Goal: Task Accomplishment & Management: Complete application form

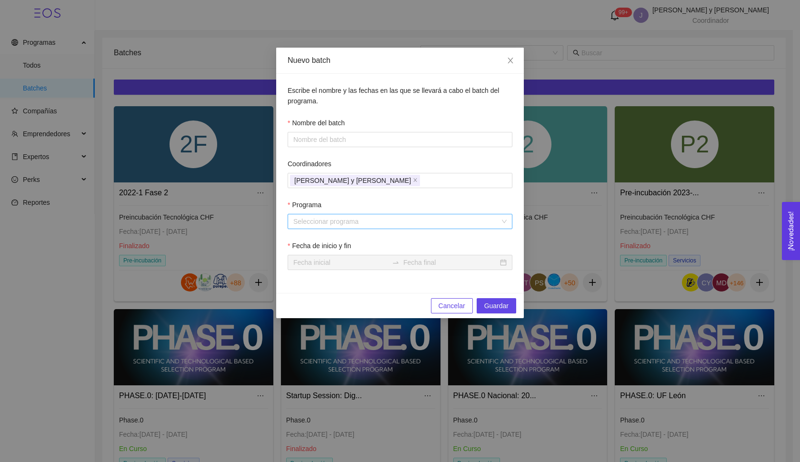
click at [433, 221] on input "Programa" at bounding box center [396, 221] width 207 height 14
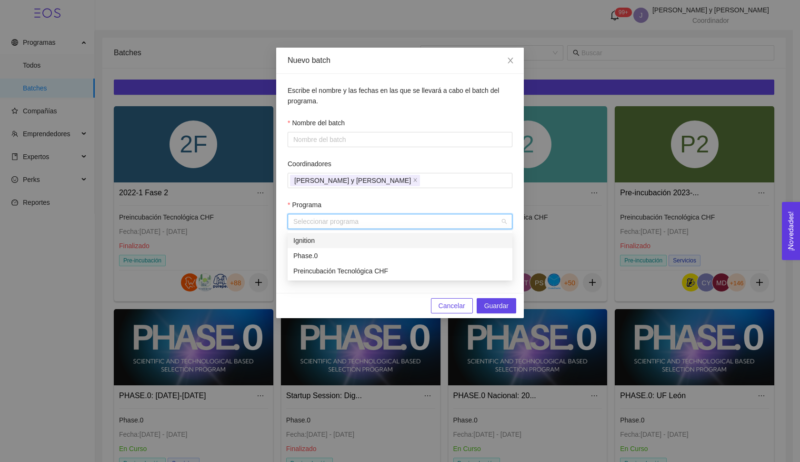
click at [371, 243] on div "Ignition" at bounding box center [399, 240] width 213 height 10
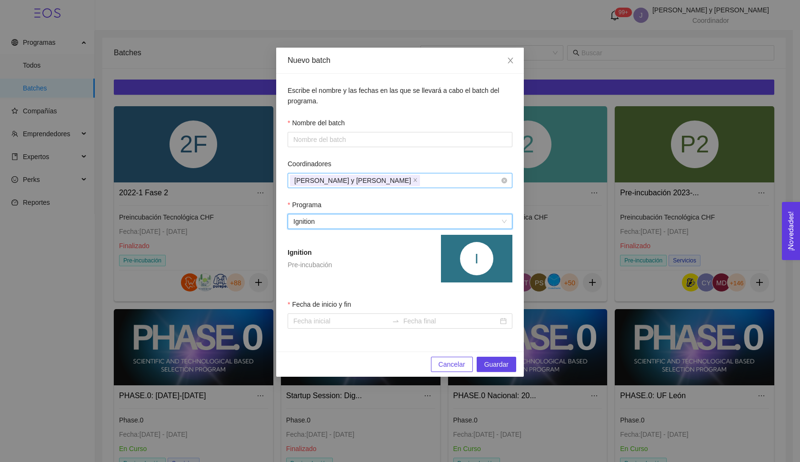
click at [435, 180] on div "[PERSON_NAME] y [PERSON_NAME]" at bounding box center [395, 180] width 211 height 13
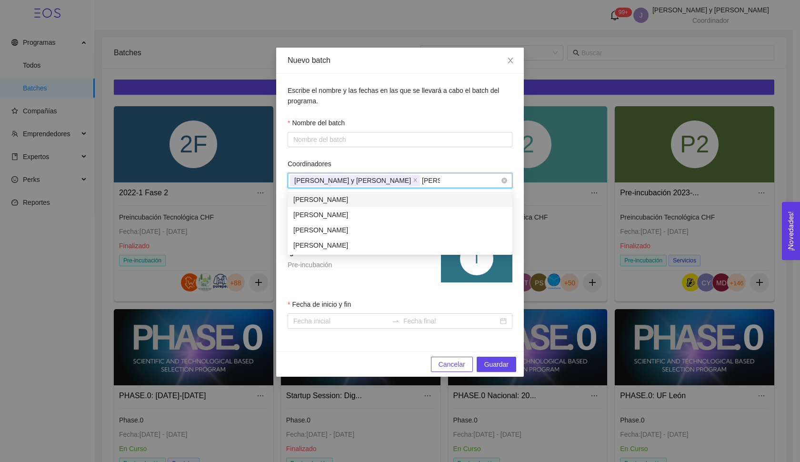
type input "[PERSON_NAME] so"
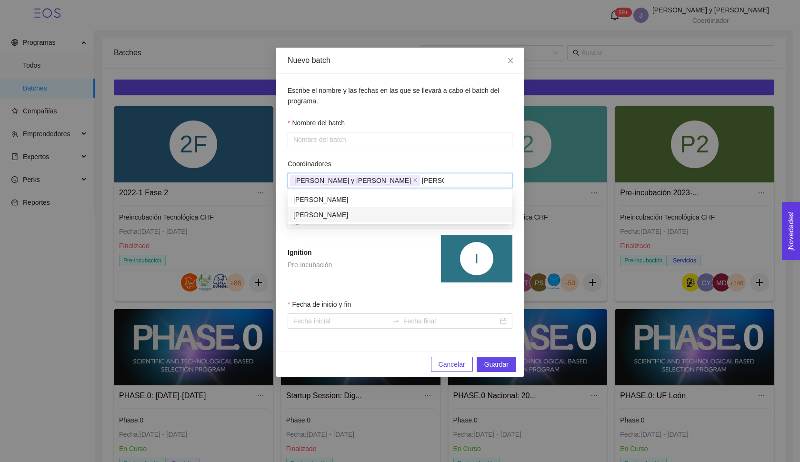
click at [380, 210] on div "[PERSON_NAME]" at bounding box center [399, 215] width 213 height 10
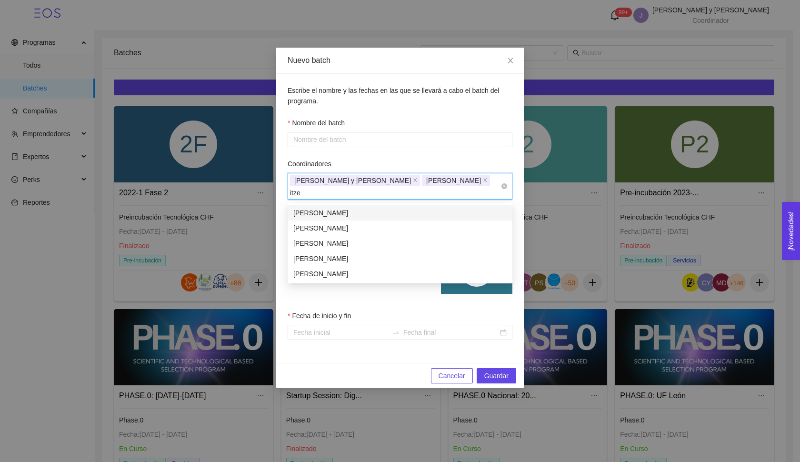
type input "itzee"
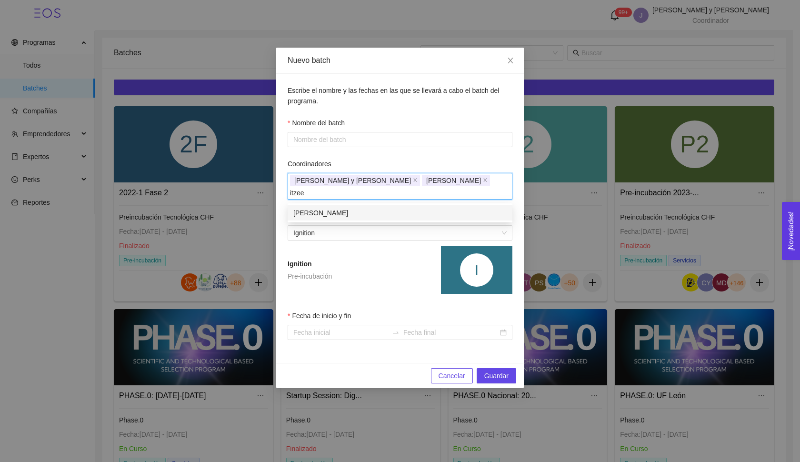
click at [404, 213] on div "[PERSON_NAME]" at bounding box center [399, 213] width 213 height 10
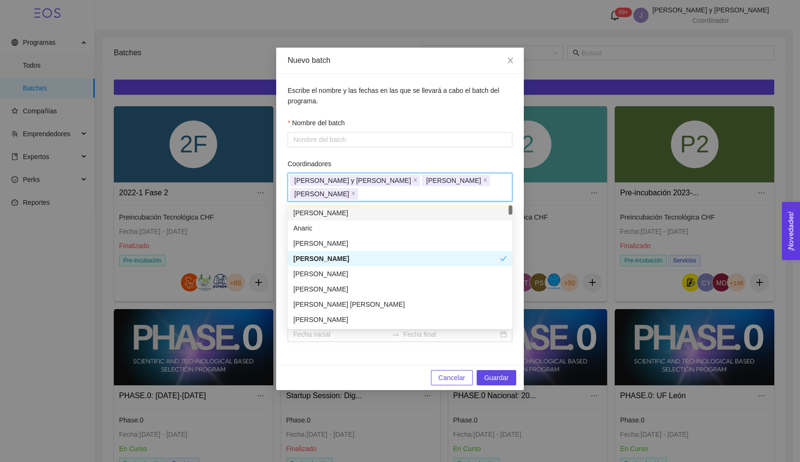
click at [441, 162] on div "Coordinadores" at bounding box center [400, 166] width 225 height 14
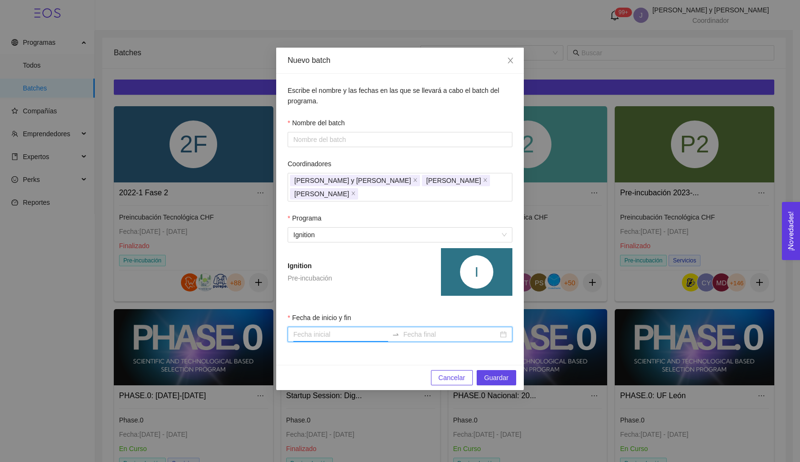
click at [338, 334] on input "Fecha de inicio y fin" at bounding box center [340, 334] width 95 height 10
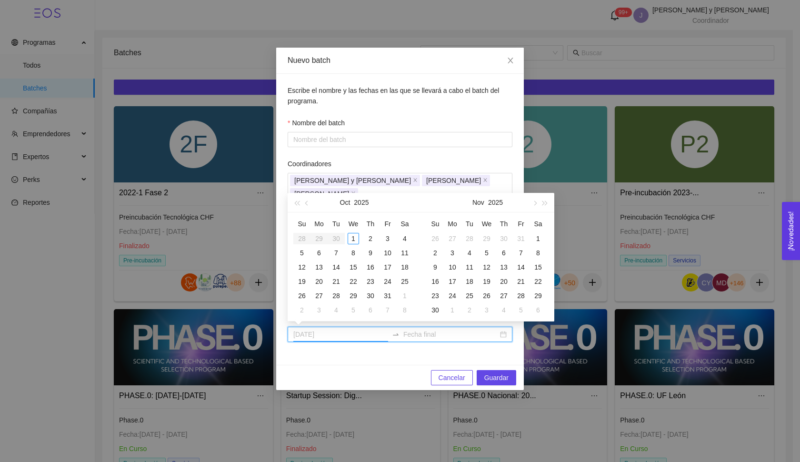
type input "[DATE]"
click at [353, 236] on div "1" at bounding box center [353, 238] width 11 height 11
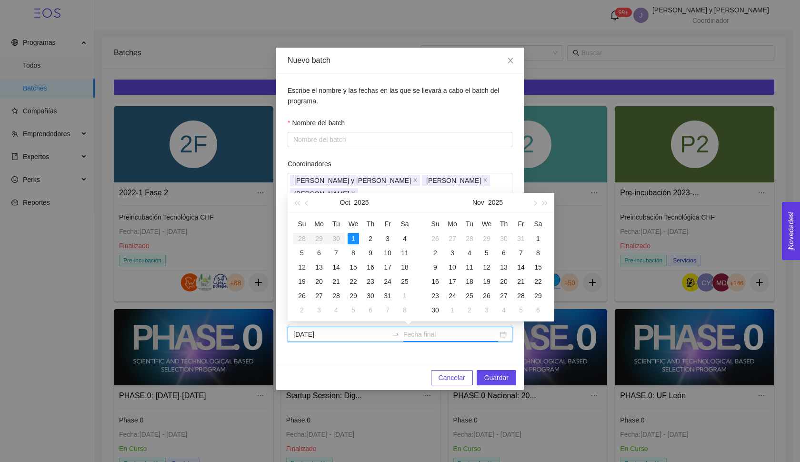
type input "[DATE]"
click at [532, 202] on button "button" at bounding box center [534, 202] width 10 height 19
click at [533, 202] on button "button" at bounding box center [534, 202] width 10 height 19
click at [305, 201] on button "button" at bounding box center [307, 202] width 10 height 19
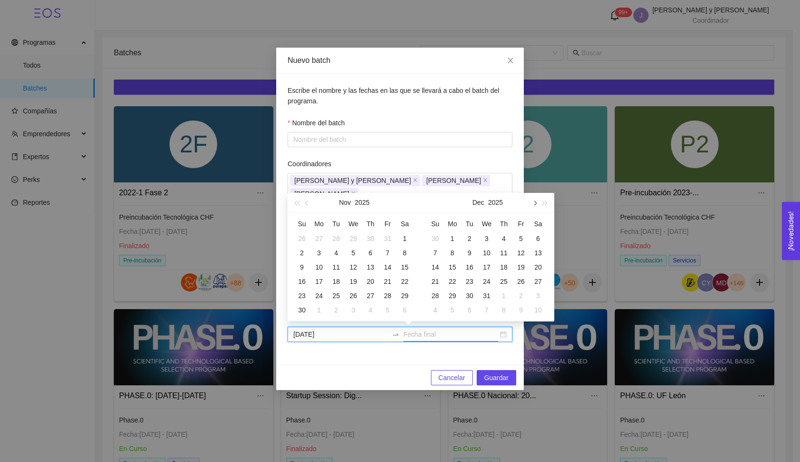
click at [537, 203] on span "button" at bounding box center [534, 203] width 5 height 5
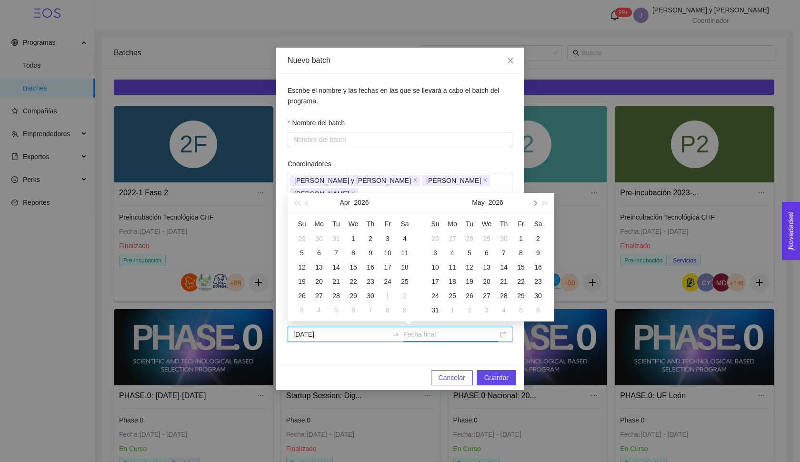
click at [537, 203] on span "button" at bounding box center [534, 203] width 5 height 5
click at [306, 204] on button "button" at bounding box center [307, 202] width 10 height 19
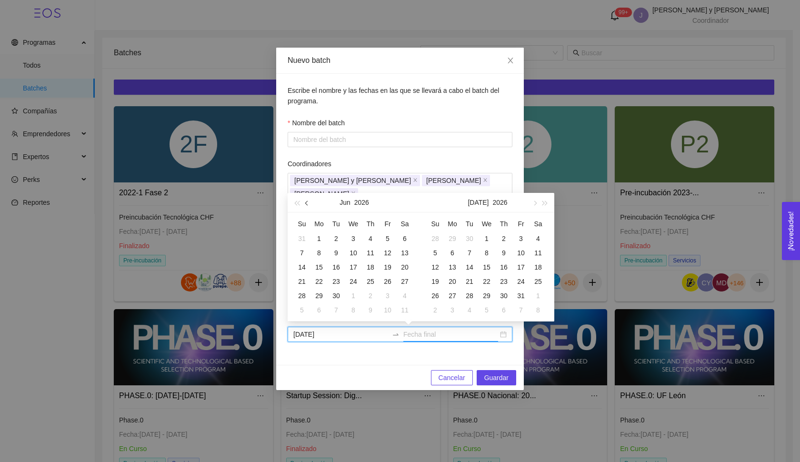
click at [306, 204] on button "button" at bounding box center [307, 202] width 10 height 19
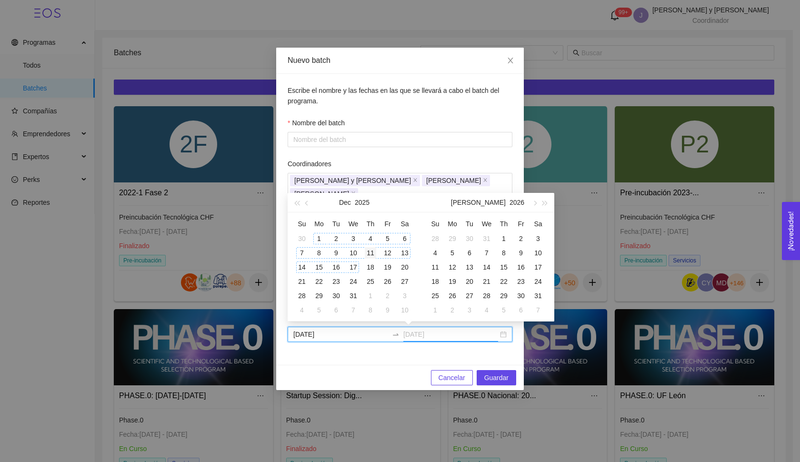
type input "[DATE]"
click at [310, 205] on button "button" at bounding box center [307, 202] width 10 height 19
click at [308, 204] on span "button" at bounding box center [307, 203] width 5 height 5
click at [533, 202] on span "button" at bounding box center [534, 203] width 5 height 5
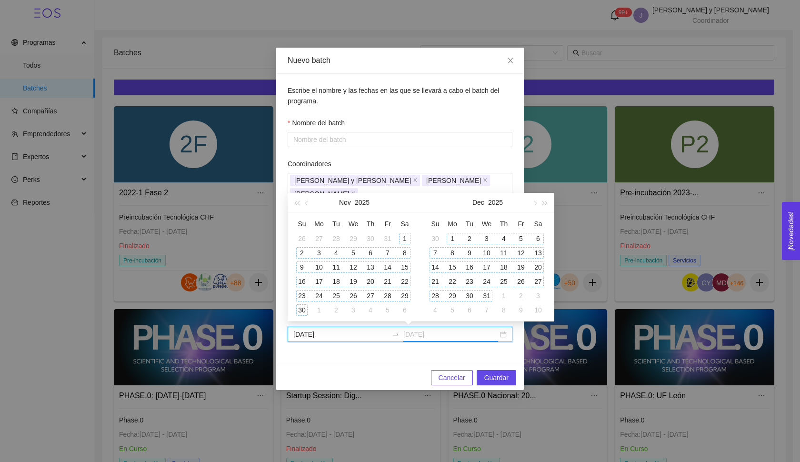
type input "[DATE]"
click at [489, 296] on div "31" at bounding box center [486, 295] width 11 height 11
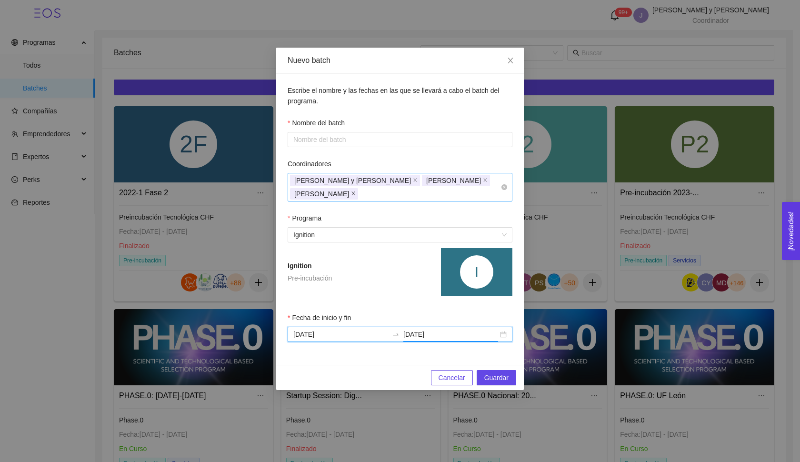
click at [356, 197] on span at bounding box center [353, 194] width 5 height 10
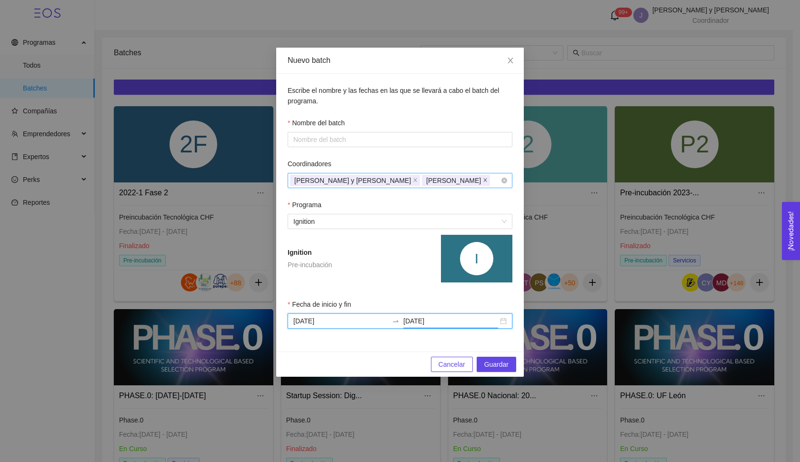
click at [483, 182] on icon "close" at bounding box center [485, 180] width 5 height 5
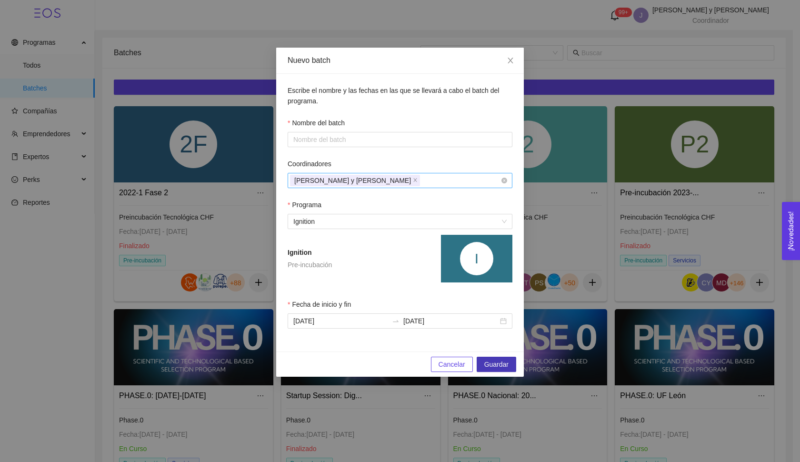
click at [499, 366] on span "Guardar" at bounding box center [496, 364] width 24 height 10
click at [417, 145] on input "Nombre del batch" at bounding box center [400, 139] width 225 height 15
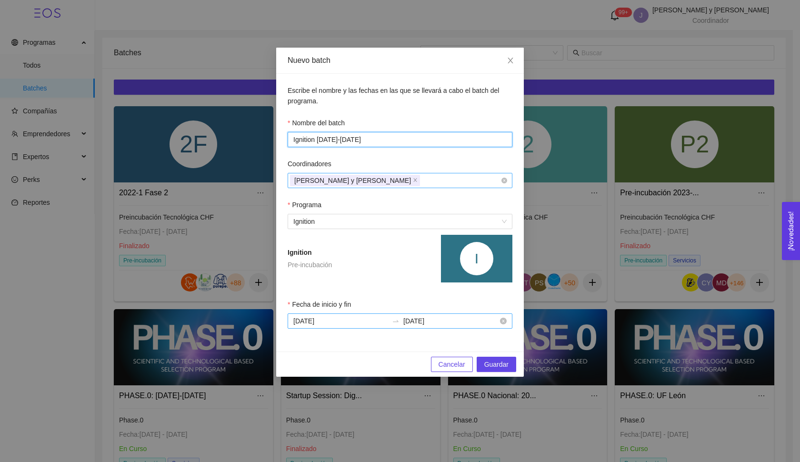
type input "Ignition [DATE]-[DATE]"
click at [453, 321] on input "[DATE]" at bounding box center [450, 321] width 95 height 10
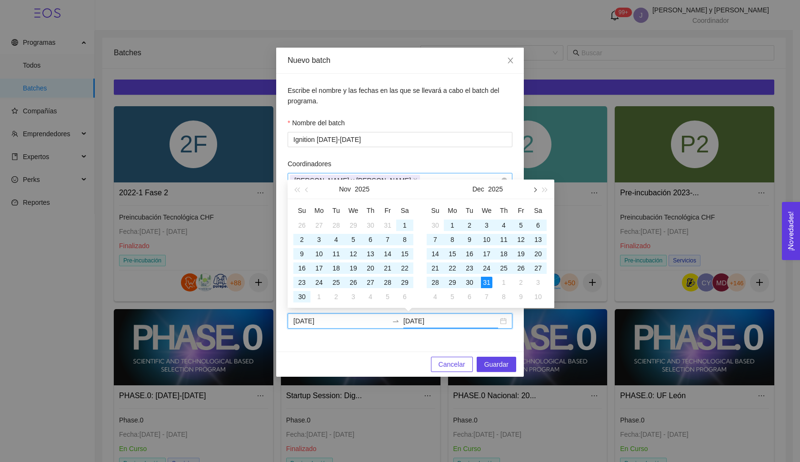
click at [537, 190] on button "button" at bounding box center [534, 189] width 10 height 19
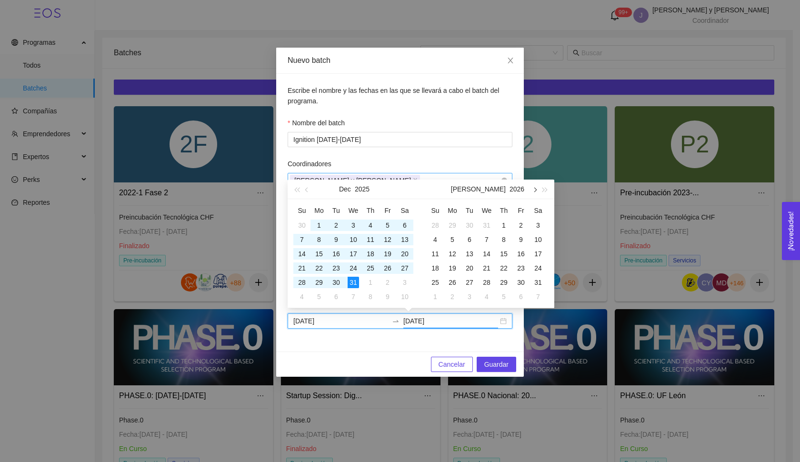
click at [537, 190] on button "button" at bounding box center [534, 189] width 10 height 19
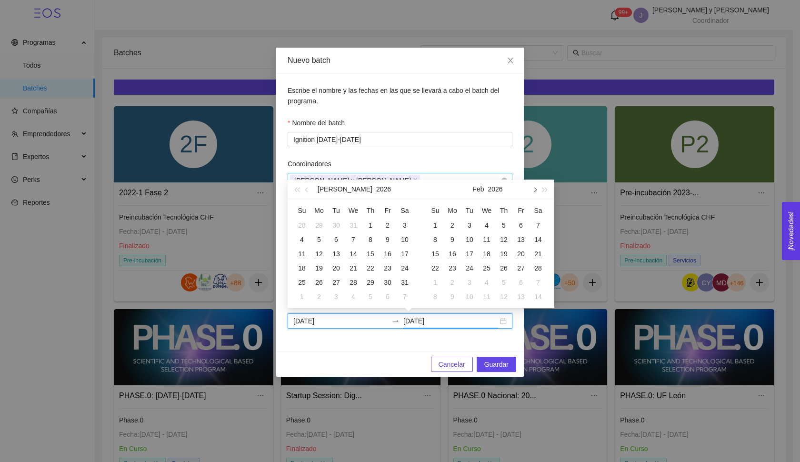
click at [537, 190] on button "button" at bounding box center [534, 189] width 10 height 19
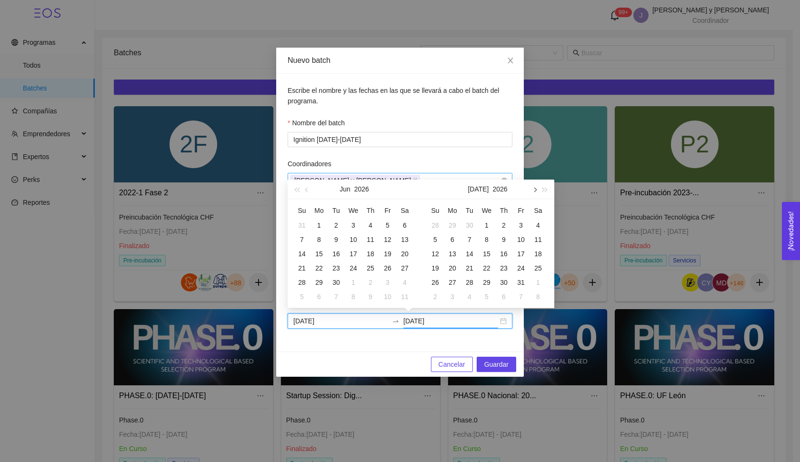
click at [537, 190] on button "button" at bounding box center [534, 189] width 10 height 19
click at [535, 193] on button "button" at bounding box center [534, 189] width 10 height 19
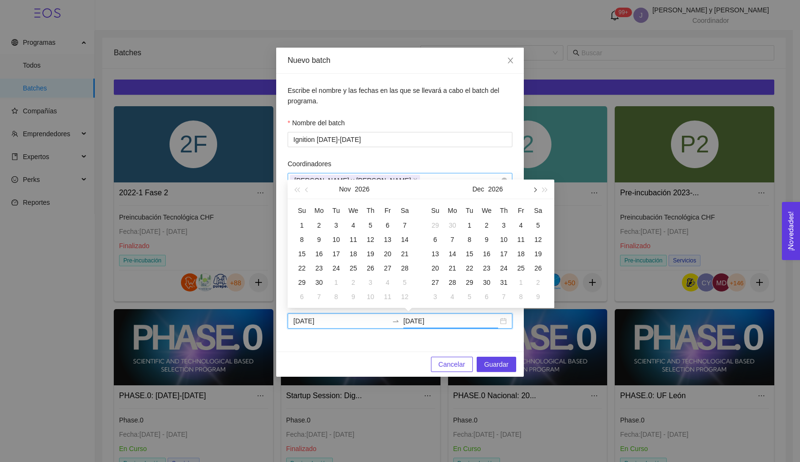
click at [535, 193] on button "button" at bounding box center [534, 189] width 10 height 19
click at [308, 186] on button "button" at bounding box center [307, 189] width 10 height 19
type input "[DATE]"
drag, startPoint x: 501, startPoint y: 279, endPoint x: 510, endPoint y: 292, distance: 16.0
click at [501, 279] on div "31" at bounding box center [503, 282] width 11 height 11
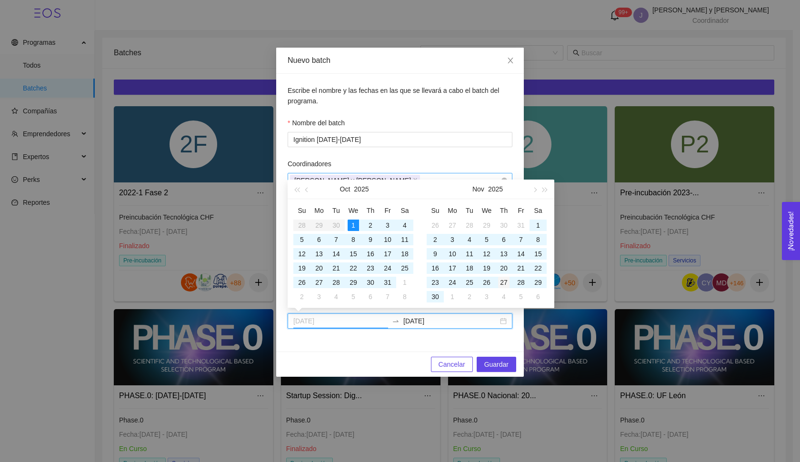
type input "[DATE]"
click at [506, 283] on div "27" at bounding box center [503, 282] width 11 height 11
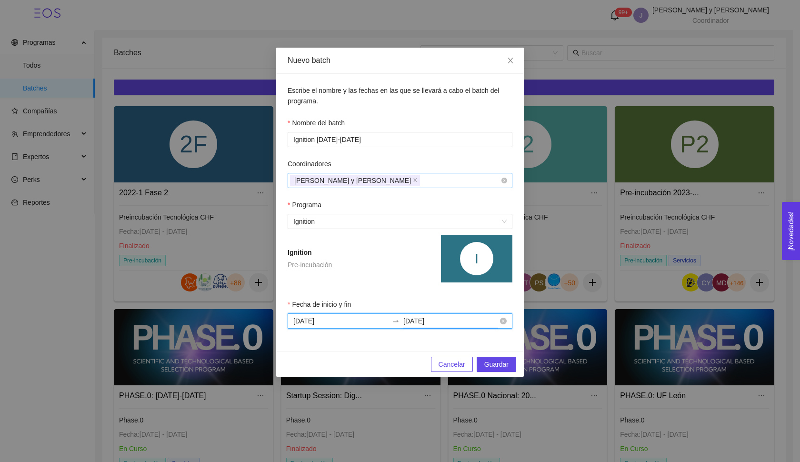
click at [476, 321] on input "[DATE]" at bounding box center [450, 321] width 95 height 10
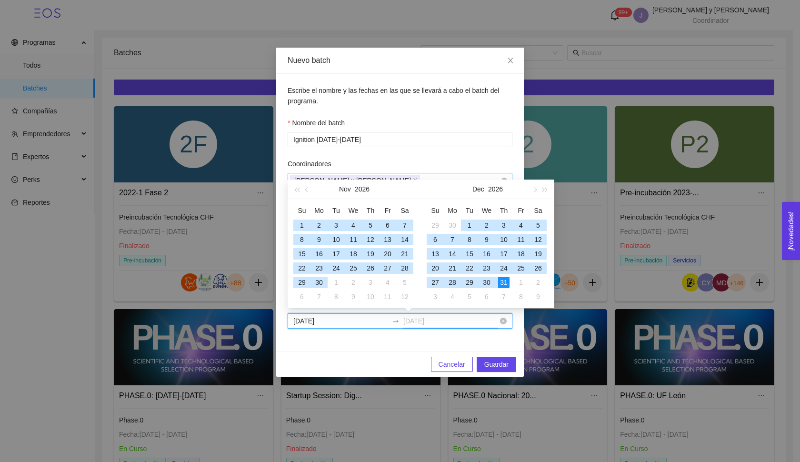
type input "[DATE]"
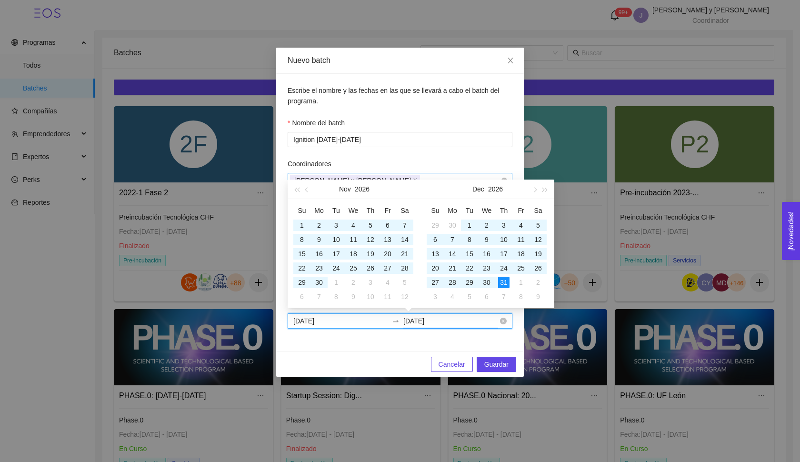
click at [336, 318] on input "[DATE]" at bounding box center [340, 321] width 95 height 10
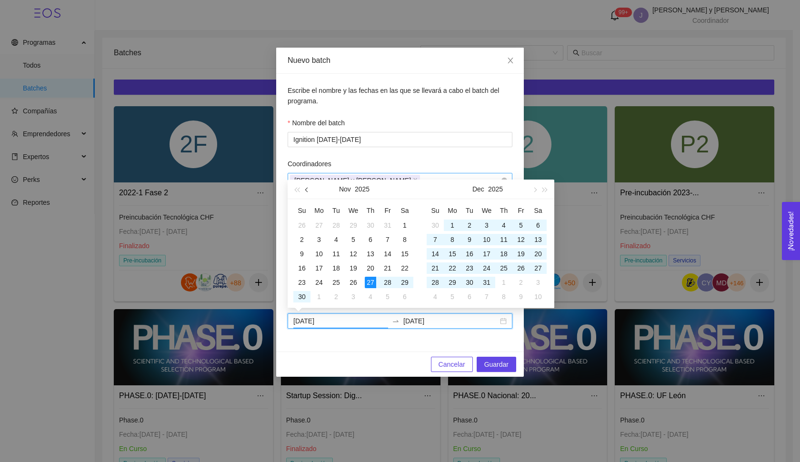
click at [308, 191] on span "button" at bounding box center [307, 189] width 5 height 5
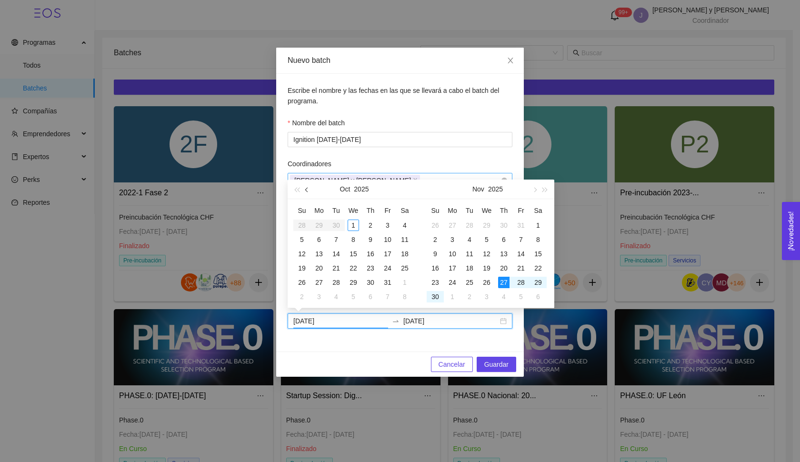
click at [308, 191] on span "button" at bounding box center [307, 189] width 5 height 5
click at [531, 189] on button "button" at bounding box center [534, 189] width 10 height 19
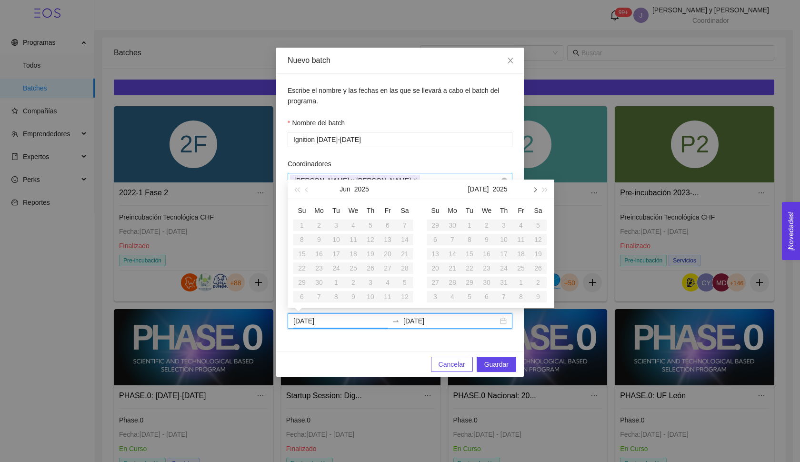
click at [531, 189] on button "button" at bounding box center [534, 189] width 10 height 19
type input "[DATE]"
click at [483, 223] on div "1" at bounding box center [486, 225] width 11 height 11
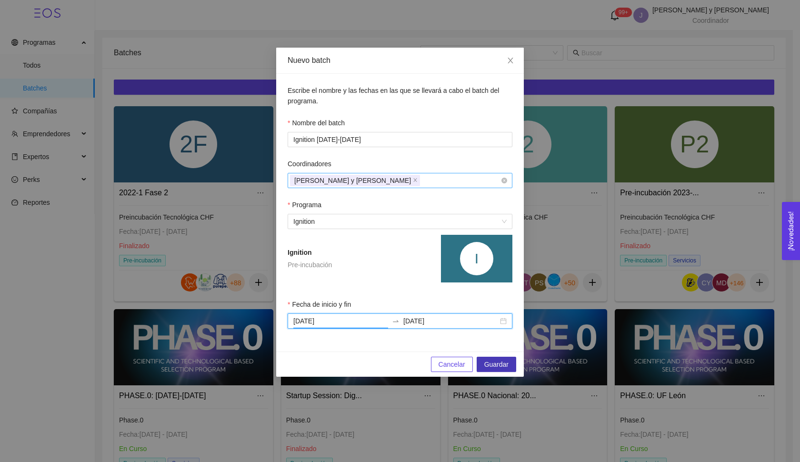
click at [497, 361] on span "Guardar" at bounding box center [496, 364] width 24 height 10
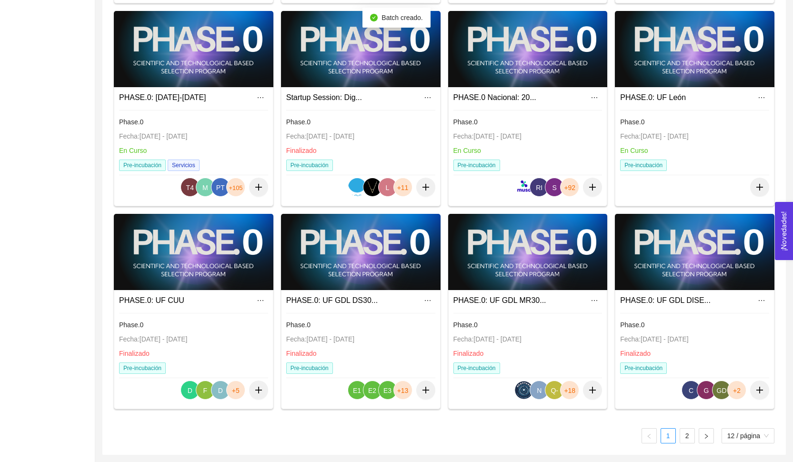
scroll to position [298, 0]
click at [682, 435] on link "2" at bounding box center [687, 436] width 14 height 14
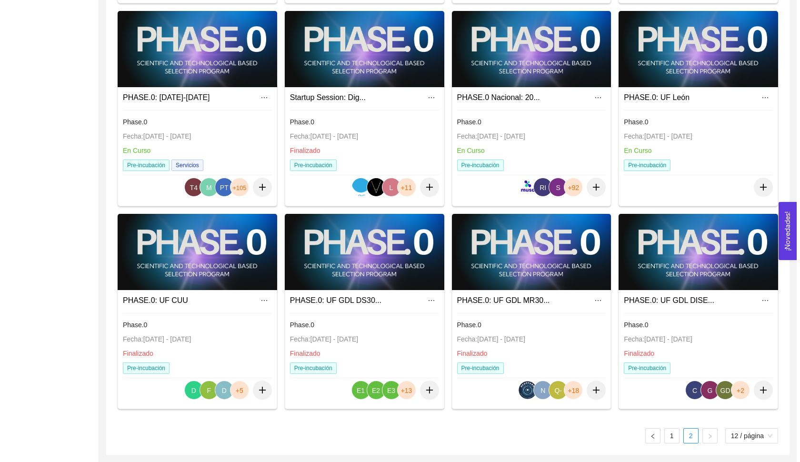
scroll to position [0, 0]
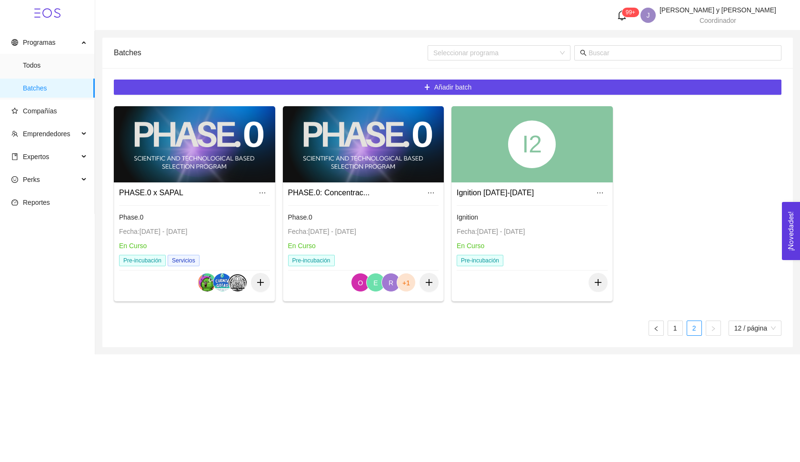
click at [529, 175] on div "I2" at bounding box center [531, 144] width 161 height 76
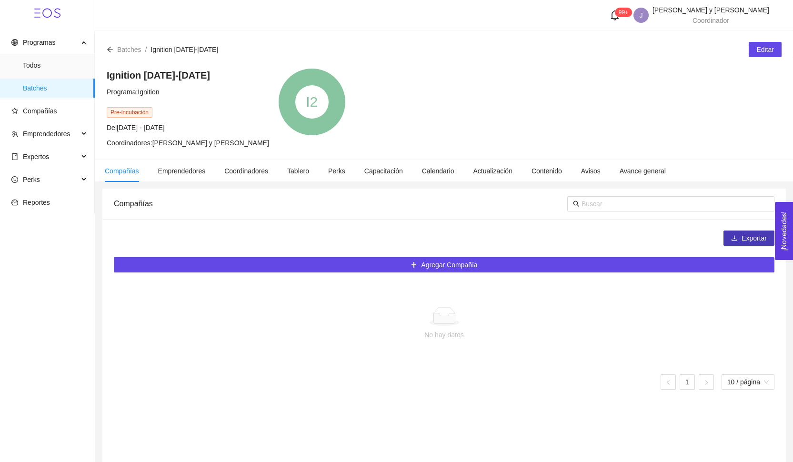
click at [735, 232] on button "Exportar" at bounding box center [748, 238] width 51 height 15
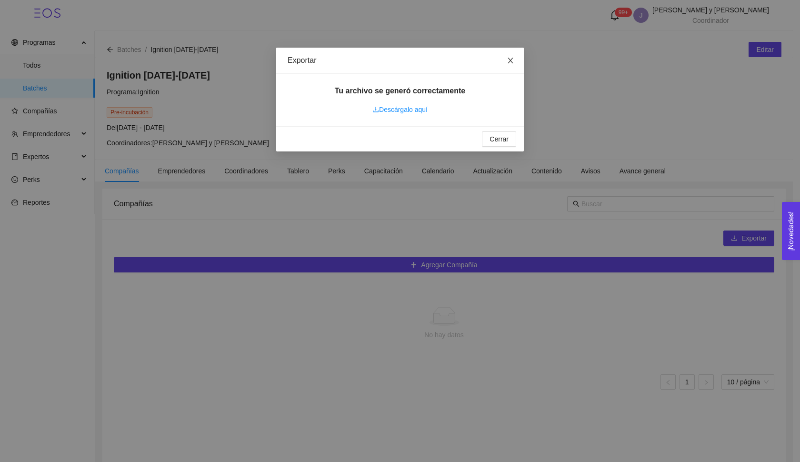
click at [511, 60] on icon "close" at bounding box center [511, 61] width 8 height 8
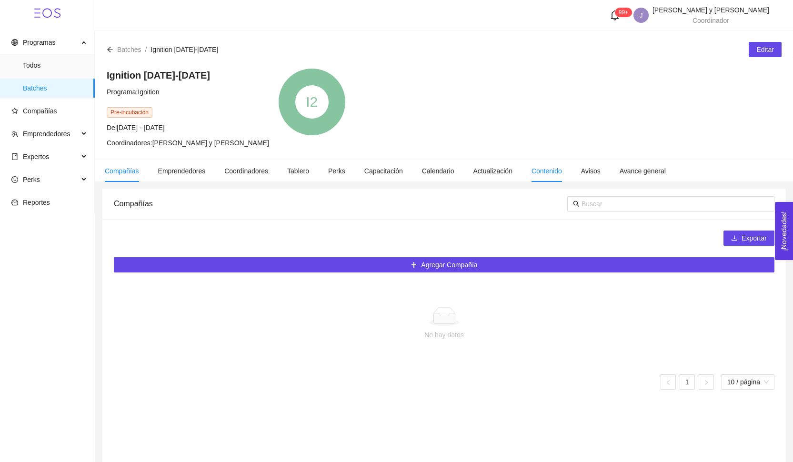
click at [571, 172] on li "Contenido" at bounding box center [547, 171] width 50 height 22
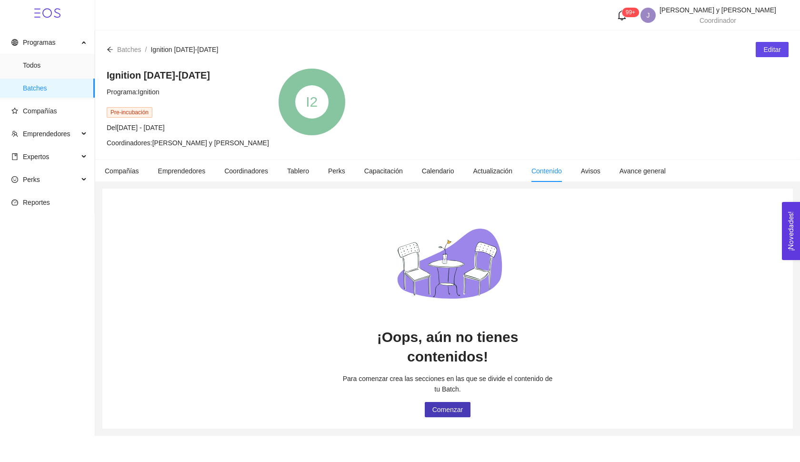
click at [456, 404] on span "Comenzar" at bounding box center [447, 409] width 31 height 10
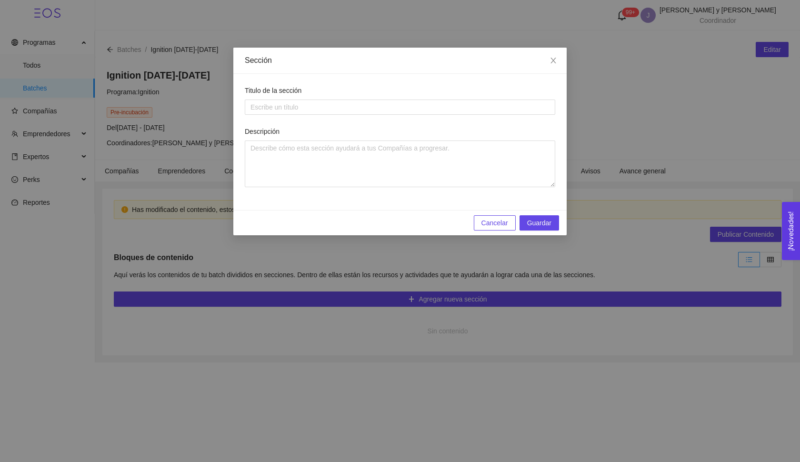
click at [461, 117] on form "Titulo de la sección Descripción" at bounding box center [400, 136] width 311 height 102
click at [457, 111] on input "Titulo de la sección" at bounding box center [400, 107] width 311 height 15
type input "1"
type input "¿Qué es una startup en validación?"
click at [535, 222] on span "Guardar" at bounding box center [539, 223] width 24 height 10
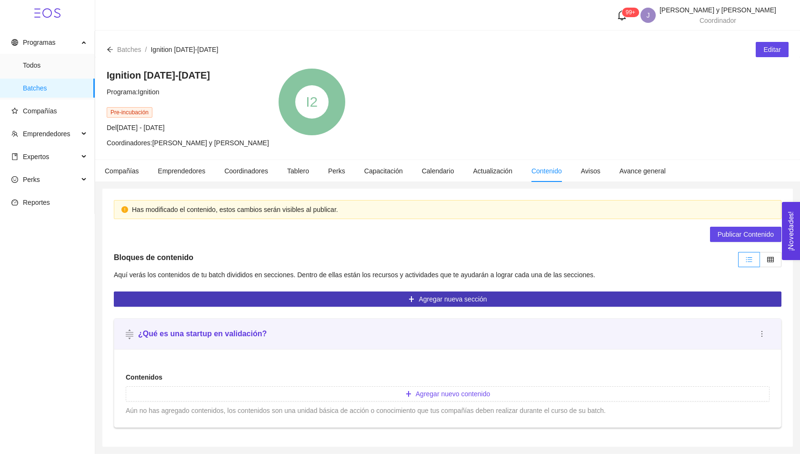
click at [657, 297] on button "Agregar nueva sección" at bounding box center [448, 298] width 668 height 15
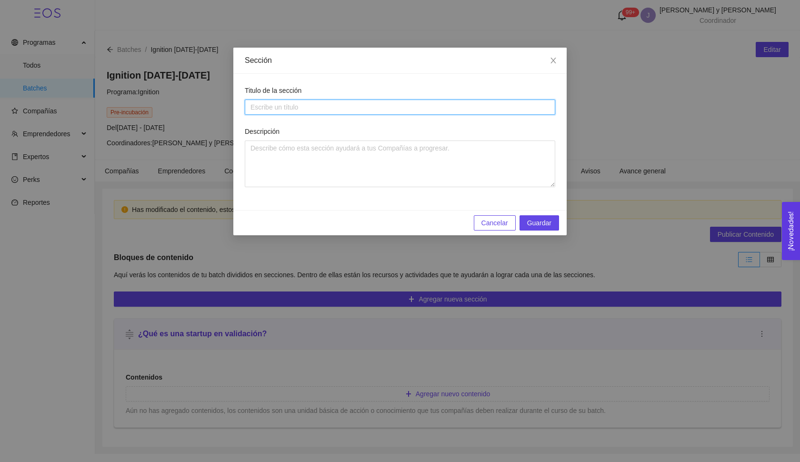
click at [389, 110] on input "Titulo de la sección" at bounding box center [400, 107] width 311 height 15
click at [358, 105] on input "Titulo de la sección" at bounding box center [400, 107] width 311 height 15
paste input "Validación de Problema & Cliente"
type input "Validación de Problema & Cliente"
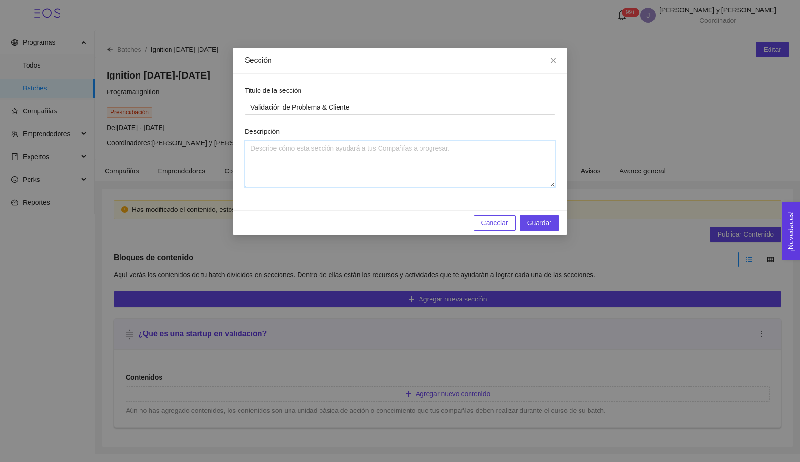
click at [365, 150] on textarea "Descripción" at bounding box center [400, 163] width 311 height 47
type textarea "V"
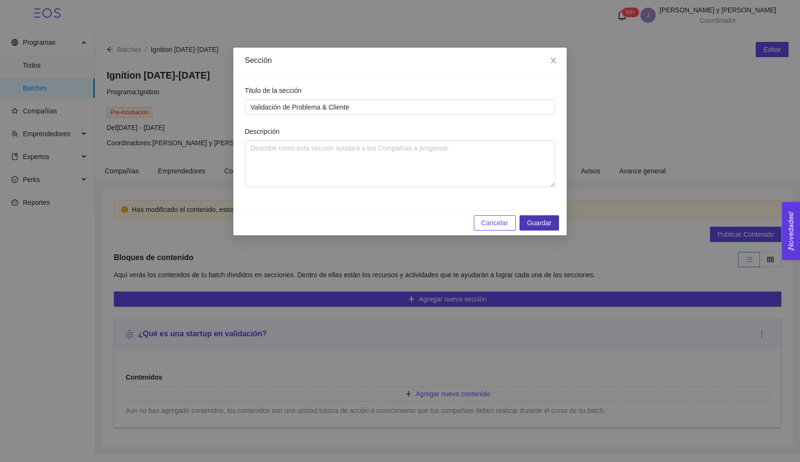
click at [534, 221] on span "Guardar" at bounding box center [539, 223] width 24 height 10
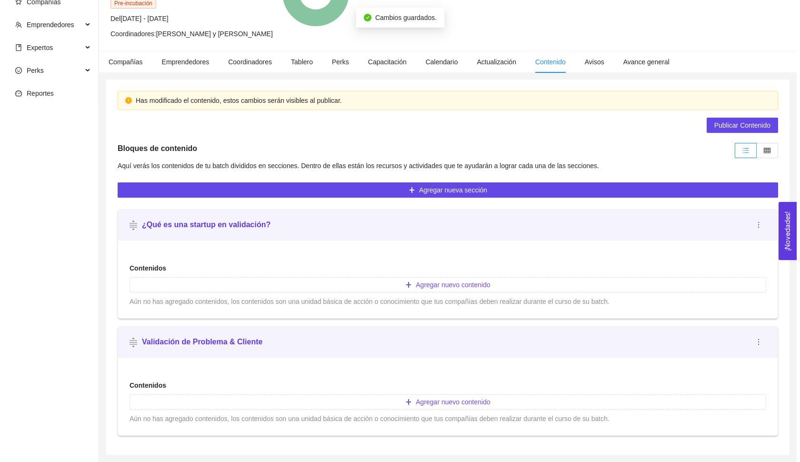
scroll to position [109, 0]
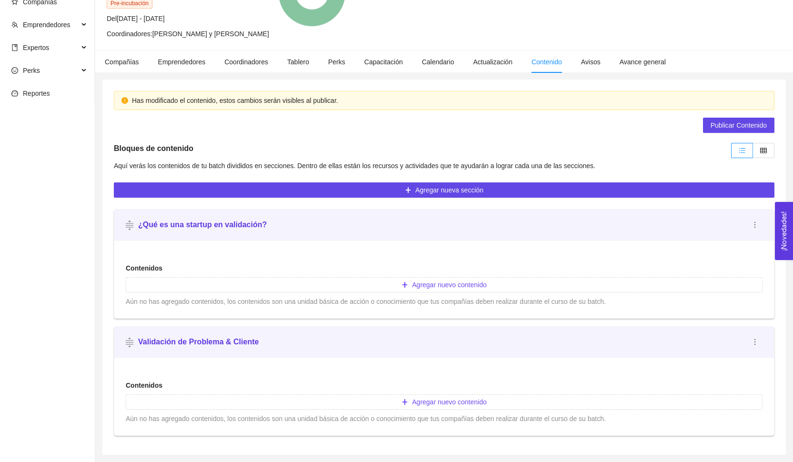
click at [495, 198] on div "Has modificado el contenido, estos cambios serán visibles al publicar. Publicar…" at bounding box center [443, 267] width 683 height 375
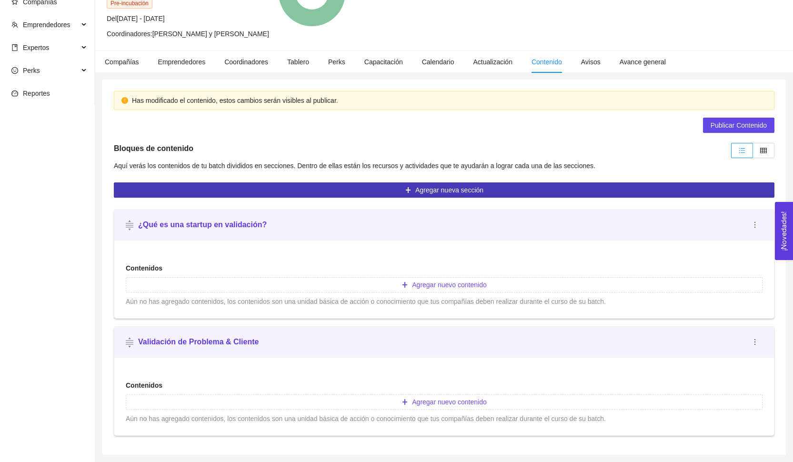
click at [485, 187] on button "Agregar nueva sección" at bounding box center [444, 189] width 661 height 15
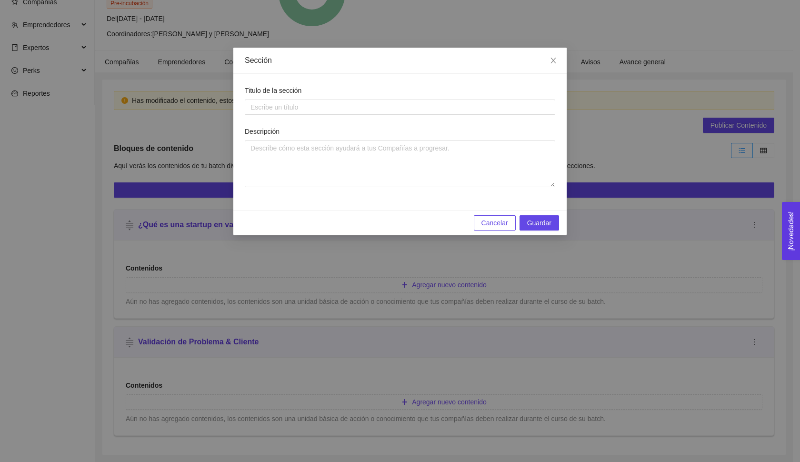
click at [494, 237] on div "Sección Titulo de la sección Descripción Cancelar Guardar" at bounding box center [400, 231] width 800 height 462
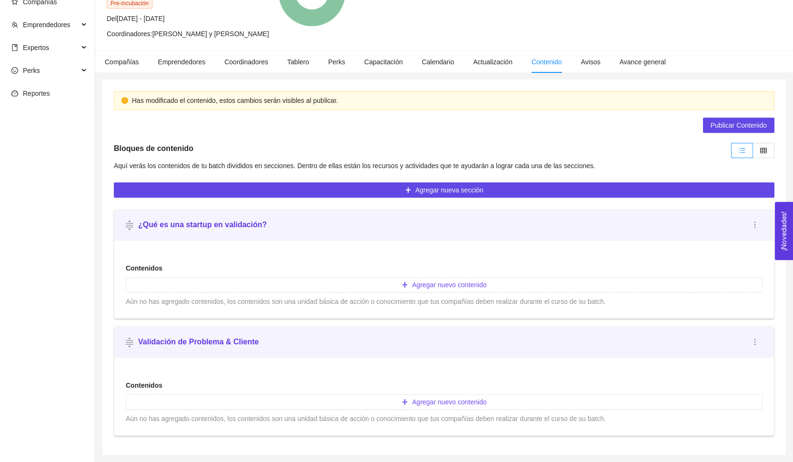
click at [394, 410] on div "Contenidos Agregar nuevo contenido Aún no has agregado contenidos, los contenid…" at bounding box center [444, 400] width 637 height 48
click at [399, 397] on button "Agregar nuevo contenido" at bounding box center [444, 401] width 637 height 15
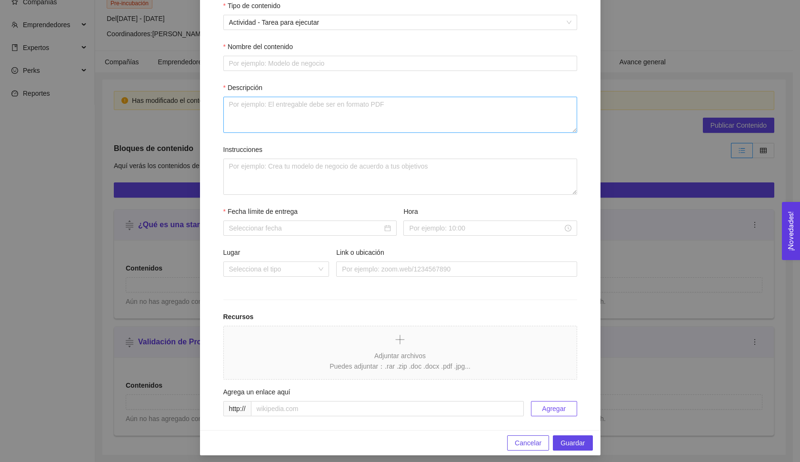
scroll to position [145, 0]
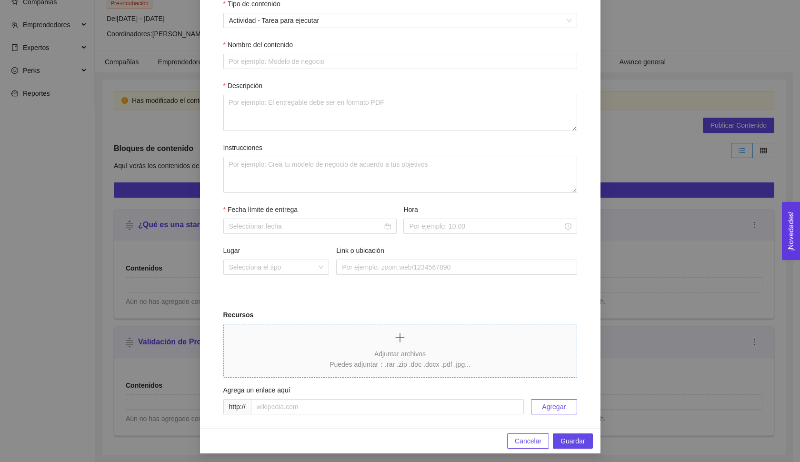
click at [357, 351] on div "Adjuntar archivos Puedes adjuntar：.rar .zip .doc .docx .pdf .jpg..." at bounding box center [400, 359] width 141 height 21
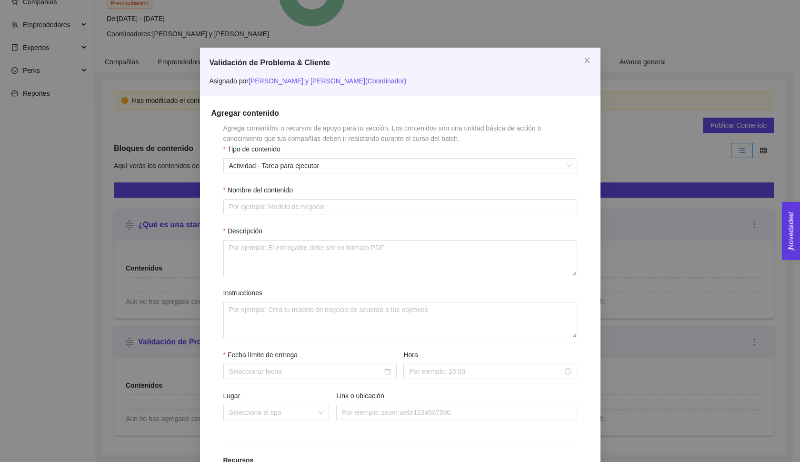
scroll to position [0, 0]
click at [325, 163] on span "Actividad - Tarea para ejecutar" at bounding box center [400, 166] width 342 height 14
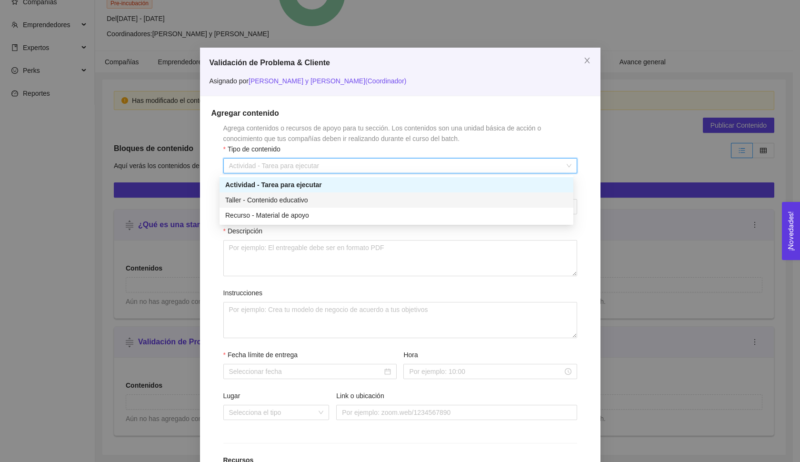
click at [319, 201] on div "Taller - Contenido educativo" at bounding box center [396, 200] width 342 height 10
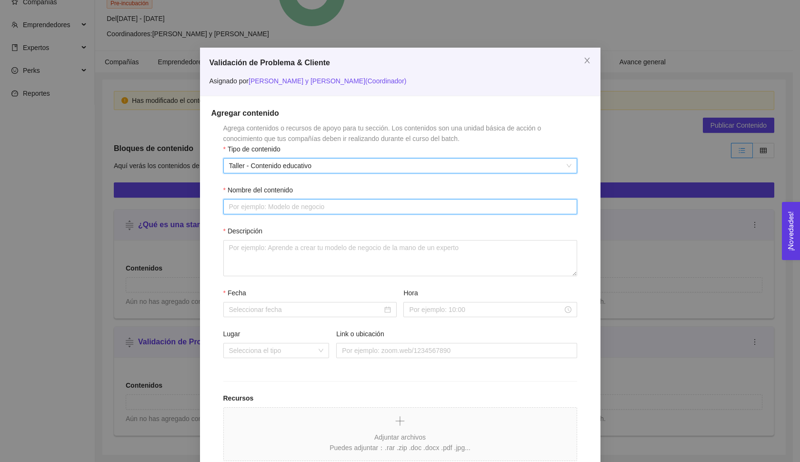
click at [307, 204] on input "Nombre del contenido" at bounding box center [400, 206] width 354 height 15
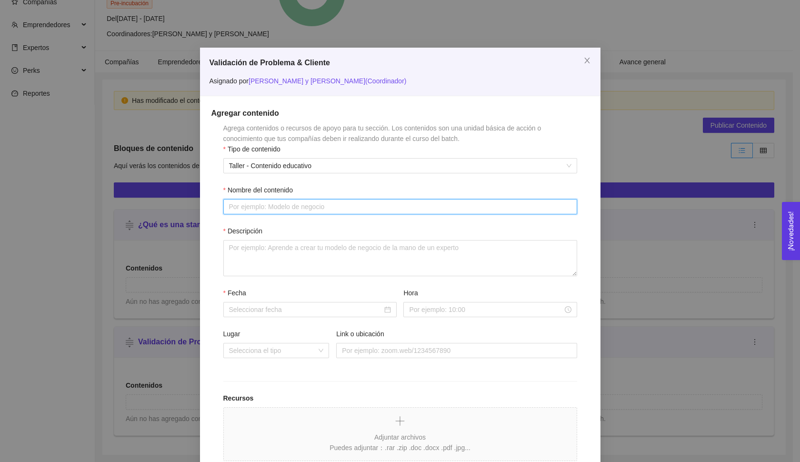
paste input "¿Qué es el descubrimiento de clientes y por qué es importante?"
click at [226, 204] on input "¿Qué es el descubrimiento de clientes y por qué es importante?" at bounding box center [400, 206] width 354 height 15
type input "¿Qué es el descubrimiento de clientes y por qué es importante?"
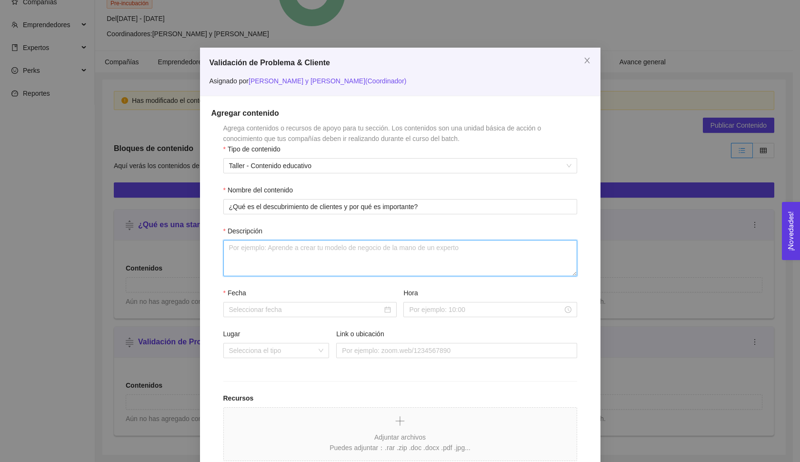
click at [308, 252] on textarea "Descripción" at bounding box center [400, 258] width 354 height 36
click at [267, 244] on textarea "Completa el taller." at bounding box center [400, 258] width 354 height 36
type textarea "Completa el video."
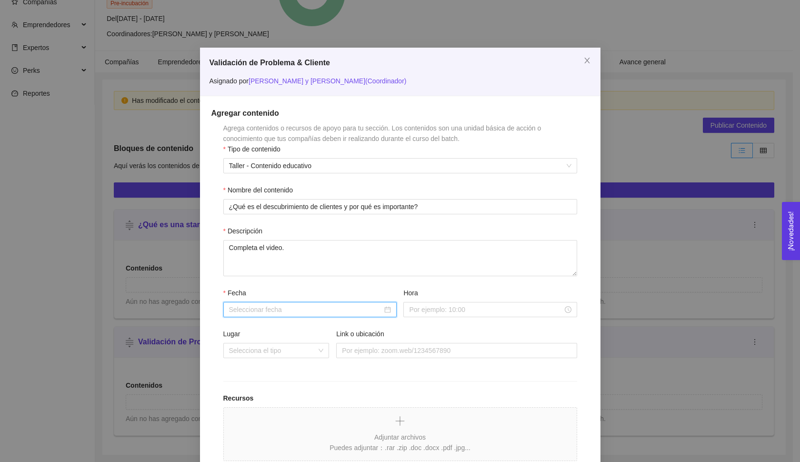
click at [296, 311] on input "Fecha" at bounding box center [305, 309] width 153 height 10
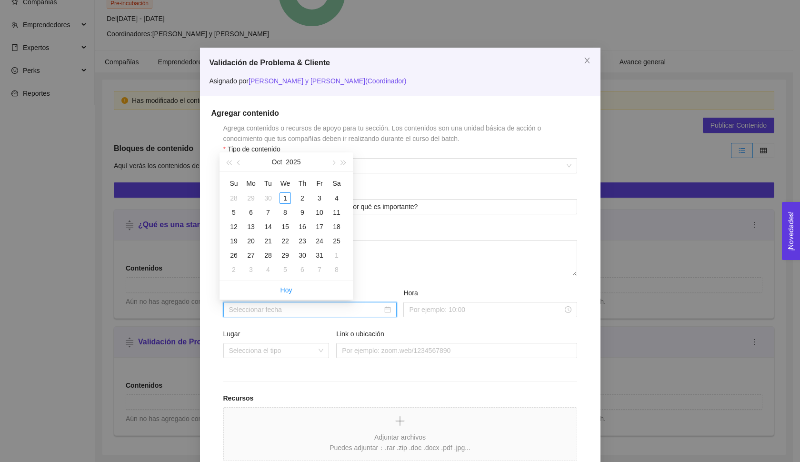
click at [299, 315] on div at bounding box center [309, 309] width 173 height 15
click at [299, 343] on input "Lugar" at bounding box center [273, 350] width 88 height 14
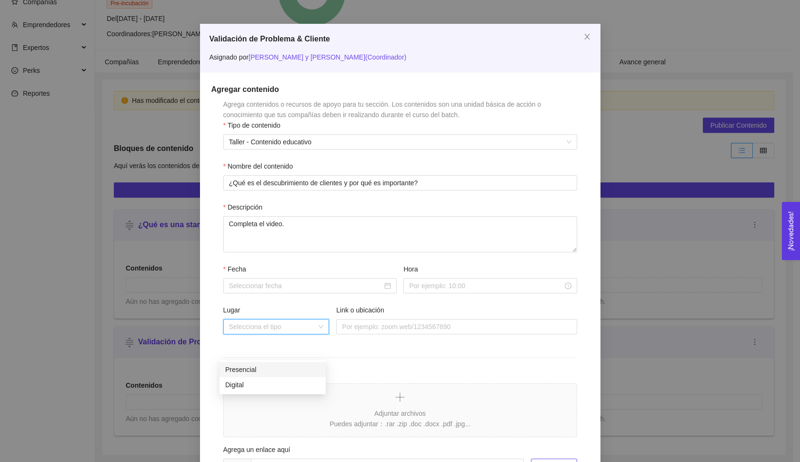
scroll to position [24, 0]
click at [309, 294] on div "[PERSON_NAME]" at bounding box center [400, 283] width 354 height 41
click at [307, 282] on input "Fecha" at bounding box center [305, 285] width 153 height 10
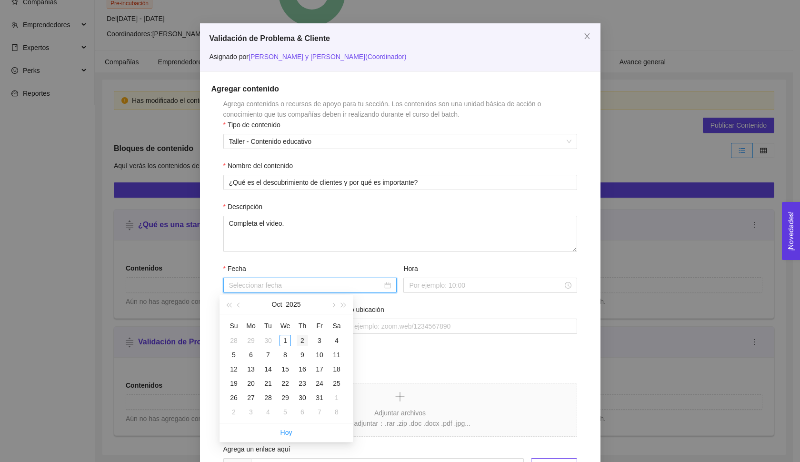
type input "[DATE]"
click at [284, 339] on div "1" at bounding box center [285, 340] width 11 height 11
type input "01 de octubre de 2025"
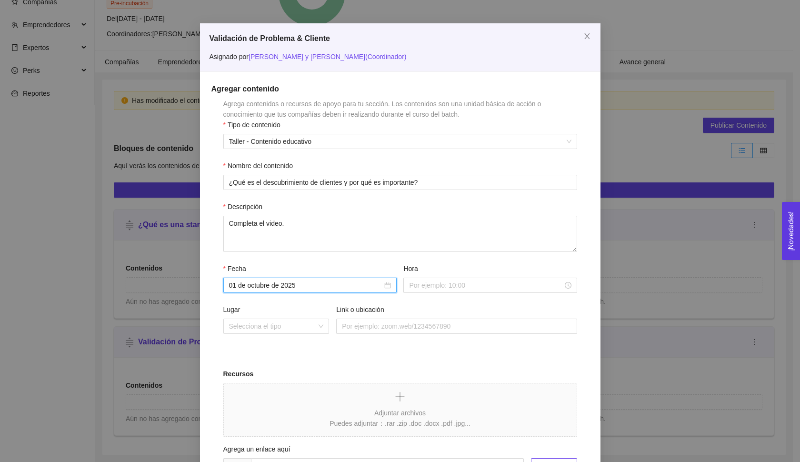
click at [440, 298] on div "Fecha [DATE] Hora" at bounding box center [400, 283] width 354 height 41
click at [440, 290] on input "Hora" at bounding box center [485, 285] width 153 height 10
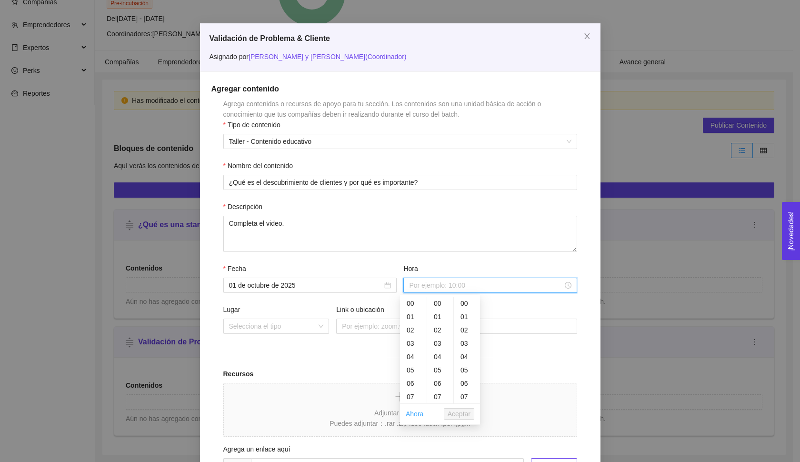
click at [419, 415] on link "Ahora" at bounding box center [415, 414] width 18 height 8
type input "15:37:34"
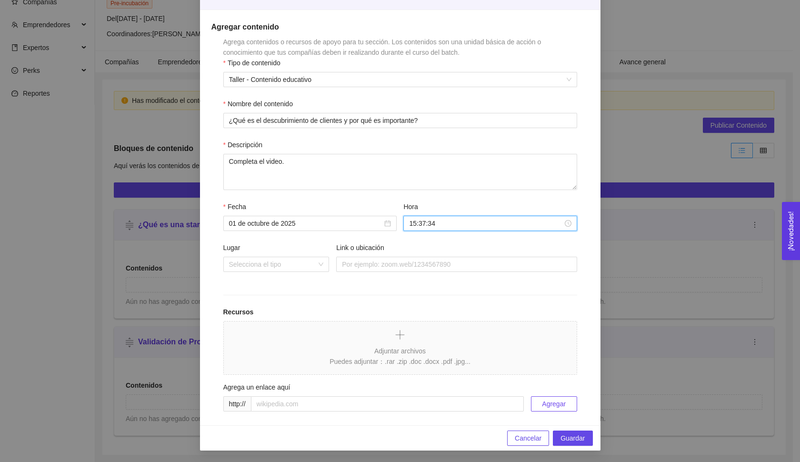
scroll to position [86, 0]
click at [343, 404] on input "text" at bounding box center [387, 403] width 273 height 15
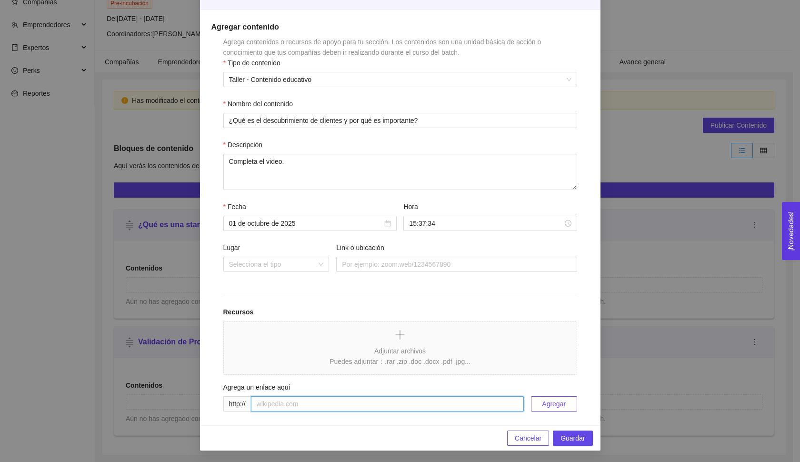
paste input "[URL][DOMAIN_NAME]"
type input "[URL][DOMAIN_NAME]"
click at [537, 409] on button "Agregar" at bounding box center [554, 403] width 46 height 15
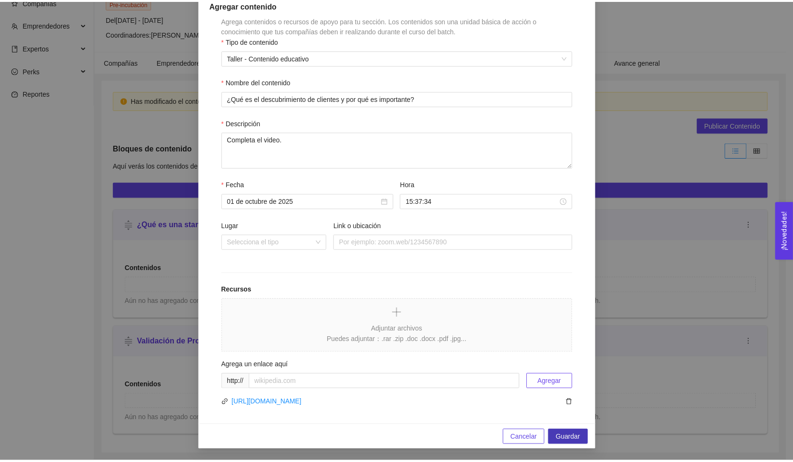
scroll to position [108, 0]
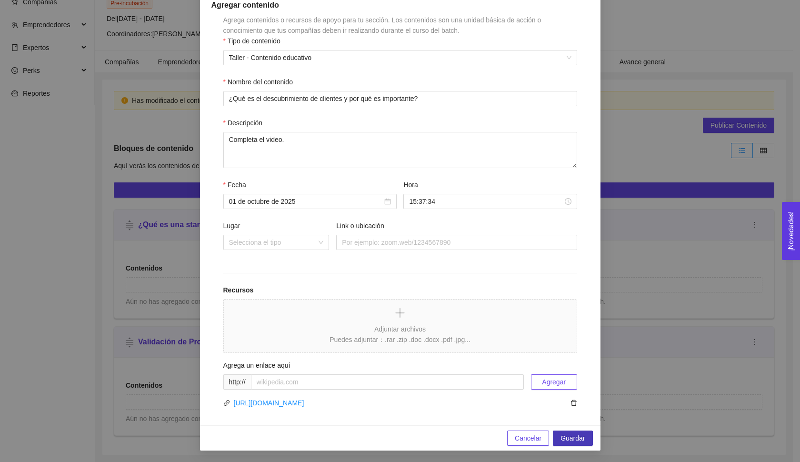
click at [576, 438] on span "Guardar" at bounding box center [573, 438] width 24 height 10
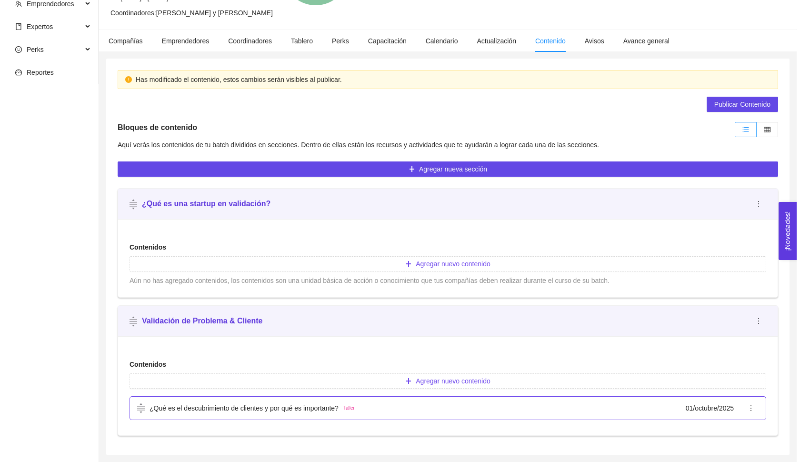
scroll to position [130, 0]
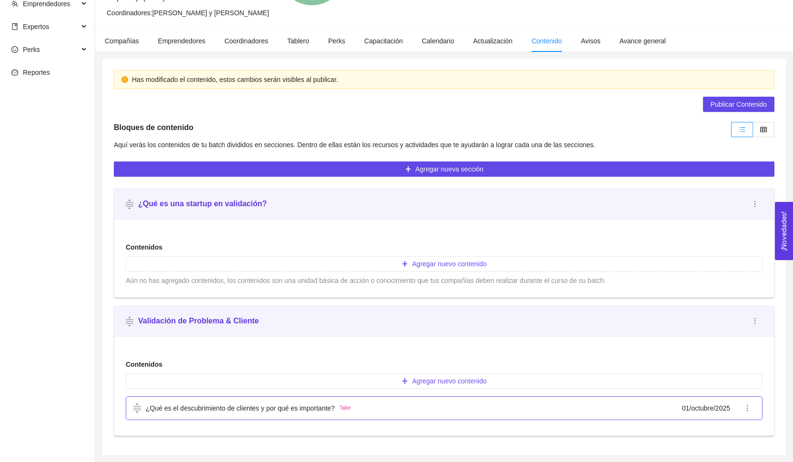
click at [436, 411] on div "¿Qué es el descubrimiento de clientes y por qué es importante? Taller [DATE]" at bounding box center [436, 408] width 606 height 10
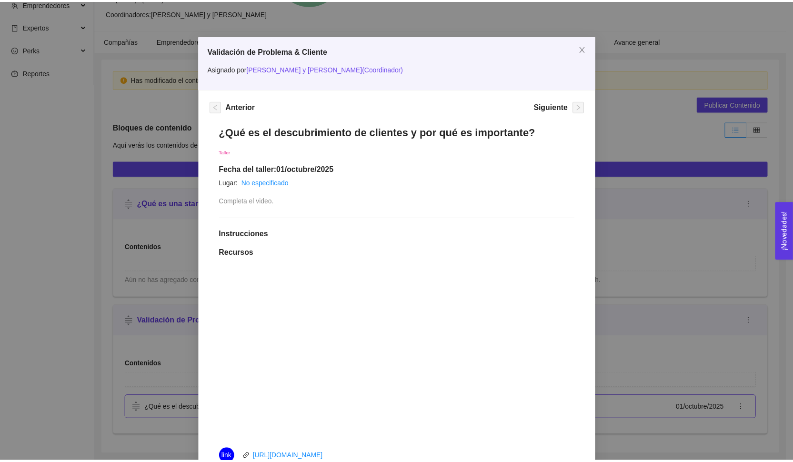
scroll to position [0, 0]
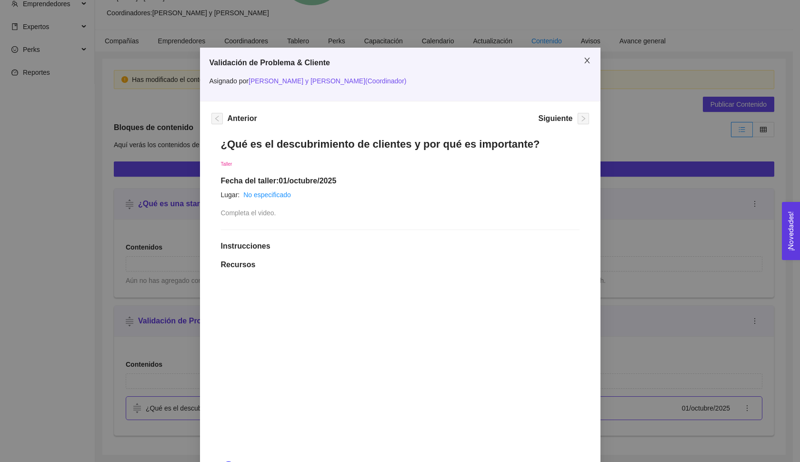
click at [589, 65] on span "Close" at bounding box center [587, 61] width 27 height 27
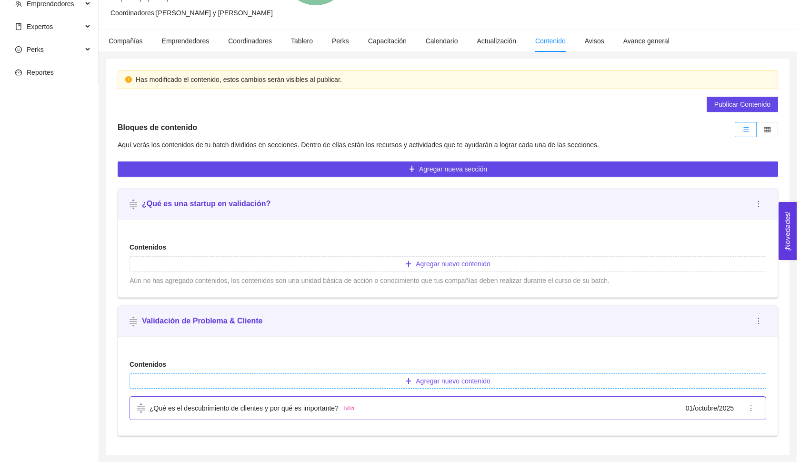
scroll to position [130, 0]
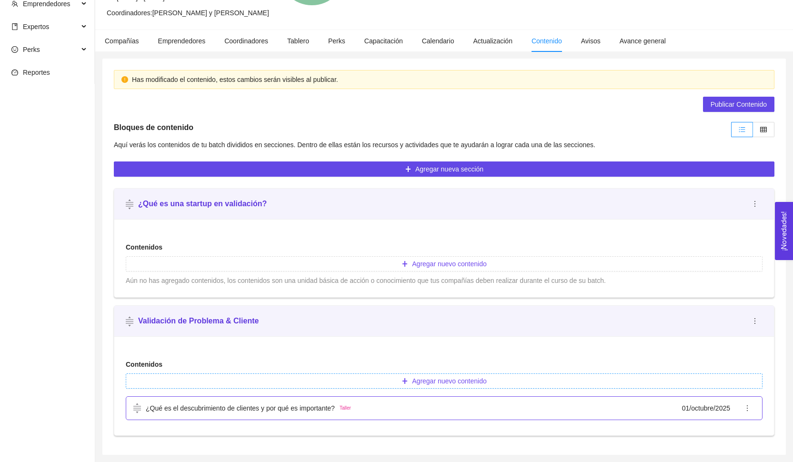
click at [422, 381] on span "Agregar nuevo contenido" at bounding box center [449, 381] width 74 height 10
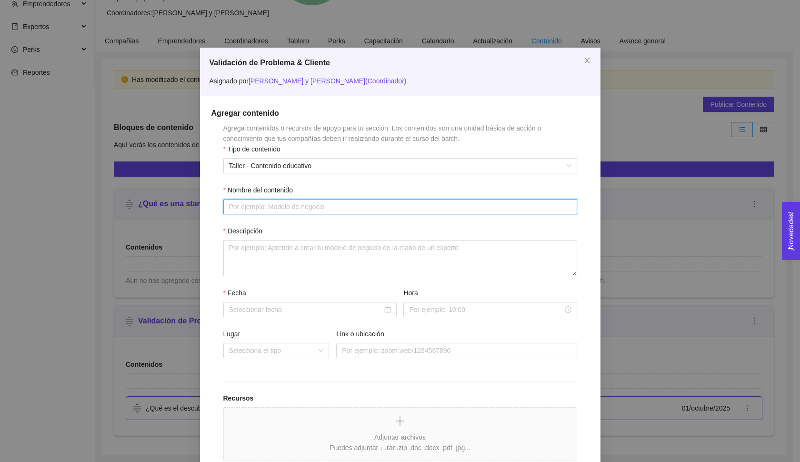
click at [291, 207] on input "Nombre del contenido" at bounding box center [400, 206] width 354 height 15
paste input "[URL][DOMAIN_NAME]"
type input "[URL][DOMAIN_NAME]"
click at [291, 207] on input "[URL][DOMAIN_NAME]" at bounding box center [400, 206] width 354 height 15
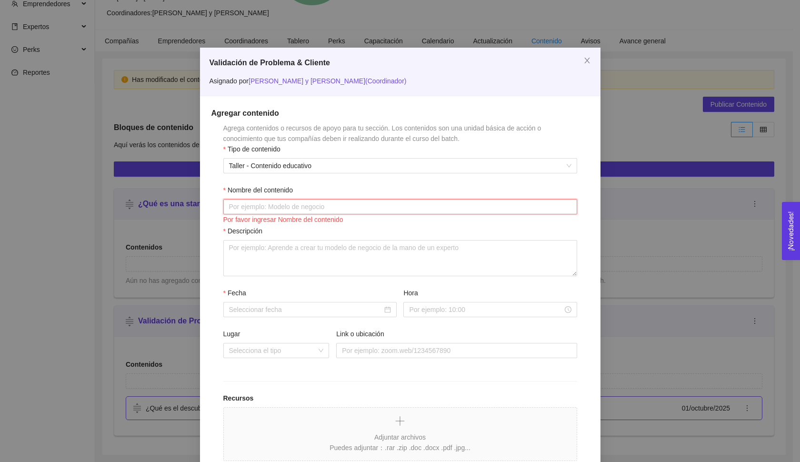
scroll to position [86, 0]
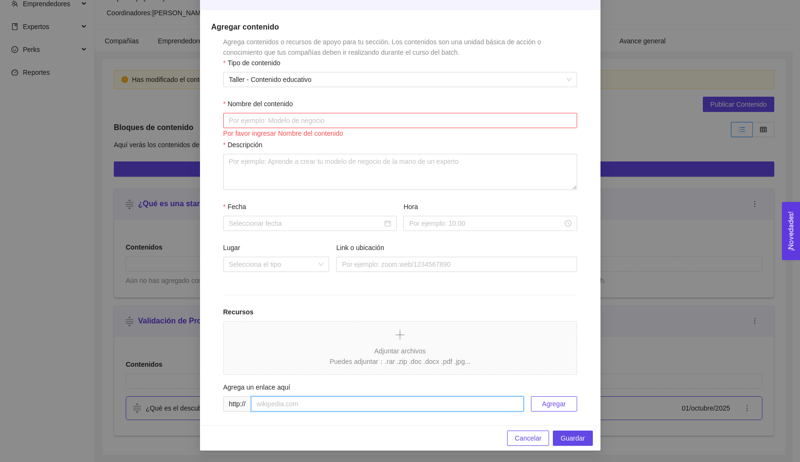
click at [274, 410] on input "text" at bounding box center [387, 403] width 273 height 15
paste input "[URL][DOMAIN_NAME]"
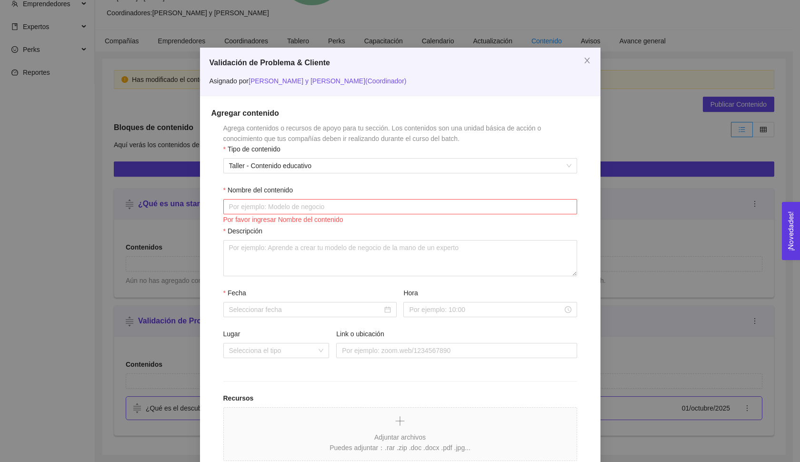
scroll to position [-1, 0]
type input "[URL][DOMAIN_NAME]"
click at [299, 224] on div "Por favor ingresar Nombre del contenido" at bounding box center [400, 219] width 354 height 10
click at [296, 213] on input "Nombre del contenido" at bounding box center [400, 206] width 354 height 15
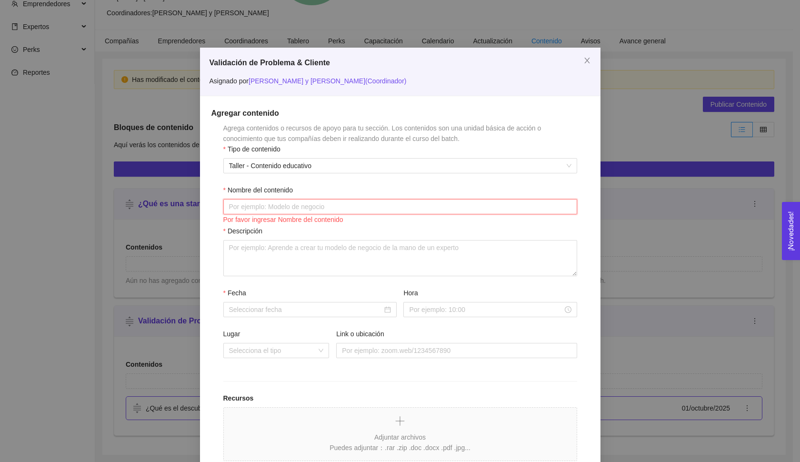
paste input "Descubrimiento de clientes"
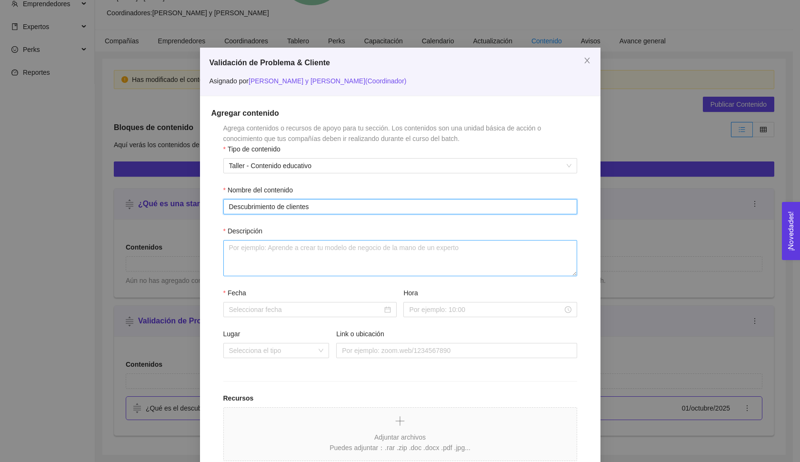
type input "Descubrimiento de clientes"
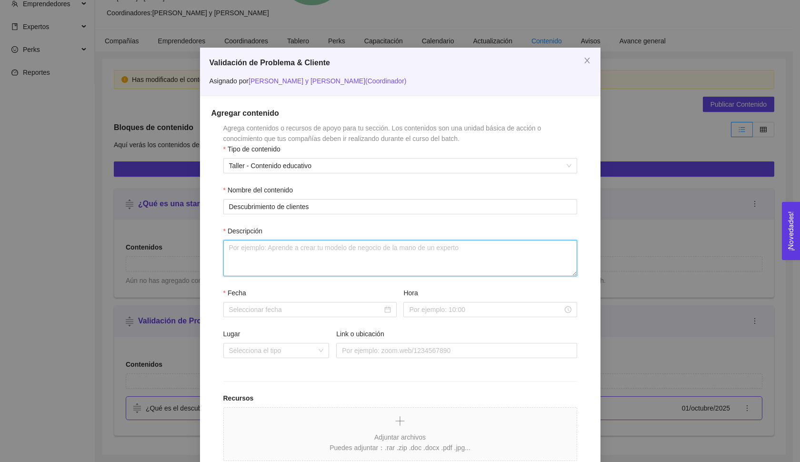
click at [305, 258] on textarea "Descripción" at bounding box center [400, 258] width 354 height 36
type textarea "Completa el video."
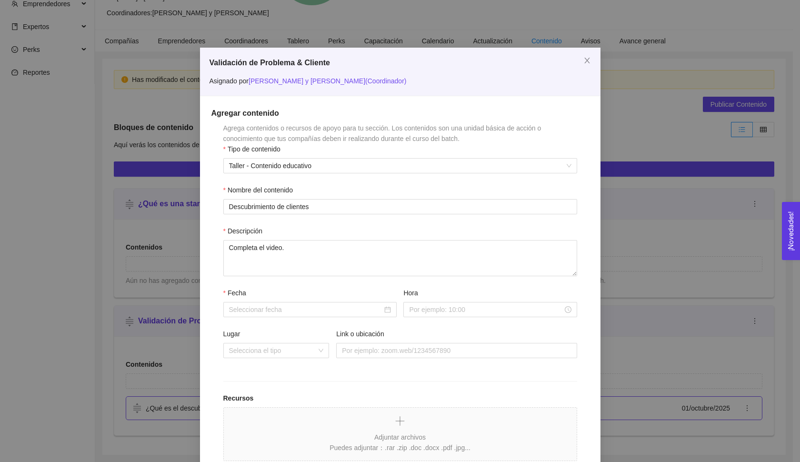
click at [276, 318] on div "[PERSON_NAME]" at bounding box center [400, 308] width 354 height 41
click at [273, 311] on input "Fecha" at bounding box center [305, 309] width 153 height 10
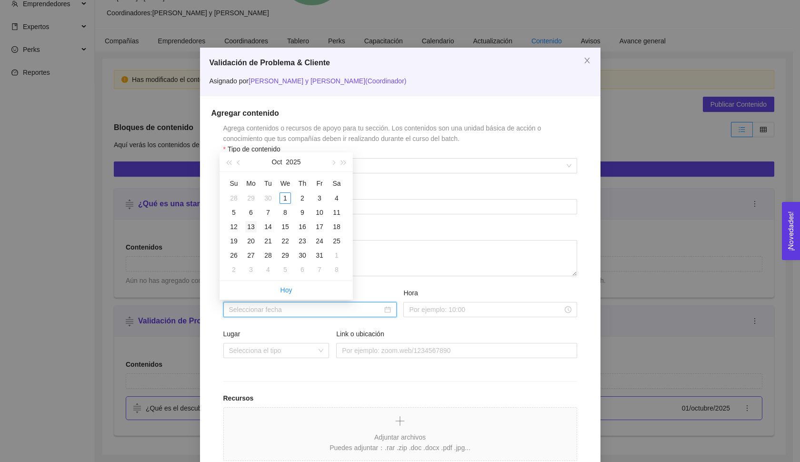
type input "[DATE]"
type input "14 de October de 2025"
type input "[DATE]"
click at [284, 199] on div "1" at bounding box center [285, 197] width 11 height 11
type input "01 de octubre de 2025"
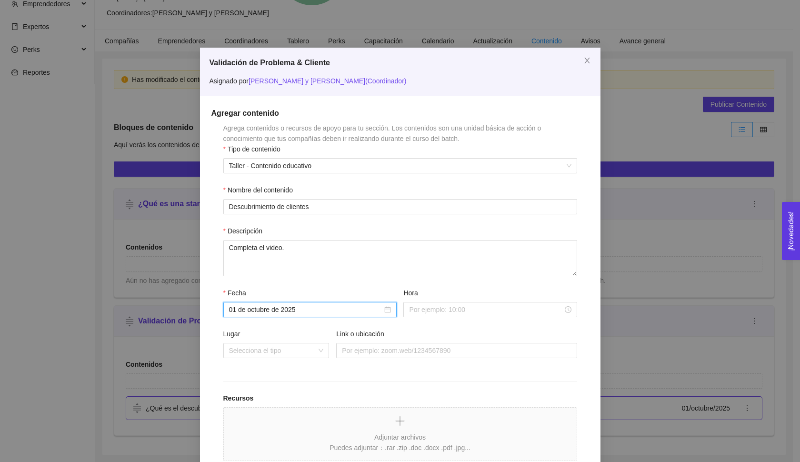
click at [408, 295] on label "Hora" at bounding box center [410, 293] width 14 height 10
click at [409, 304] on input "Hora" at bounding box center [485, 309] width 153 height 10
click at [409, 305] on input "Hora" at bounding box center [485, 309] width 153 height 10
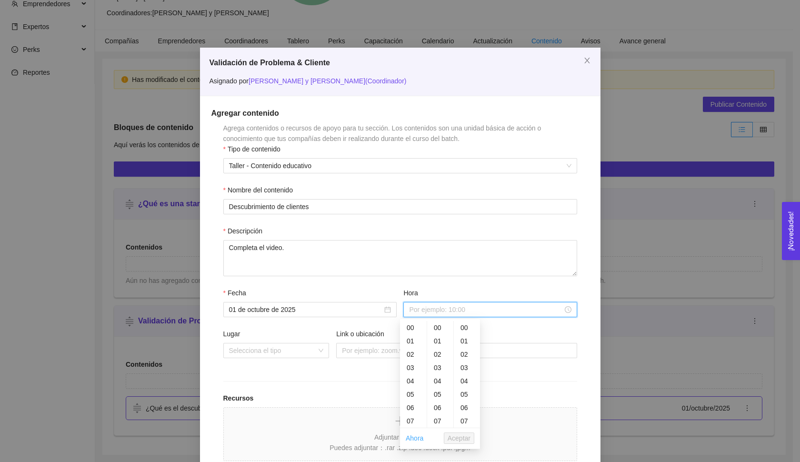
click at [417, 438] on link "Ahora" at bounding box center [415, 438] width 18 height 8
type input "15:38:46"
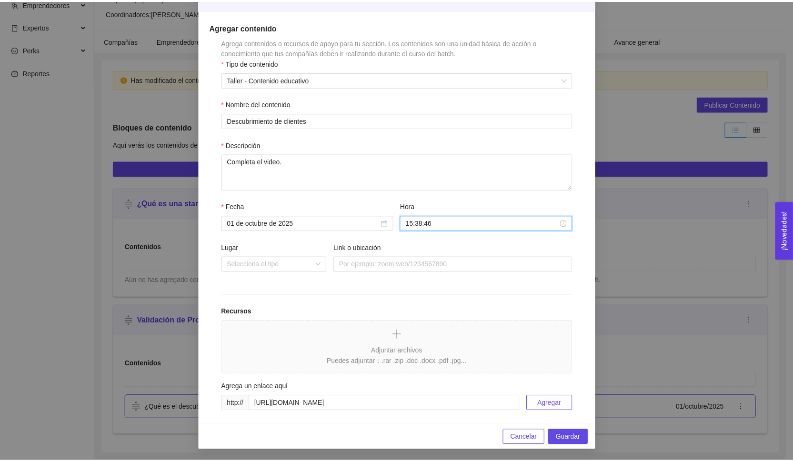
scroll to position [86, 0]
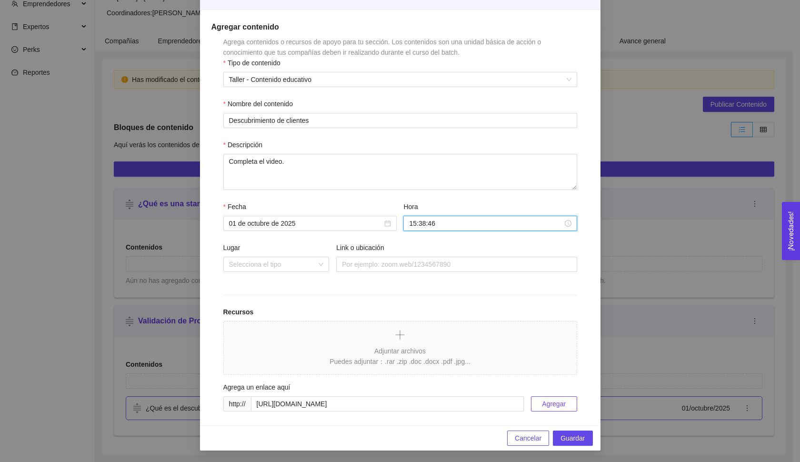
click at [559, 409] on span "Agregar" at bounding box center [554, 404] width 24 height 10
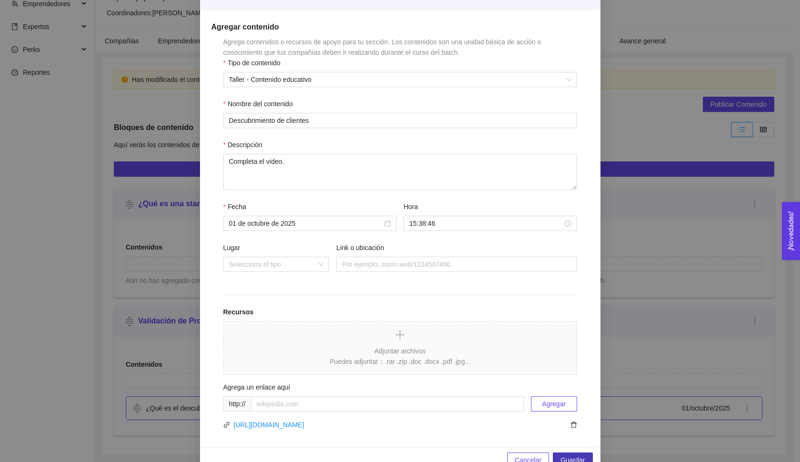
click at [569, 460] on span "Guardar" at bounding box center [573, 460] width 24 height 10
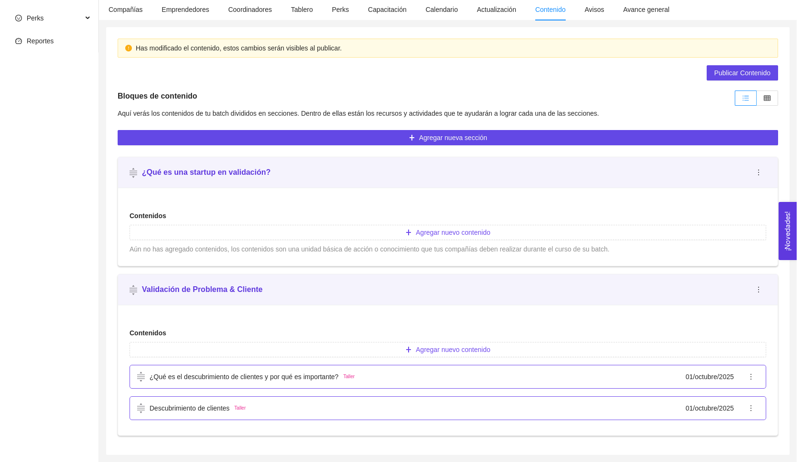
scroll to position [161, 0]
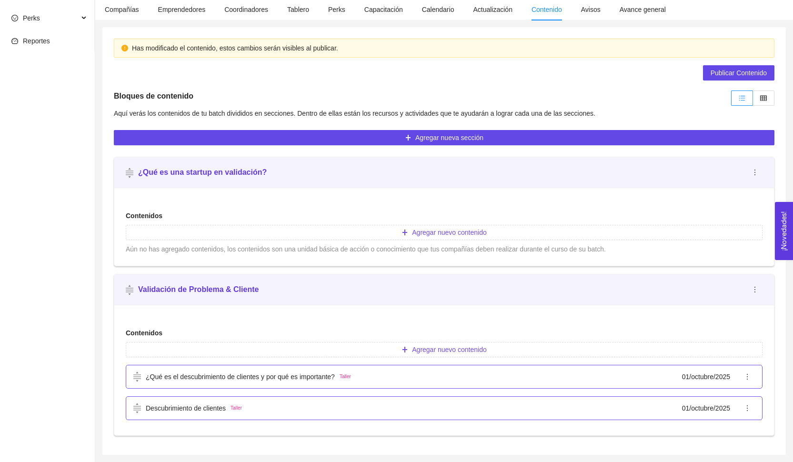
click at [569, 374] on div "¿Qué es el descubrimiento de clientes y por qué es importante? Taller [DATE]" at bounding box center [436, 376] width 606 height 10
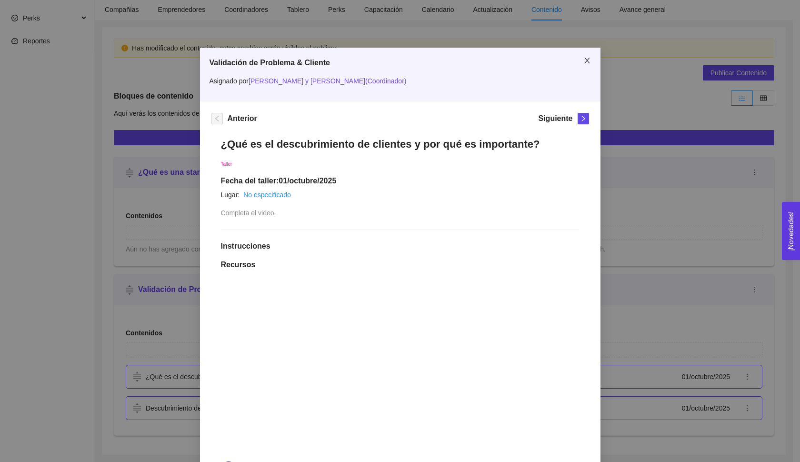
click at [591, 60] on span "Close" at bounding box center [587, 61] width 27 height 27
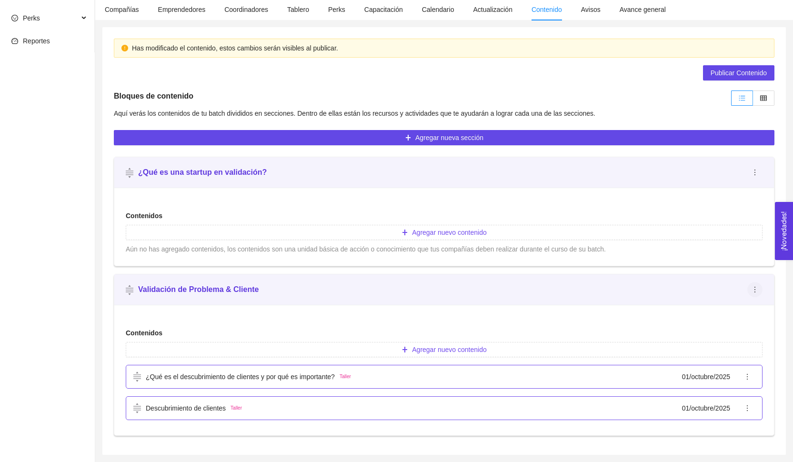
click at [754, 289] on icon "ellipsis" at bounding box center [755, 290] width 8 height 8
click at [755, 303] on li "Editar" at bounding box center [765, 308] width 36 height 15
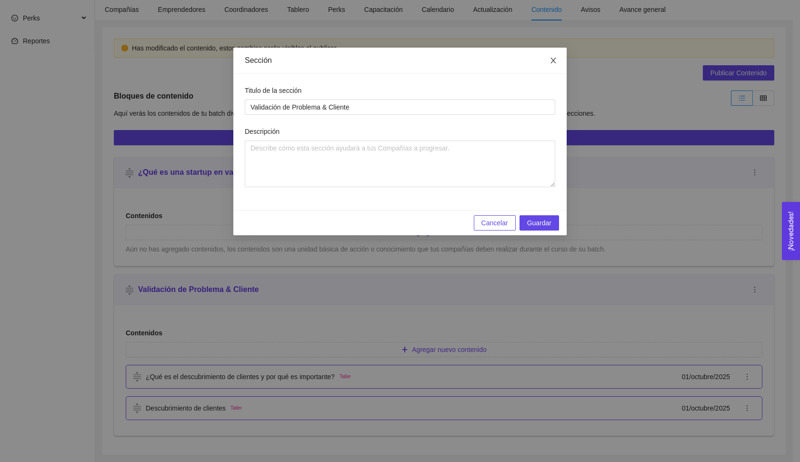
click at [559, 59] on span "Close" at bounding box center [553, 61] width 27 height 27
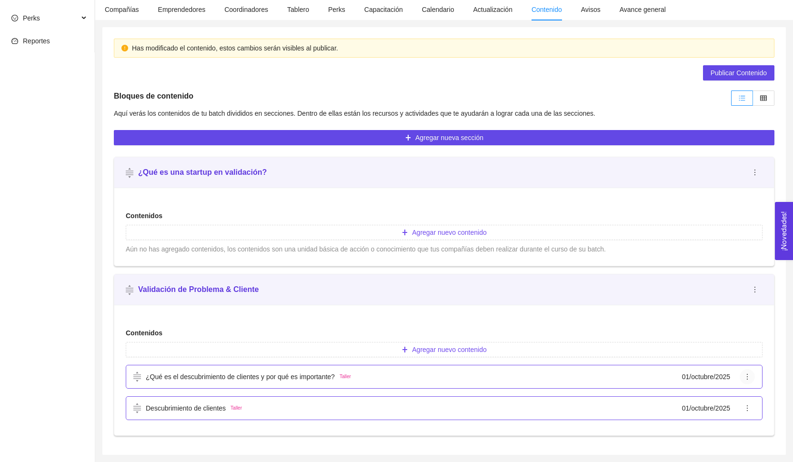
click at [748, 380] on icon "ellipsis" at bounding box center [747, 377] width 8 height 8
click at [747, 397] on span "Editar" at bounding box center [757, 396] width 24 height 10
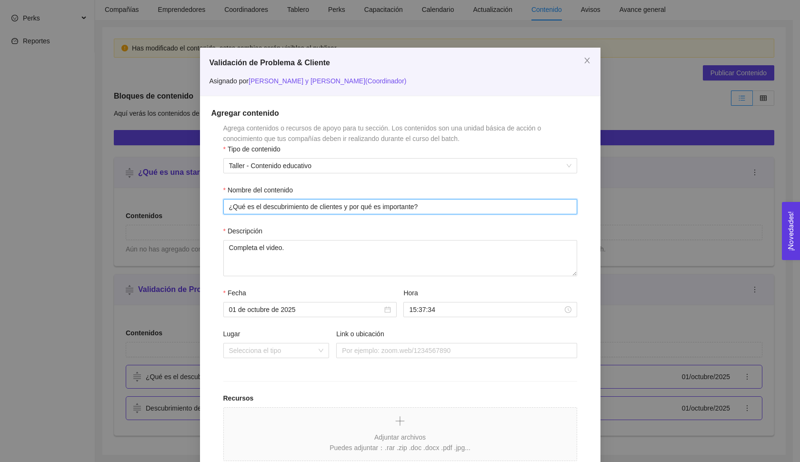
click at [225, 205] on input "¿Qué es el descubrimiento de clientes y por qué es importante?" at bounding box center [400, 206] width 354 height 15
type input "2.1 ¿Qué es el descubrimiento de clientes y por qué es importante?"
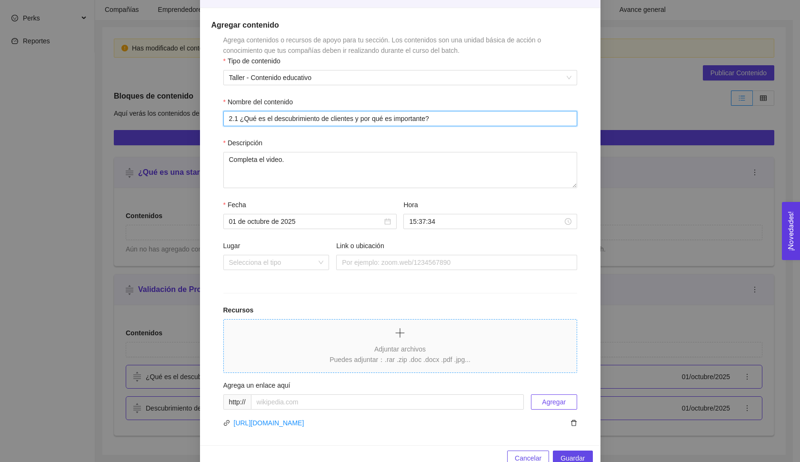
scroll to position [104, 0]
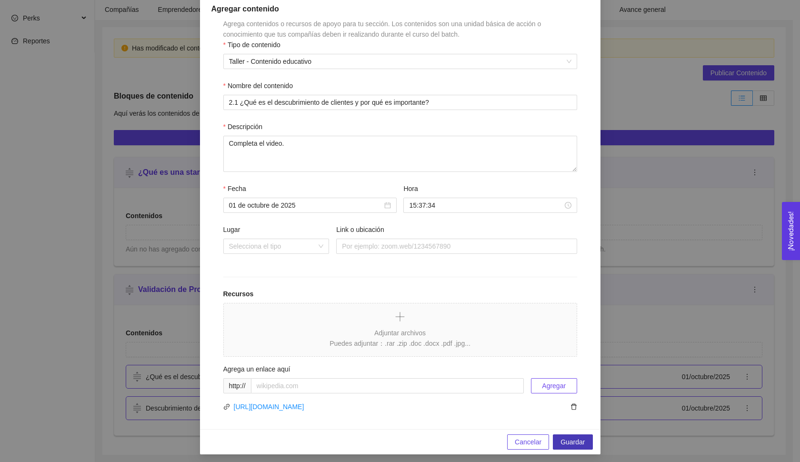
click at [569, 438] on span "Guardar" at bounding box center [573, 442] width 24 height 10
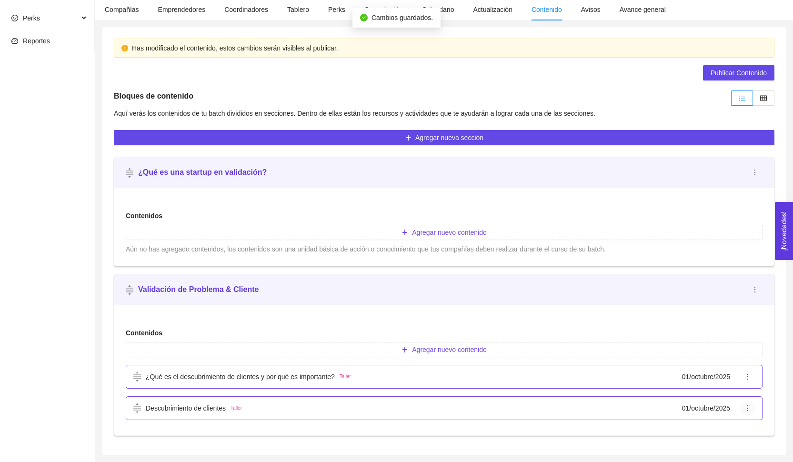
click at [749, 411] on icon "ellipsis" at bounding box center [747, 408] width 8 height 8
click at [753, 354] on span "Editar" at bounding box center [757, 358] width 24 height 10
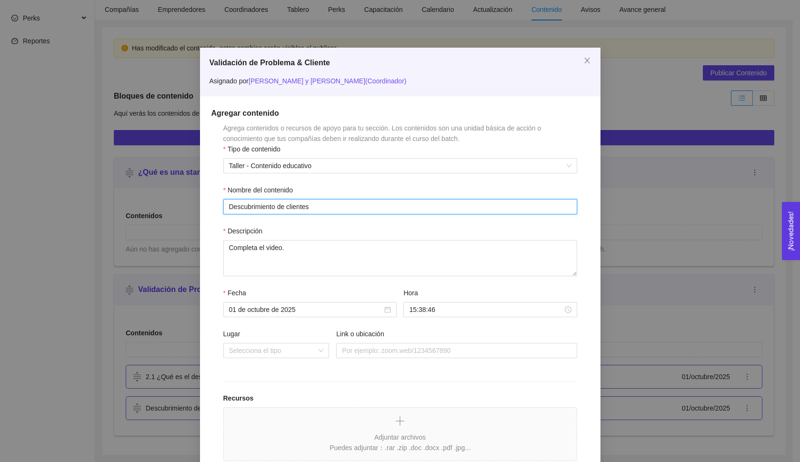
click at [223, 203] on input "Descubrimiento de clientes" at bounding box center [400, 206] width 354 height 15
type input "2.2 Descubrimiento de clientes"
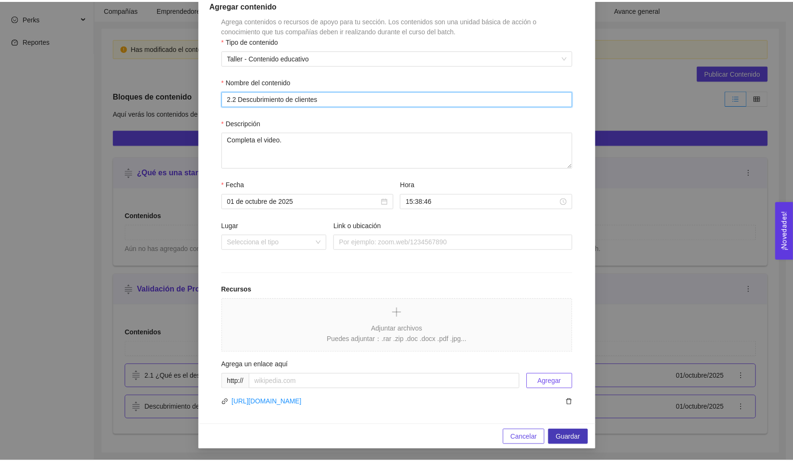
scroll to position [108, 0]
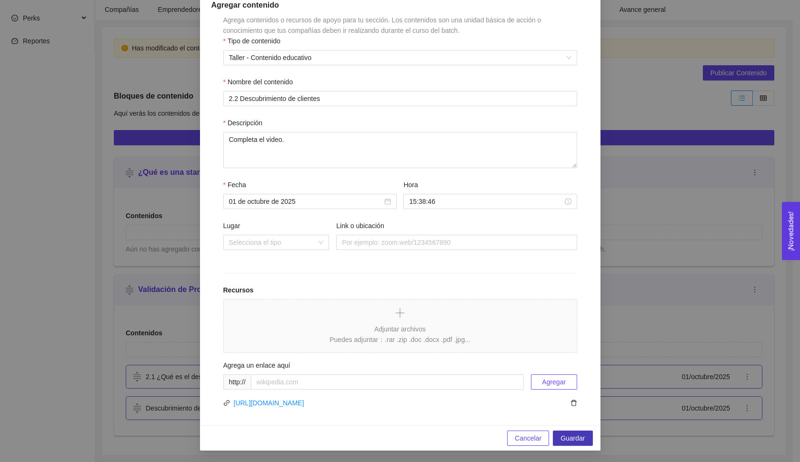
click at [575, 435] on span "Guardar" at bounding box center [573, 438] width 24 height 10
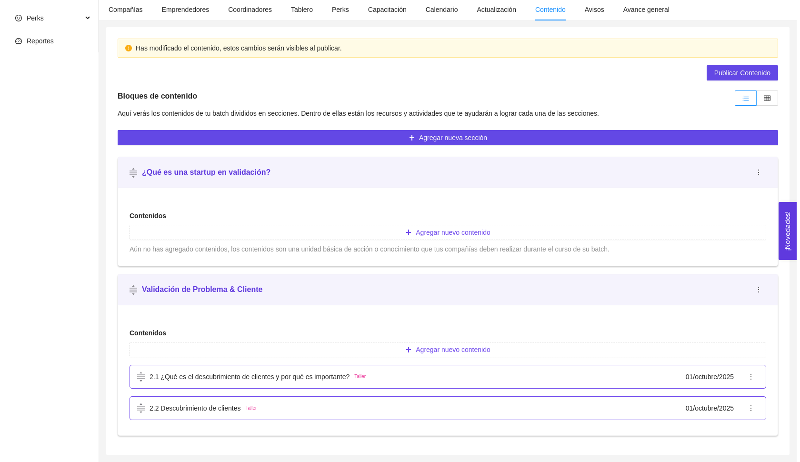
scroll to position [161, 0]
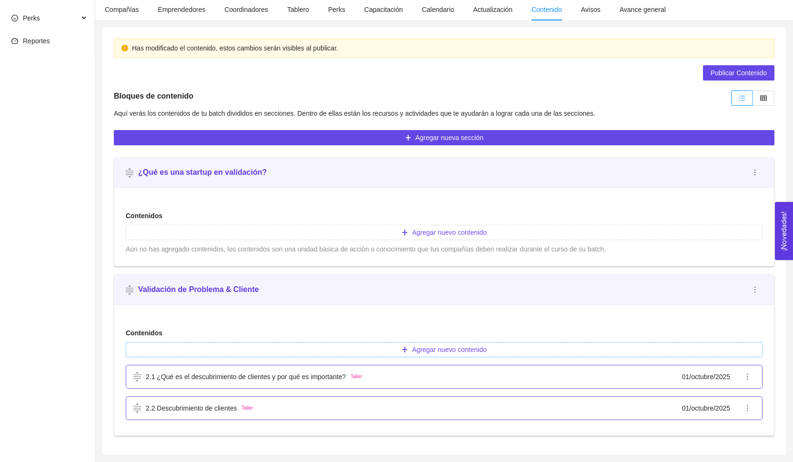
click at [493, 343] on button "Agregar nuevo contenido" at bounding box center [444, 349] width 637 height 15
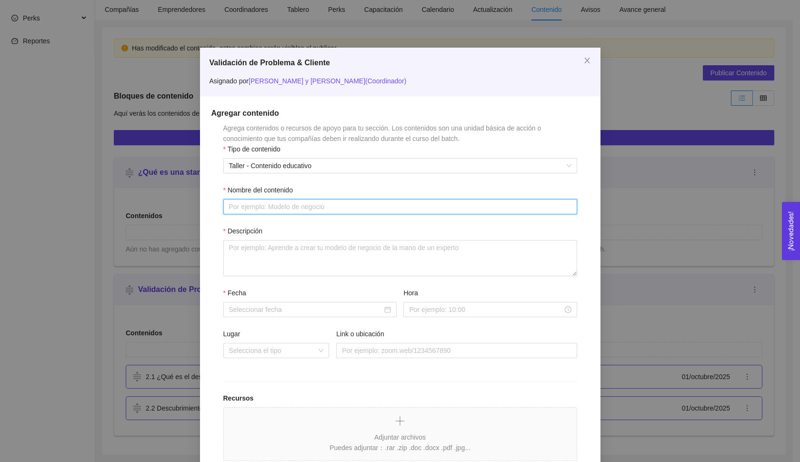
click at [306, 203] on input "Nombre del contenido" at bounding box center [400, 206] width 354 height 15
paste input "Modelo de negocio"
drag, startPoint x: 238, startPoint y: 206, endPoint x: 328, endPoint y: 205, distance: 89.5
click at [328, 205] on input "2.3 Modelo de negocio" at bounding box center [400, 206] width 354 height 15
paste input "Estableciendo hipótesis del modelo de negocios"
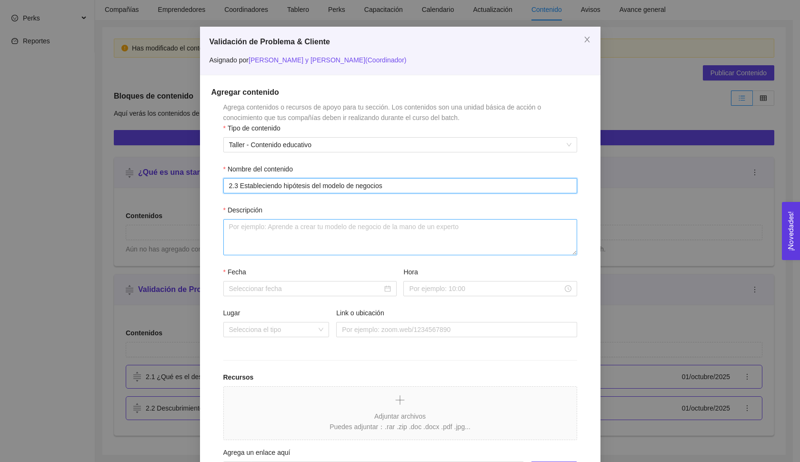
type input "2.3 Estableciendo hipótesis del modelo de negocios"
click at [355, 234] on textarea "Descripción" at bounding box center [400, 237] width 354 height 36
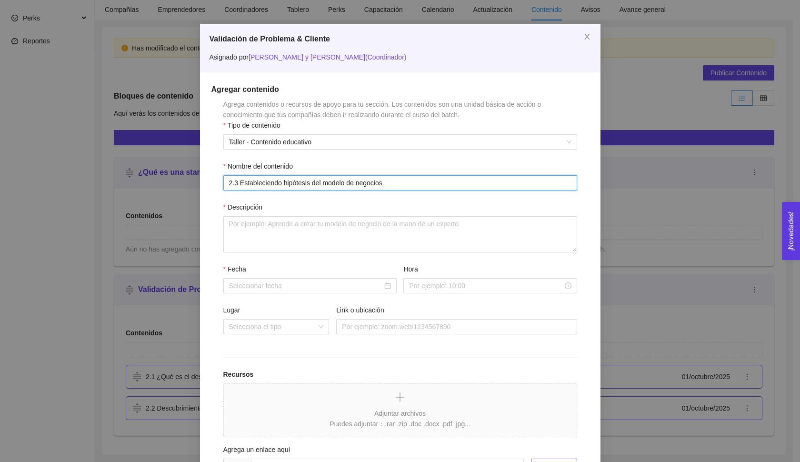
drag, startPoint x: 237, startPoint y: 181, endPoint x: 348, endPoint y: 181, distance: 111.0
click at [348, 181] on input "2.3 Estableciendo hipótesis del modelo de negocios" at bounding box center [400, 182] width 354 height 15
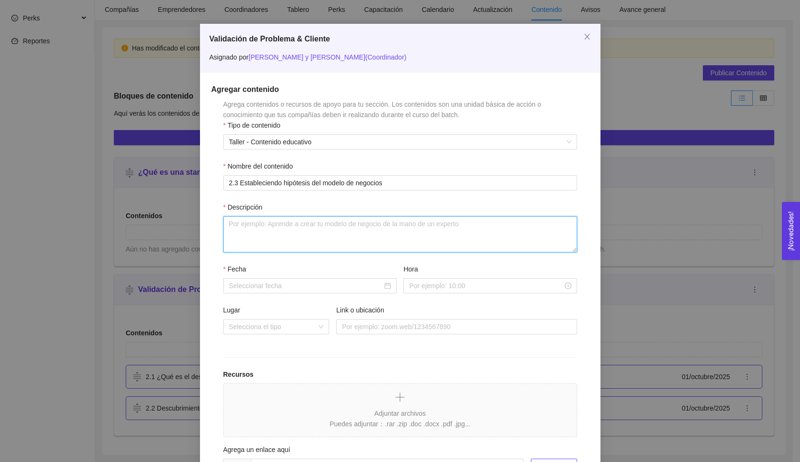
click at [306, 231] on textarea "Descripción" at bounding box center [400, 234] width 354 height 36
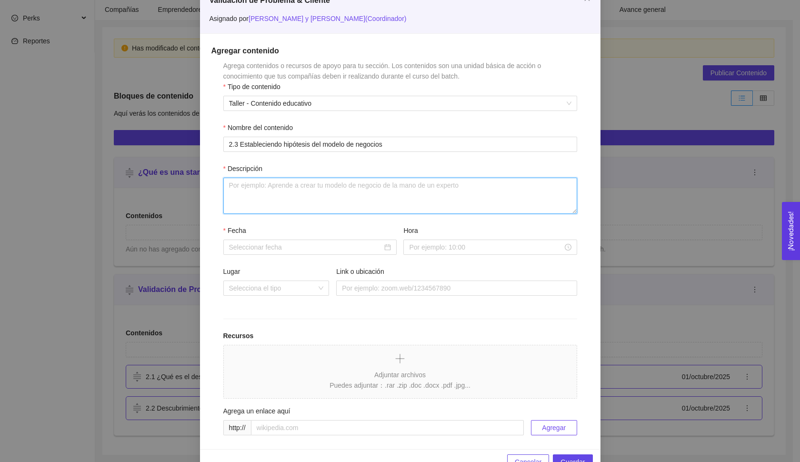
scroll to position [62, 0]
type textarea "Completa el video."
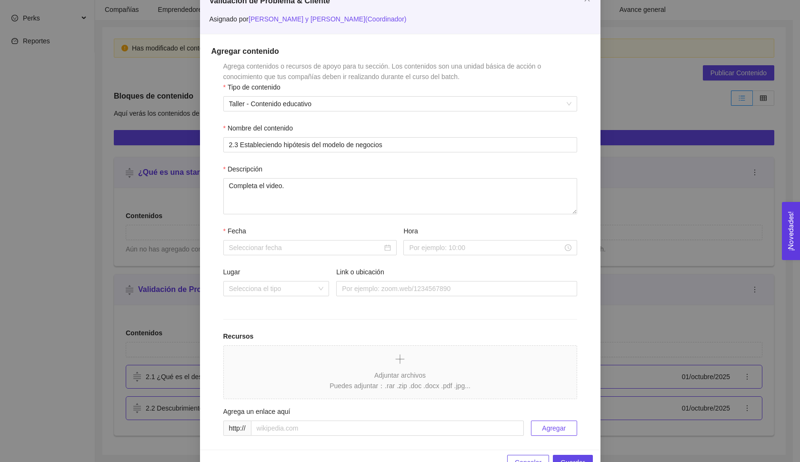
click at [272, 237] on div "Fecha" at bounding box center [309, 233] width 173 height 14
click at [269, 245] on input "Fecha" at bounding box center [305, 247] width 153 height 10
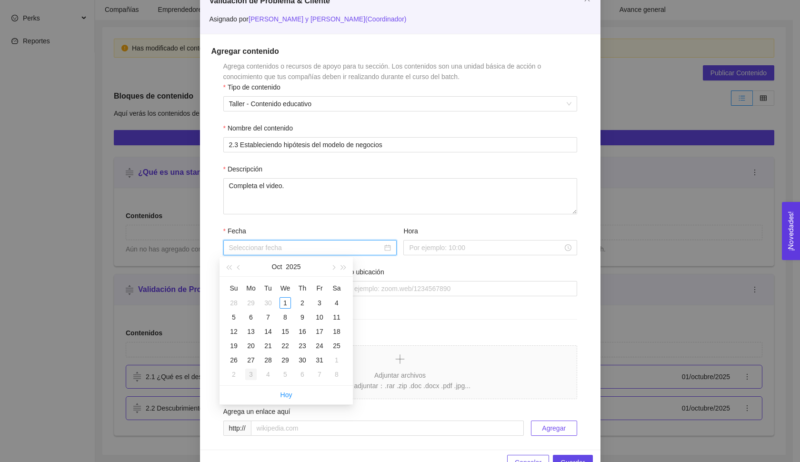
type input "14 de October de 2025"
type input "[DATE]"
click at [292, 391] on link "Hoy" at bounding box center [287, 395] width 12 height 8
type input "01 de octubre de 2025"
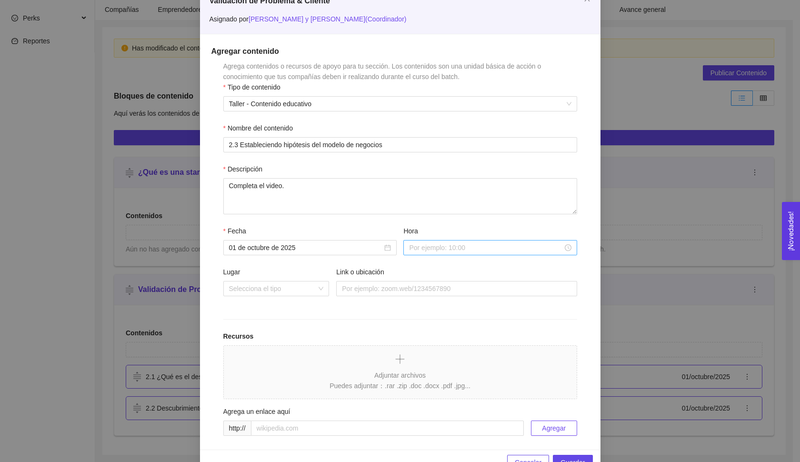
click at [427, 253] on div at bounding box center [489, 247] width 173 height 15
click at [411, 372] on link "Ahora" at bounding box center [415, 376] width 18 height 8
type input "15:41:59"
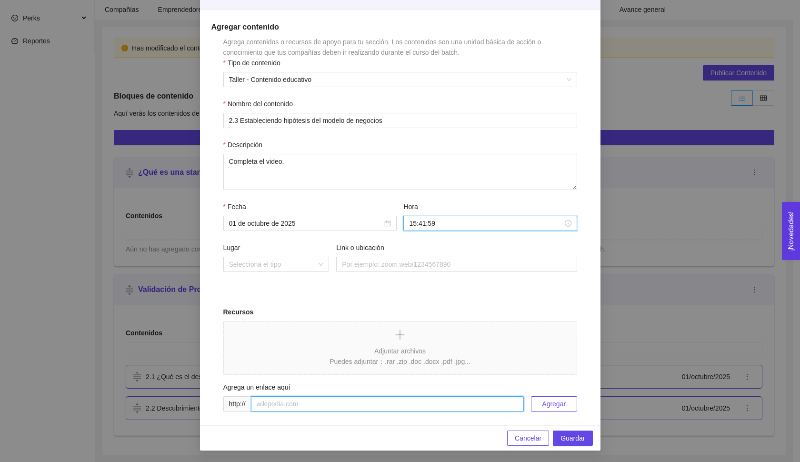
scroll to position [86, 0]
click at [310, 407] on input "text" at bounding box center [387, 403] width 273 height 15
paste input "[URL][DOMAIN_NAME]"
type input "[URL][DOMAIN_NAME]"
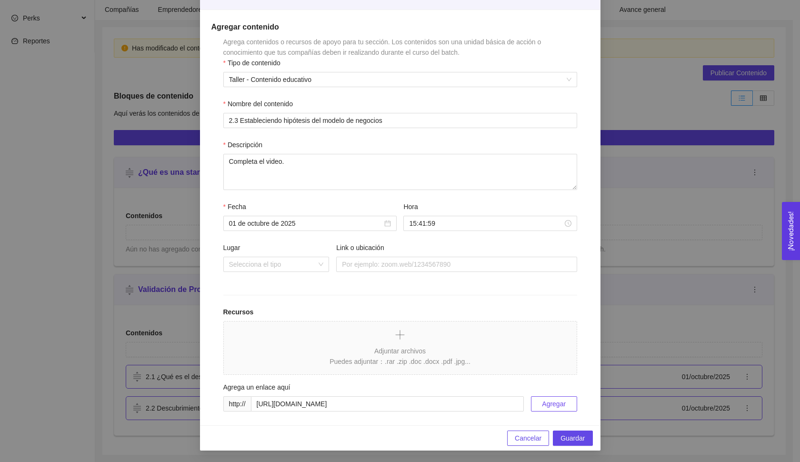
click at [560, 409] on span "Agregar" at bounding box center [554, 404] width 24 height 10
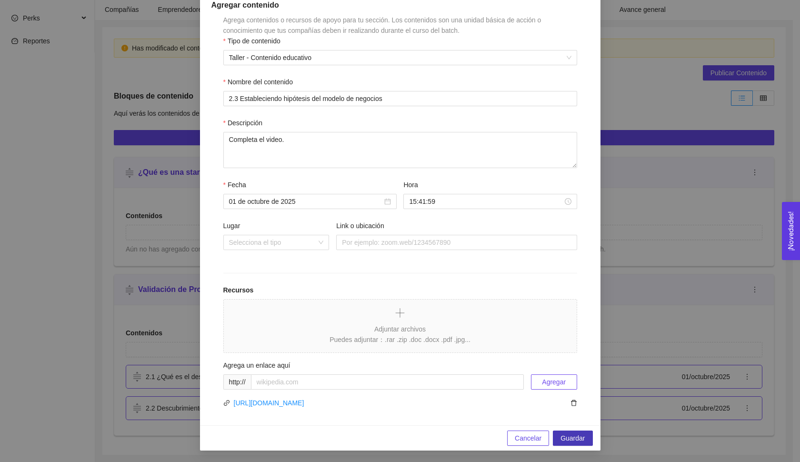
click at [571, 432] on button "Guardar" at bounding box center [573, 438] width 40 height 15
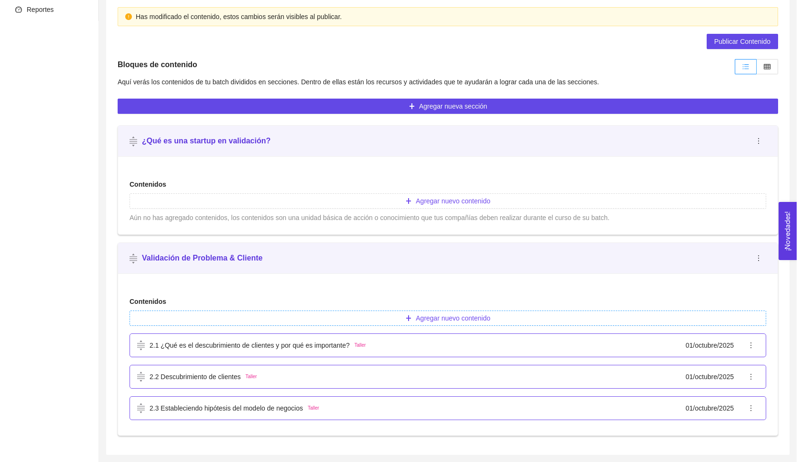
scroll to position [193, 0]
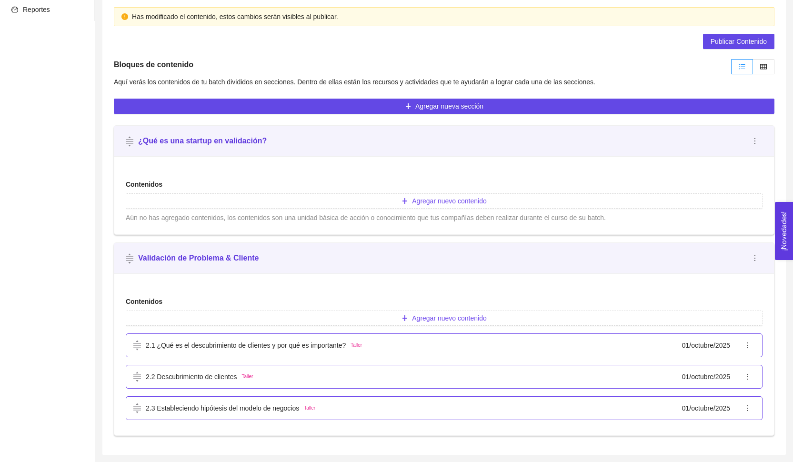
click at [401, 326] on div "Contenidos Agregar nuevo contenido 2.1 ¿Qué es el descubrimiento de clientes y …" at bounding box center [444, 357] width 637 height 131
click at [403, 319] on icon "plus" at bounding box center [404, 318] width 7 height 7
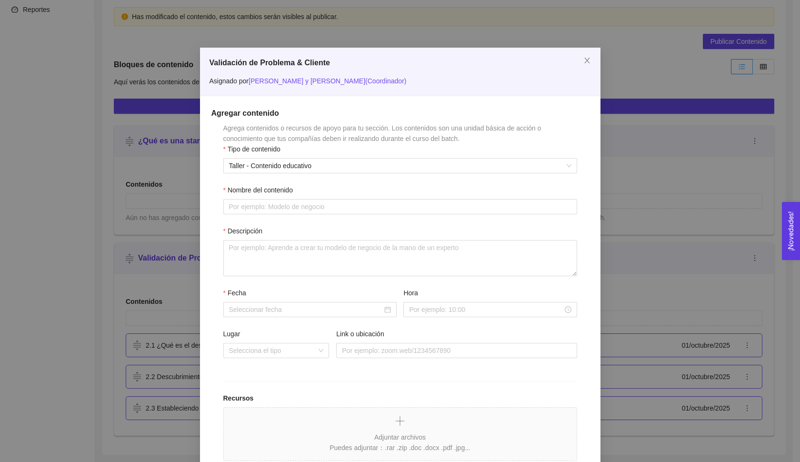
click at [320, 195] on div "Nombre del contenido" at bounding box center [400, 192] width 354 height 14
click at [302, 168] on span "Taller - Contenido educativo" at bounding box center [400, 166] width 342 height 14
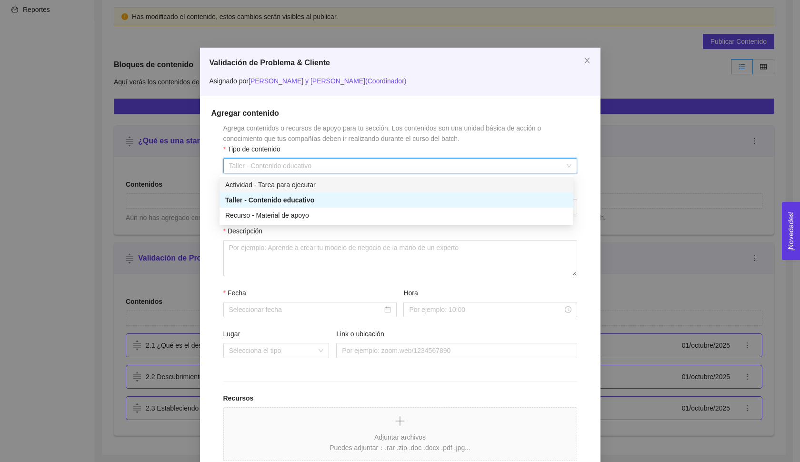
click at [295, 183] on div "Actividad - Tarea para ejecutar" at bounding box center [396, 185] width 342 height 10
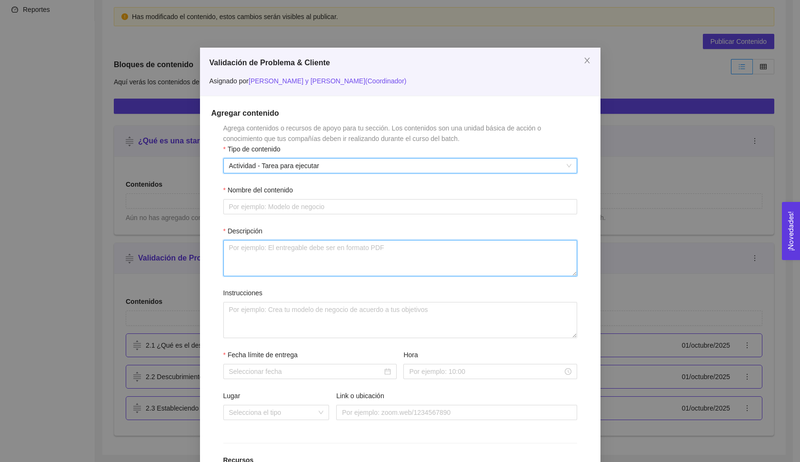
click at [281, 254] on textarea "Descripción" at bounding box center [400, 258] width 354 height 36
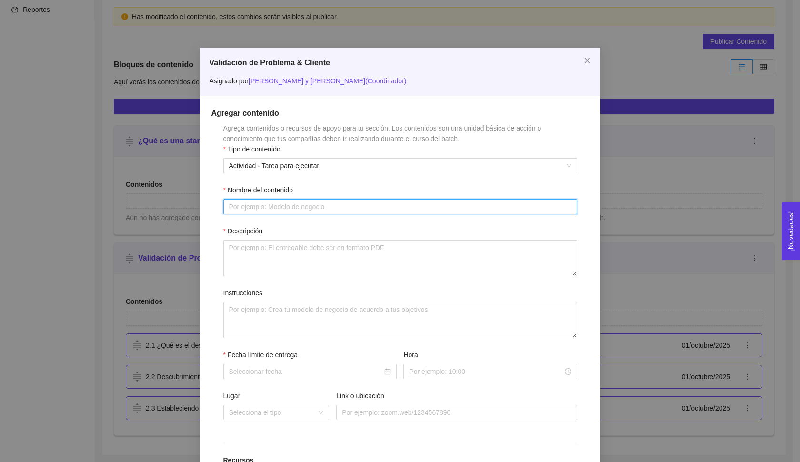
click at [263, 207] on input "Nombre del contenido" at bounding box center [400, 206] width 354 height 15
type input "Actividad:"
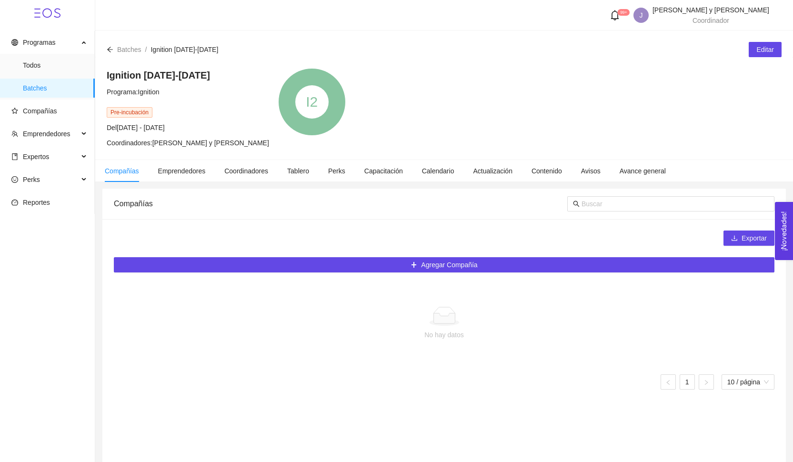
scroll to position [0, 0]
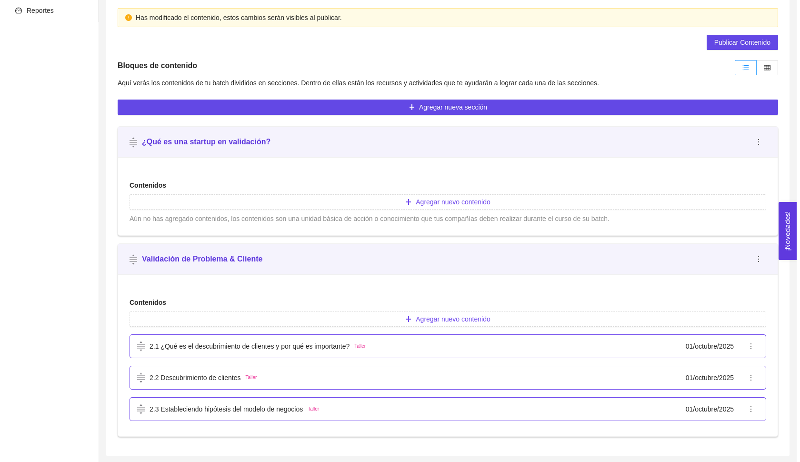
scroll to position [173, 0]
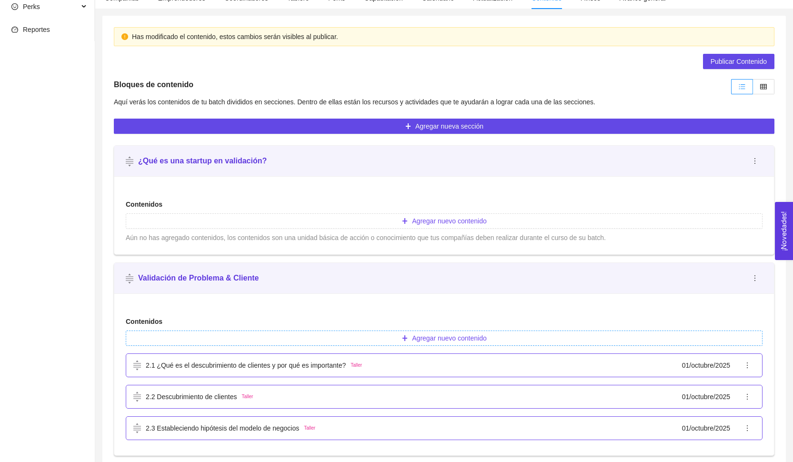
click at [361, 345] on button "Agregar nuevo contenido" at bounding box center [444, 338] width 637 height 15
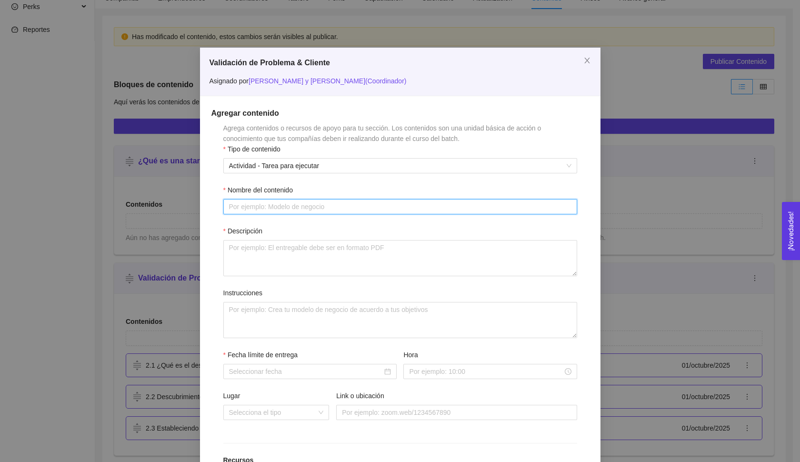
click at [324, 206] on input "Nombre del contenido" at bounding box center [400, 206] width 354 height 15
type input "A"
type input "Business Model Canvas"
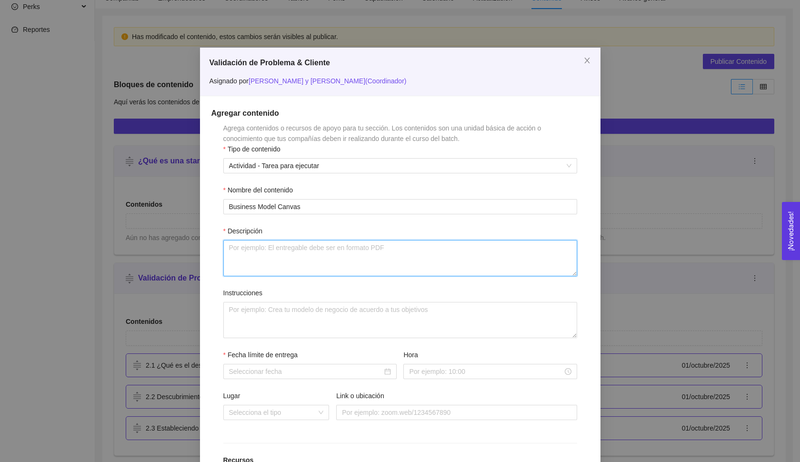
click at [332, 264] on textarea "Descripción" at bounding box center [400, 258] width 354 height 36
click at [318, 253] on textarea "Descripción" at bounding box center [400, 258] width 354 height 36
paste textarea "Crea una copia del Business Model Canvas y trabaja sobre tu hipótesis de modelo…"
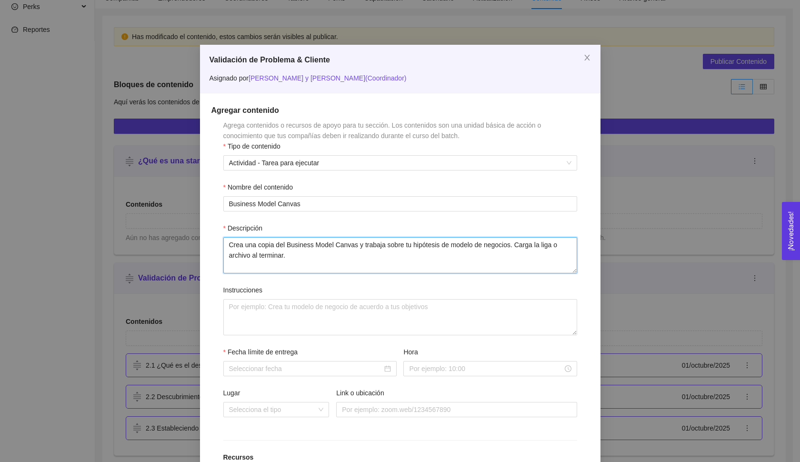
scroll to position [5, 0]
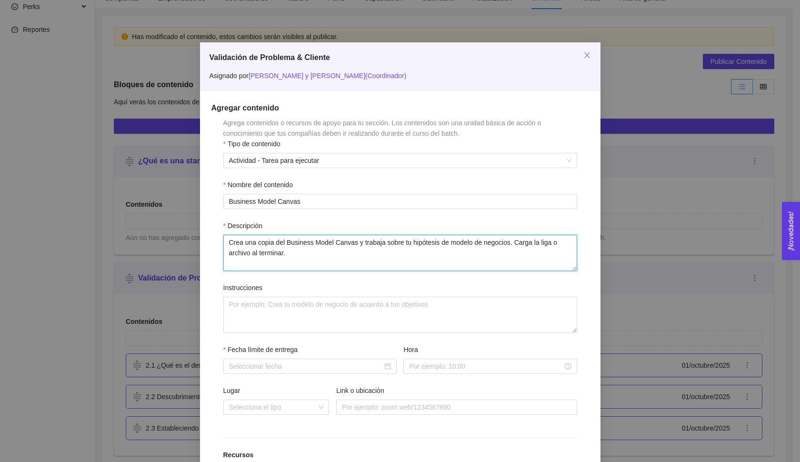
click at [321, 248] on textarea "Crea una copia del Business Model Canvas y trabaja sobre tu hipótesis de modelo…" at bounding box center [400, 253] width 354 height 36
paste textarea "Entrega tu hipótesis del modelo de negocios"
click at [380, 237] on textarea "Entrega tu hipótesis del modelo de negocios" at bounding box center [400, 253] width 354 height 36
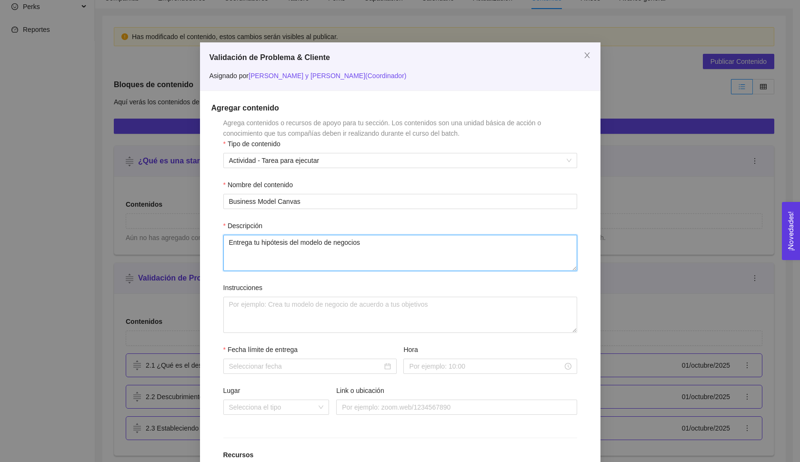
click at [370, 241] on textarea "Entrega tu hipótesis del modelo de negocios" at bounding box center [400, 253] width 354 height 36
type textarea "Entrega tu hipótesis del modelo de negocios."
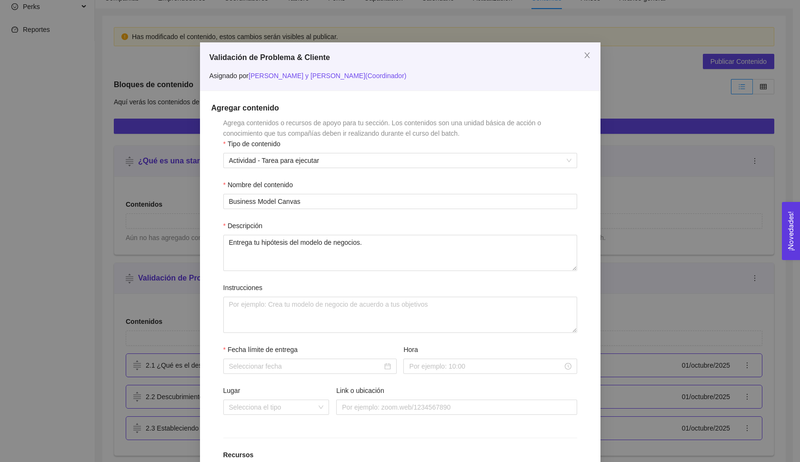
click at [265, 341] on form "Agrega contenidos o recursos de apoyo para tu sección. Los contenidos son una u…" at bounding box center [400, 337] width 378 height 439
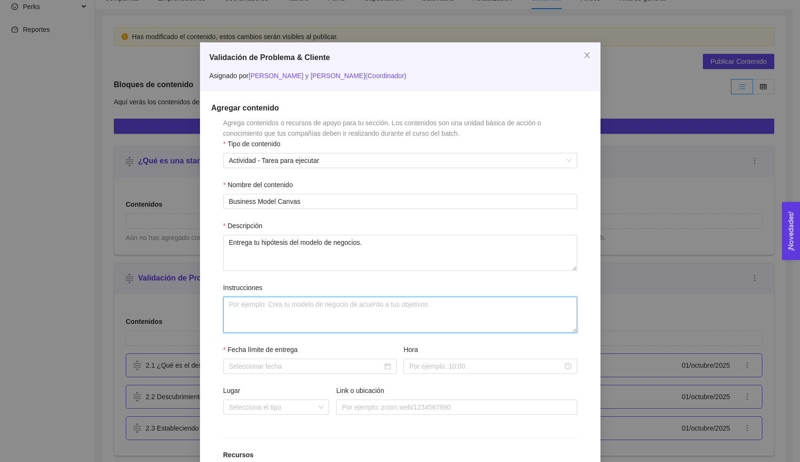
click at [265, 317] on textarea "Instrucciones" at bounding box center [400, 315] width 354 height 36
paste textarea "Crea una copia del Business Model Canvas y trabaja sobre tu hipótesis de modelo…"
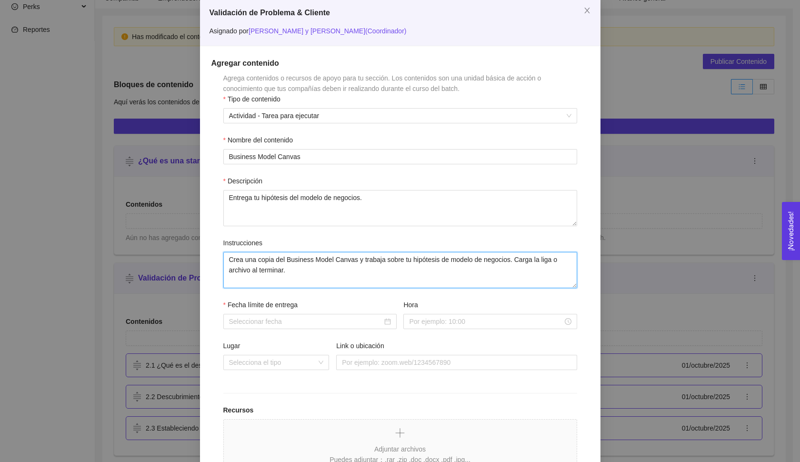
scroll to position [90, 0]
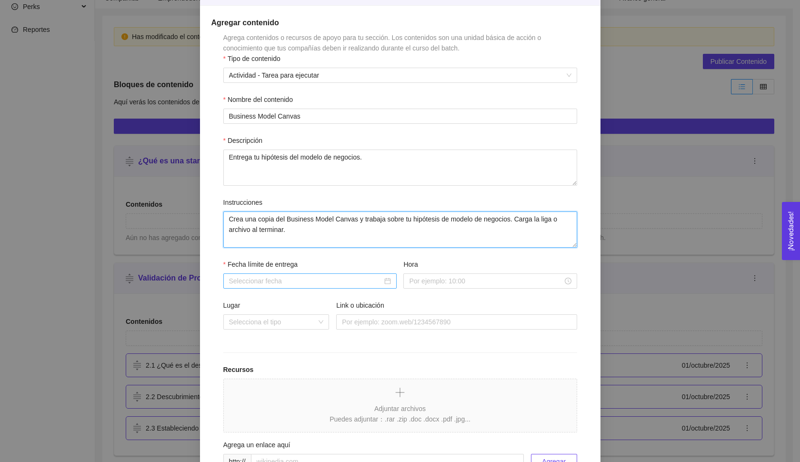
type textarea "Crea una copia del Business Model Canvas y trabaja sobre tu hipótesis de modelo…"
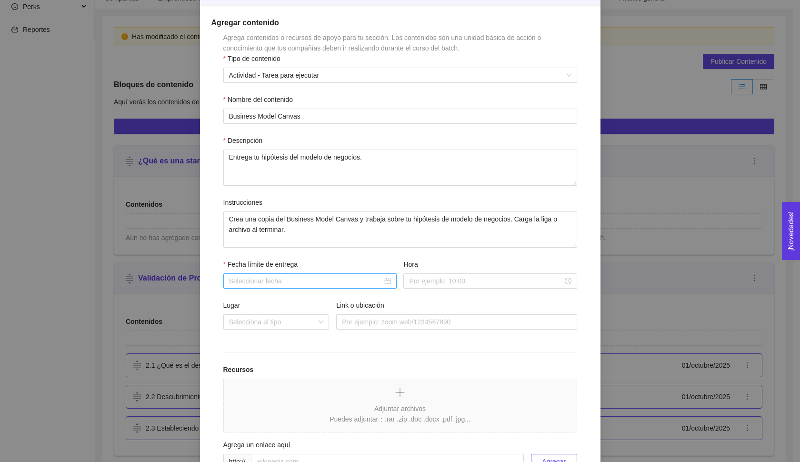
click at [282, 282] on input "Fecha límite de entrega" at bounding box center [305, 281] width 153 height 10
type input "01 de October de 2025"
type input "[DATE]"
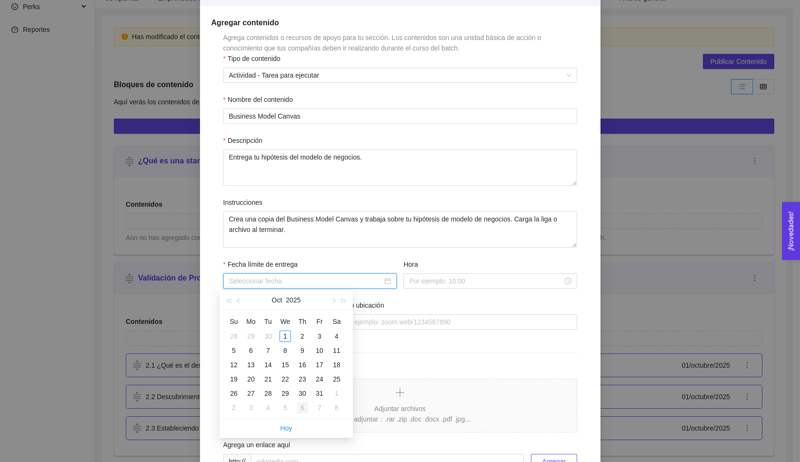
type input "[DATE]"
click at [295, 301] on button "2025" at bounding box center [293, 300] width 15 height 19
type input "[DATE]"
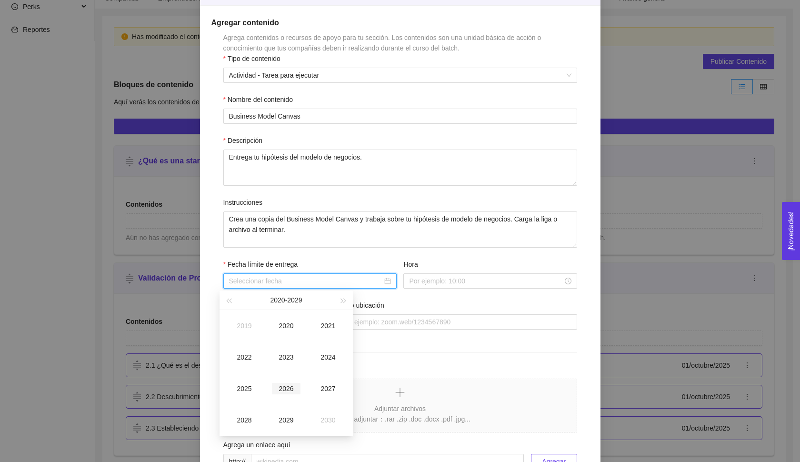
type input "[DATE]"
click at [293, 390] on div "2026" at bounding box center [286, 388] width 29 height 11
type input "[DATE]"
click at [296, 302] on button "2026" at bounding box center [293, 300] width 15 height 19
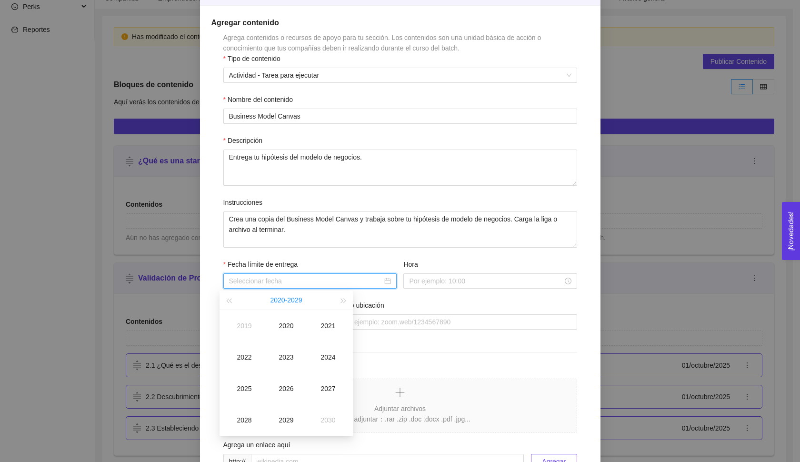
click at [297, 302] on button "[DATE] - [DATE]" at bounding box center [287, 300] width 32 height 19
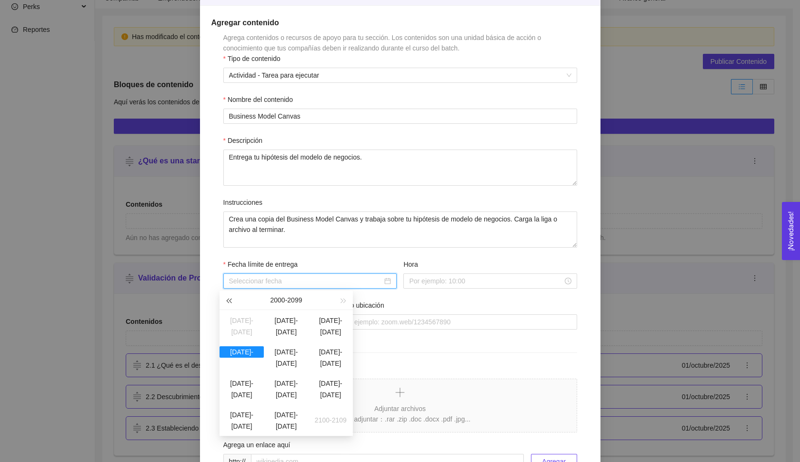
click at [223, 304] on button "button" at bounding box center [228, 300] width 10 height 19
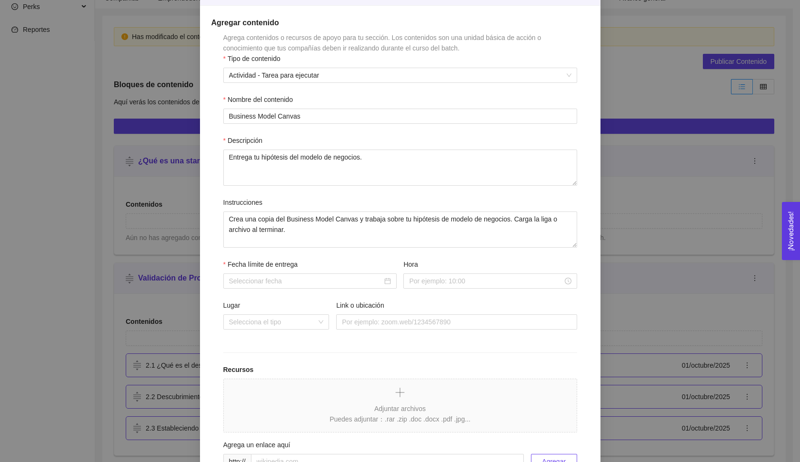
click at [337, 259] on form "Agrega contenidos o recursos de apoyo para tu sección. Los contenidos son una u…" at bounding box center [400, 251] width 378 height 439
click at [278, 287] on div at bounding box center [309, 280] width 173 height 15
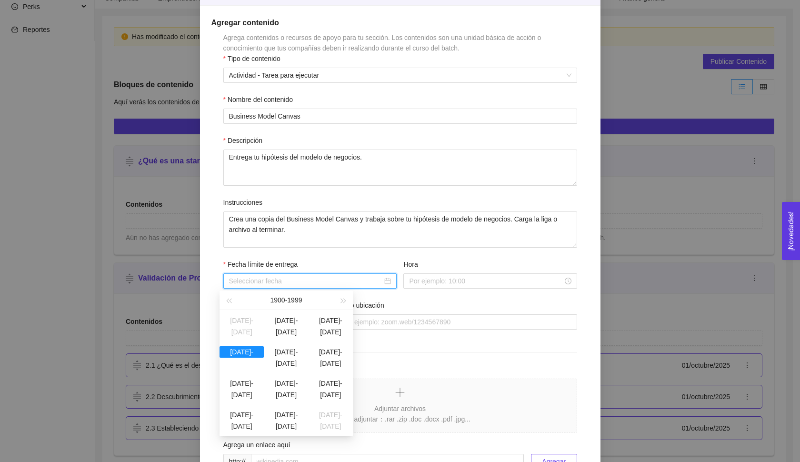
click at [278, 283] on input "Fecha límite de entrega" at bounding box center [305, 281] width 153 height 10
click at [298, 298] on div "[DATE] - [DATE]" at bounding box center [286, 300] width 104 height 19
click at [281, 305] on div "[DATE] - [DATE]" at bounding box center [286, 300] width 104 height 19
click at [281, 300] on div "[DATE] - [DATE]" at bounding box center [286, 300] width 104 height 19
type input "[DATE]"
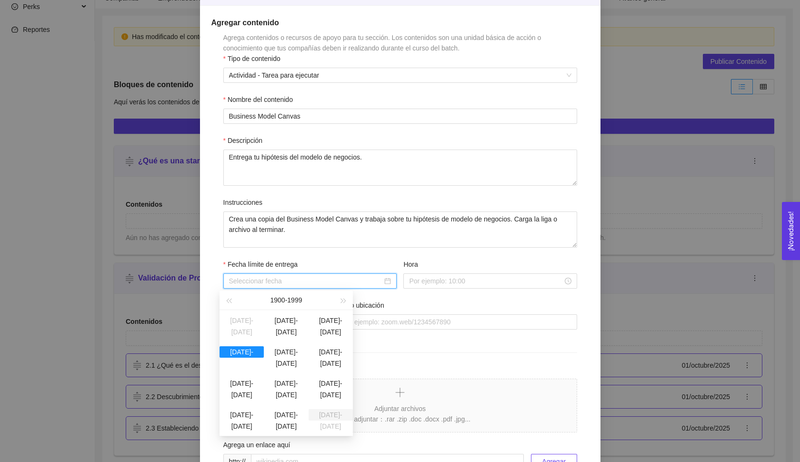
type input "[DATE]"
click at [342, 305] on button "button" at bounding box center [344, 300] width 10 height 19
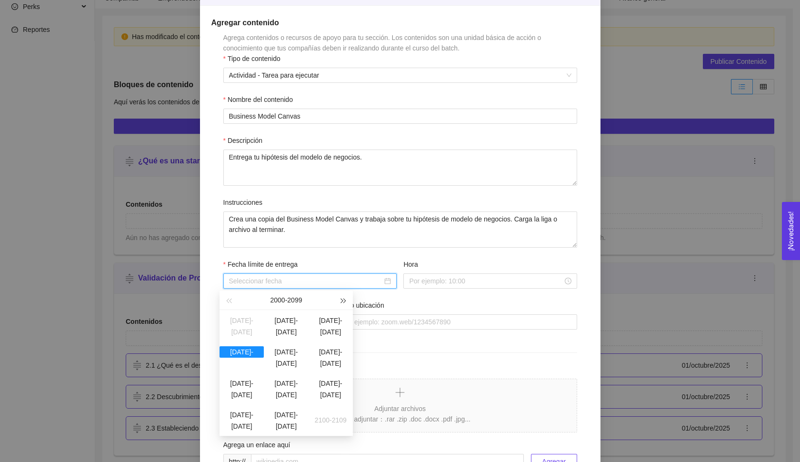
click at [342, 305] on button "button" at bounding box center [344, 300] width 10 height 19
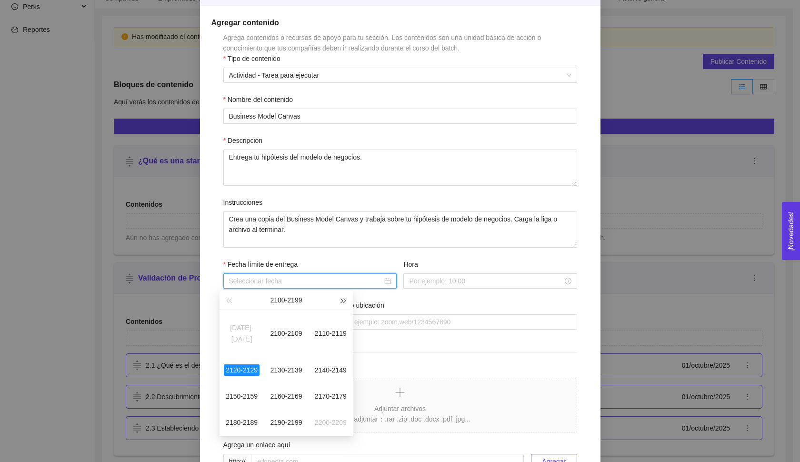
click at [342, 305] on button "button" at bounding box center [344, 300] width 10 height 19
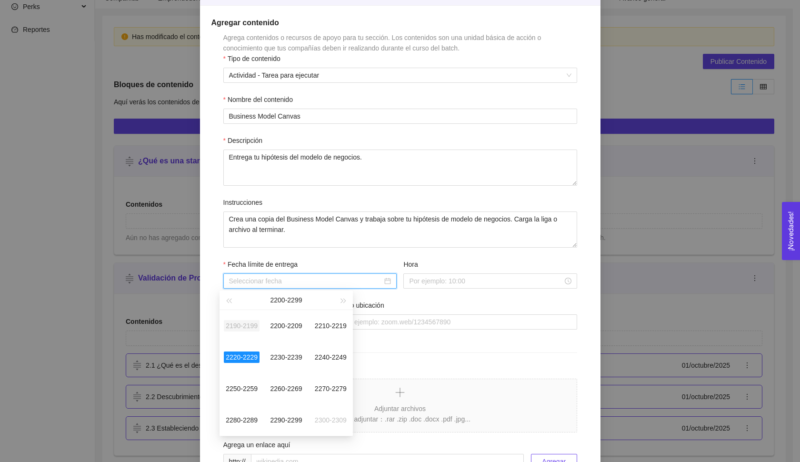
type input "[DATE]"
click at [233, 302] on button "button" at bounding box center [228, 300] width 10 height 19
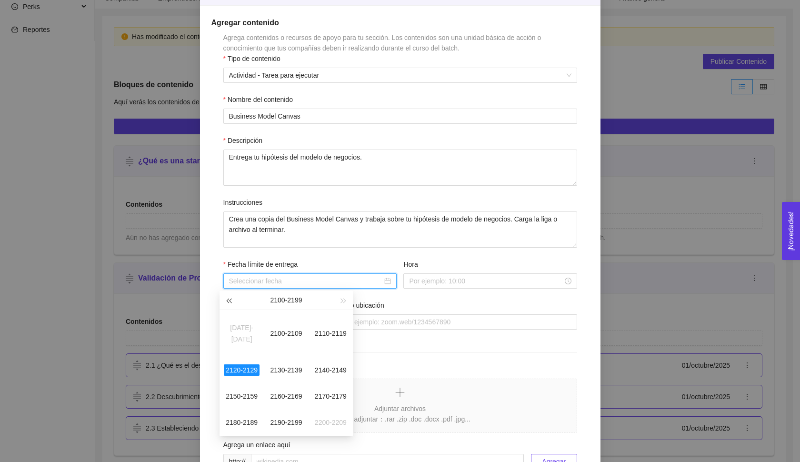
click at [233, 302] on button "button" at bounding box center [228, 300] width 10 height 19
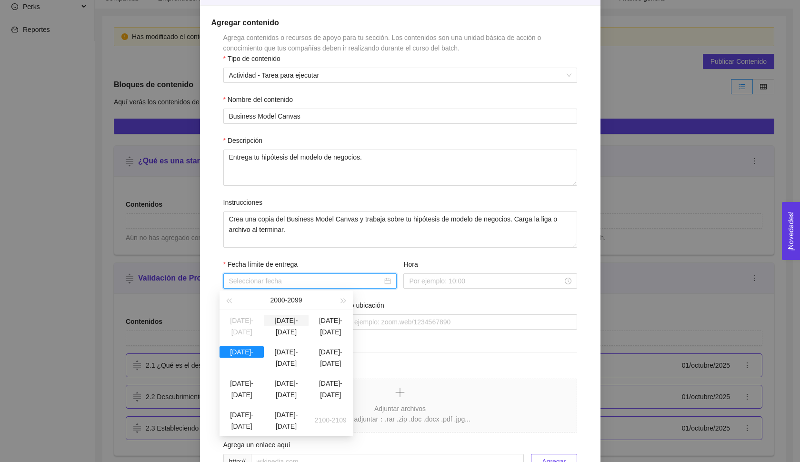
type input "[DATE]"
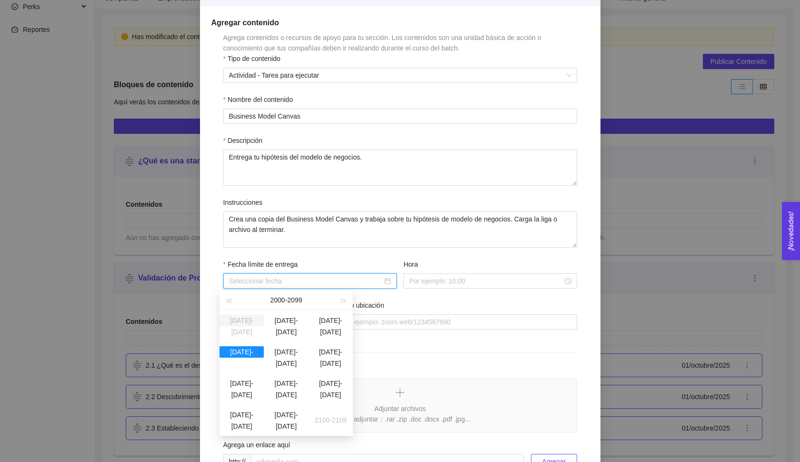
type input "[DATE]"
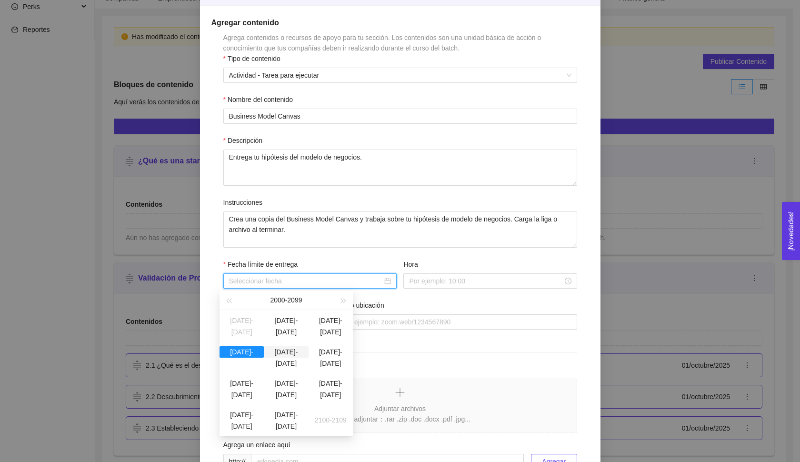
type input "[DATE]"
click at [281, 298] on div "[DATE] - [DATE]" at bounding box center [286, 300] width 104 height 19
click at [289, 299] on div "[DATE] - [DATE]" at bounding box center [286, 300] width 104 height 19
click at [299, 300] on div "[DATE] - [DATE]" at bounding box center [286, 300] width 104 height 19
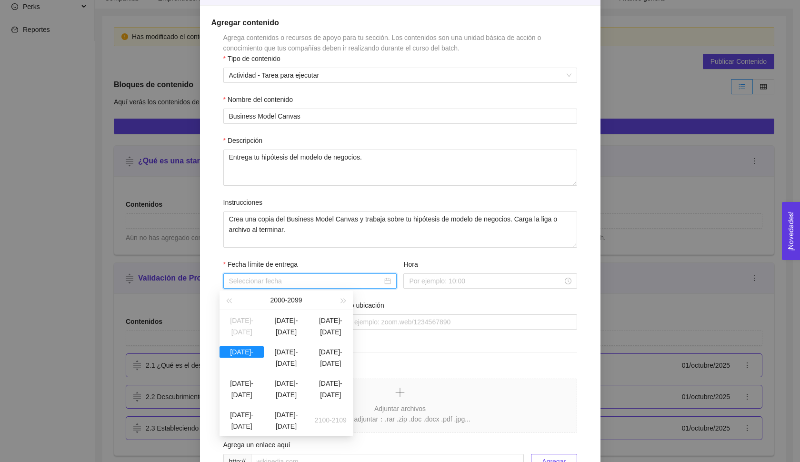
click at [299, 300] on div "[DATE] - [DATE]" at bounding box center [286, 300] width 104 height 19
click at [233, 296] on button "button" at bounding box center [228, 300] width 10 height 19
type input "[DATE]"
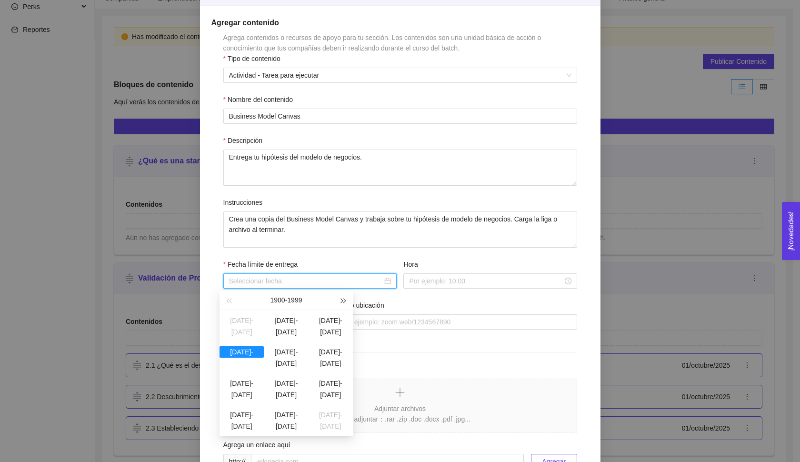
click at [342, 303] on button "button" at bounding box center [344, 300] width 10 height 19
type input "[DATE]"
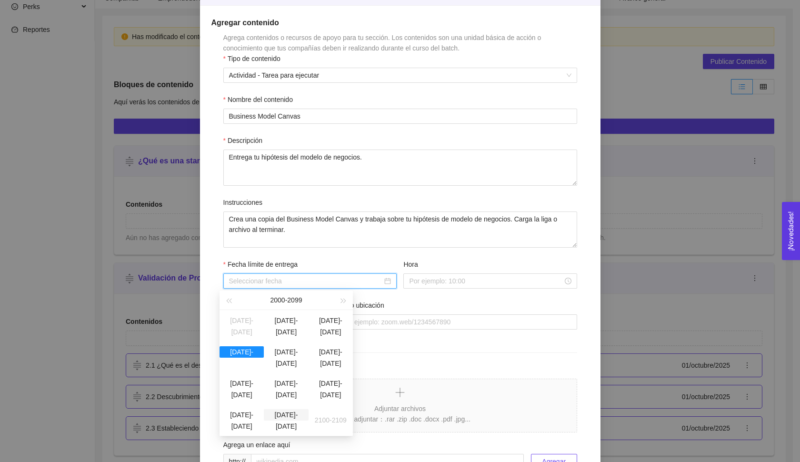
type input "[DATE]"
click at [377, 274] on div at bounding box center [309, 280] width 173 height 15
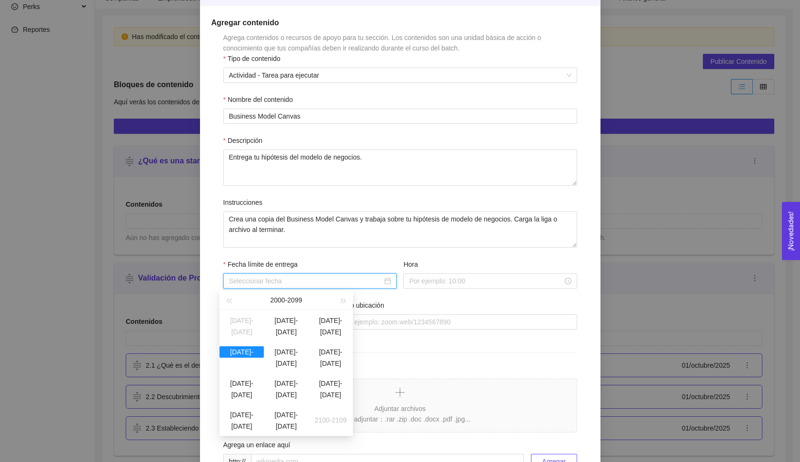
type input "[DATE]"
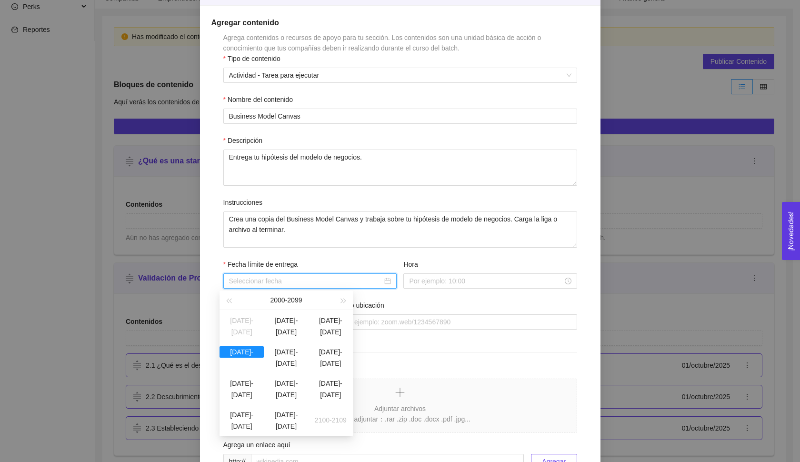
click at [386, 276] on div at bounding box center [310, 281] width 162 height 10
click at [386, 281] on div at bounding box center [310, 281] width 162 height 10
click at [295, 304] on div "[DATE] - [DATE]" at bounding box center [286, 300] width 104 height 19
click at [295, 300] on div "[DATE] - [DATE]" at bounding box center [286, 300] width 104 height 19
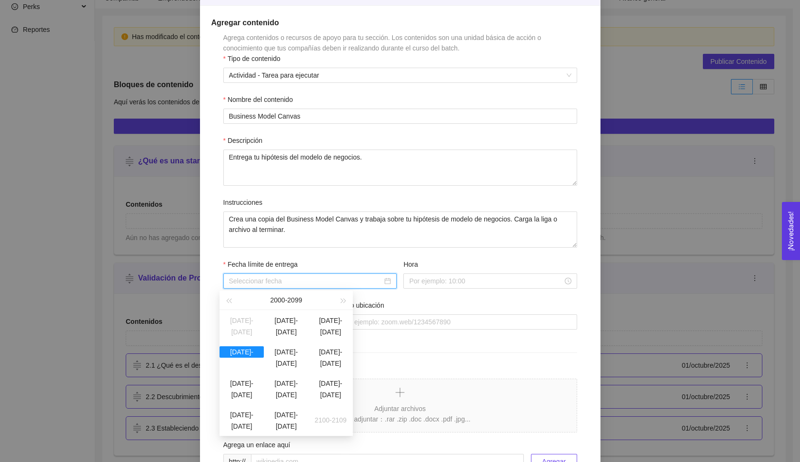
click at [295, 300] on div "[DATE] - [DATE]" at bounding box center [286, 300] width 104 height 19
type input "[DATE]"
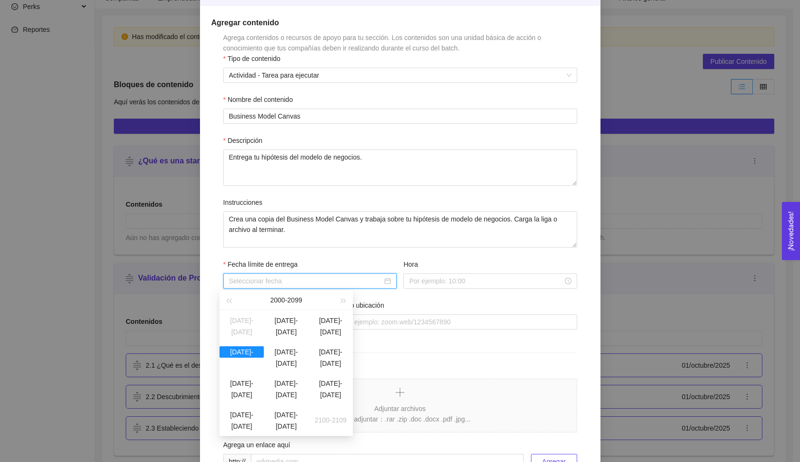
type input "[DATE]"
click at [259, 356] on div "[DATE]-[DATE]" at bounding box center [242, 351] width 44 height 11
type input "[DATE]"
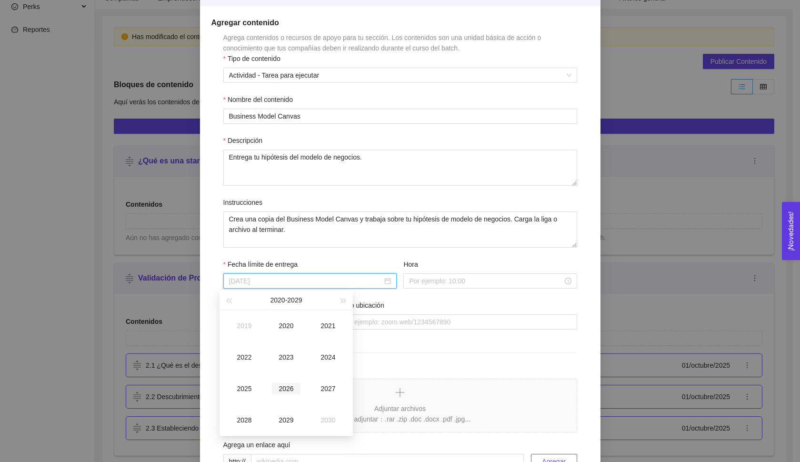
click at [294, 389] on div "2026" at bounding box center [286, 388] width 29 height 11
type input "[DATE]"
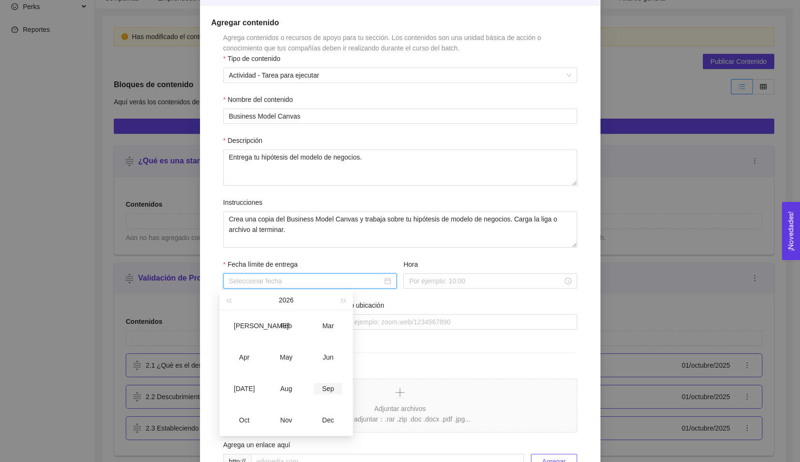
type input "[DATE]"
click at [328, 425] on div "Dec" at bounding box center [328, 419] width 29 height 11
type input "[DATE]"
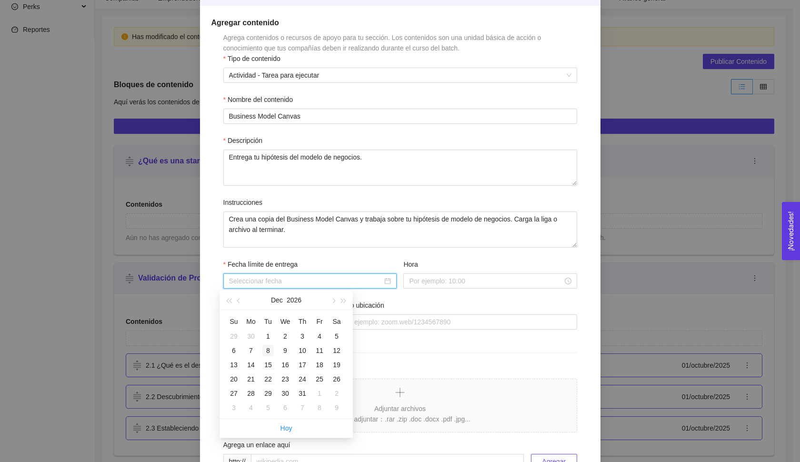
type input "[DATE]"
click at [301, 391] on div "31" at bounding box center [302, 393] width 11 height 11
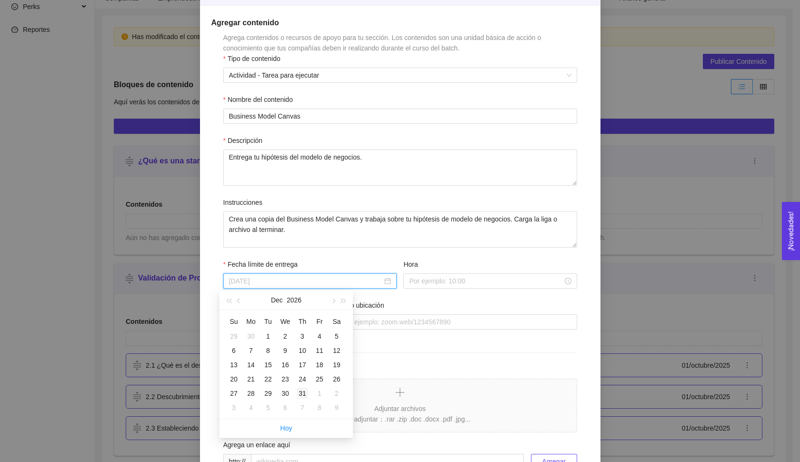
type input "[DATE]"
click at [440, 276] on input "Hora" at bounding box center [485, 281] width 153 height 10
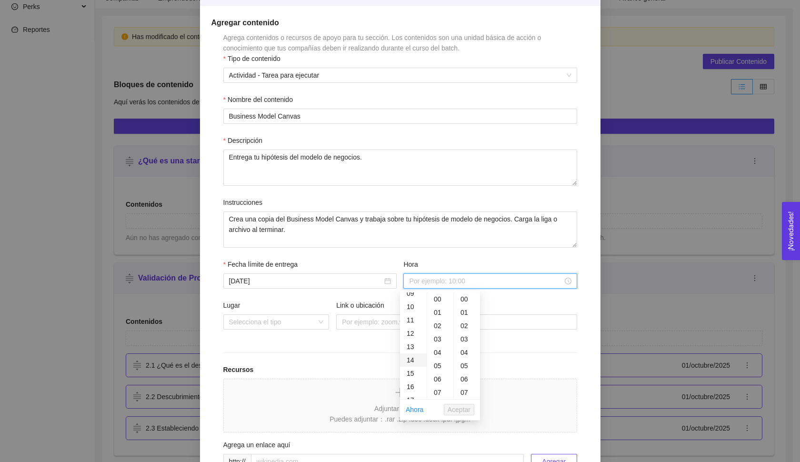
scroll to position [120, 0]
click at [413, 325] on div "11" at bounding box center [413, 326] width 27 height 13
click at [461, 413] on span "Aceptar" at bounding box center [459, 409] width 23 height 10
click at [421, 276] on input "11:00:00" at bounding box center [485, 281] width 153 height 10
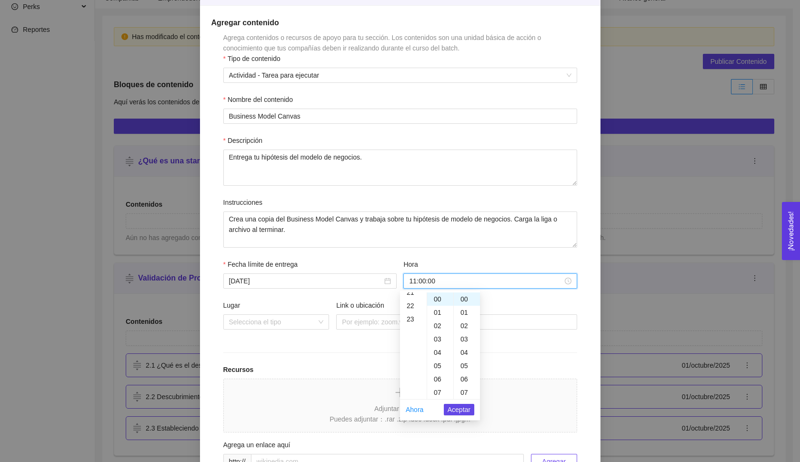
scroll to position [281, 0]
click at [415, 323] on div "23" at bounding box center [413, 324] width 27 height 13
type input "23:00:00"
click at [461, 417] on li "Aceptar" at bounding box center [459, 409] width 30 height 16
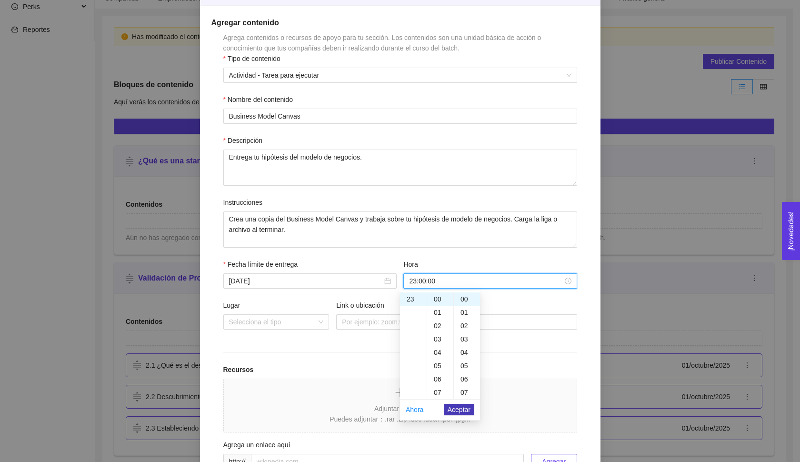
click at [459, 410] on span "Aceptar" at bounding box center [459, 409] width 23 height 10
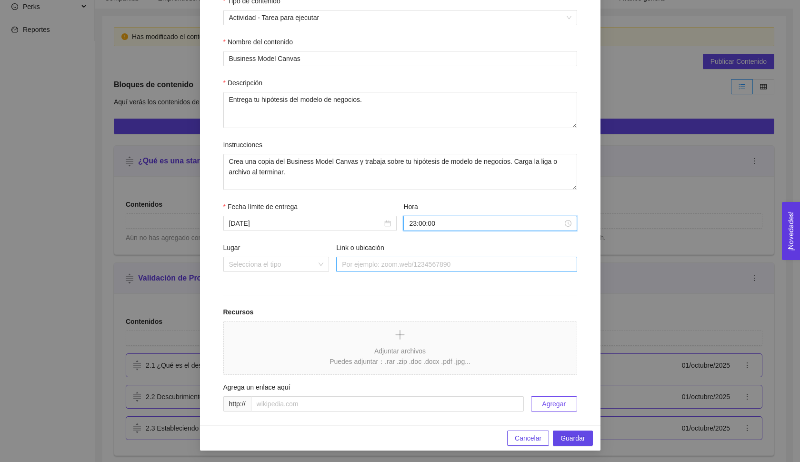
scroll to position [148, 0]
click at [372, 262] on input "Link o ubicación" at bounding box center [456, 264] width 241 height 15
click at [308, 391] on div "Agrega un enlace aquí" at bounding box center [400, 389] width 354 height 14
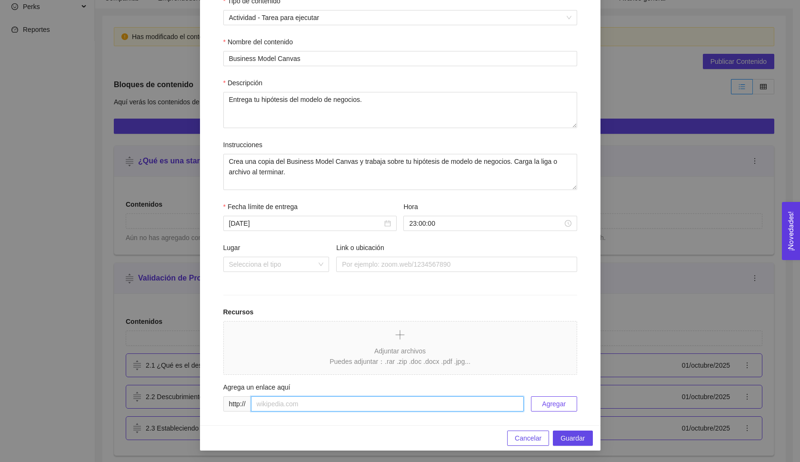
click at [305, 398] on input "text" at bounding box center [387, 403] width 273 height 15
paste input "[URL][DOMAIN_NAME]"
type input "[URL][DOMAIN_NAME]"
click at [542, 401] on span "Agregar" at bounding box center [554, 404] width 24 height 10
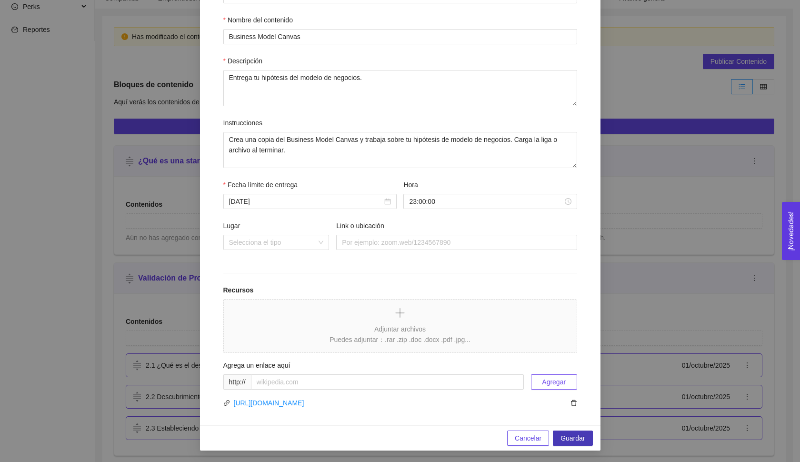
scroll to position [170, 0]
click at [581, 442] on button "Guardar" at bounding box center [573, 438] width 40 height 15
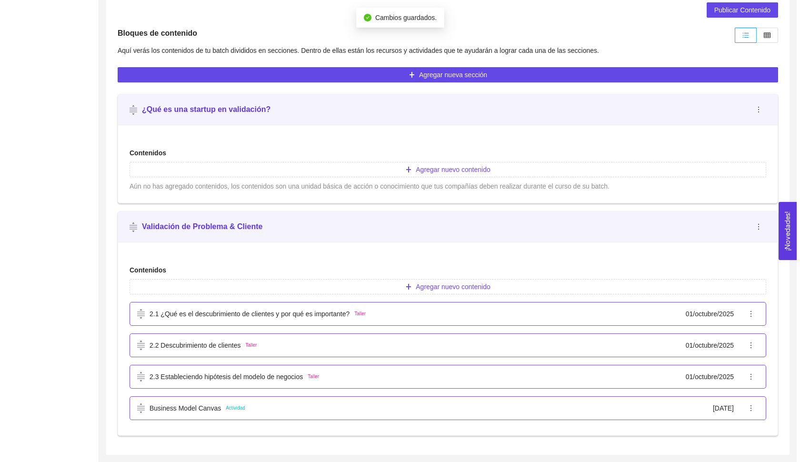
scroll to position [224, 0]
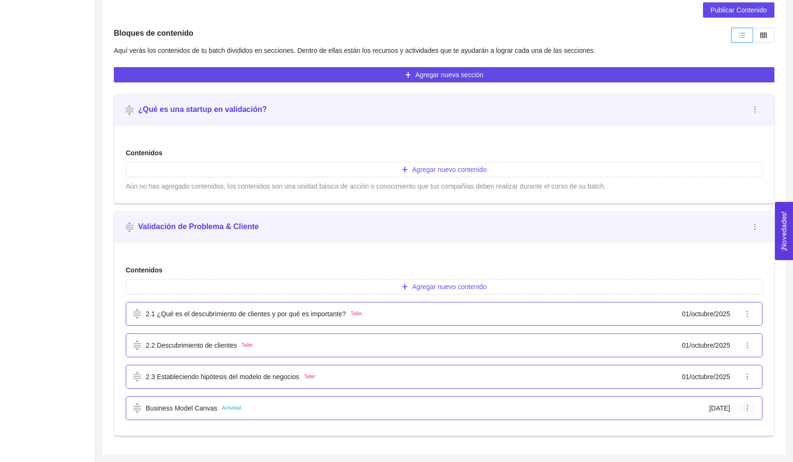
click at [745, 411] on icon "ellipsis" at bounding box center [747, 408] width 8 height 8
click at [761, 361] on span "Editar" at bounding box center [757, 358] width 24 height 10
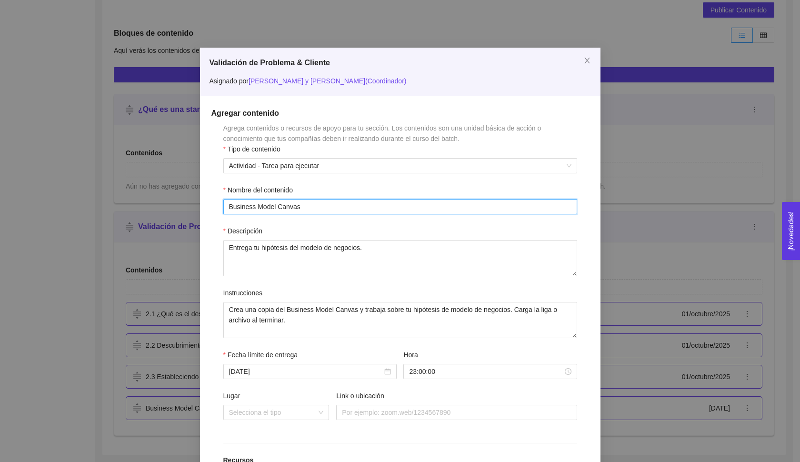
click at [226, 207] on input "Business Model Canvas" at bounding box center [400, 206] width 354 height 15
type input "Actividad: Business Model Canvas"
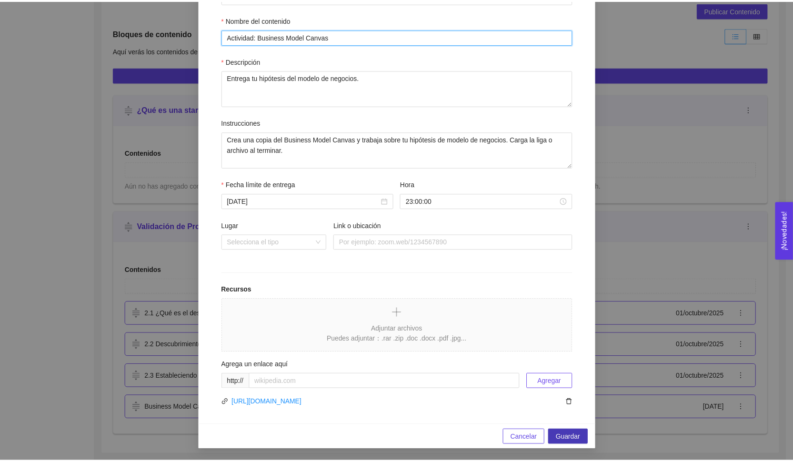
scroll to position [170, 0]
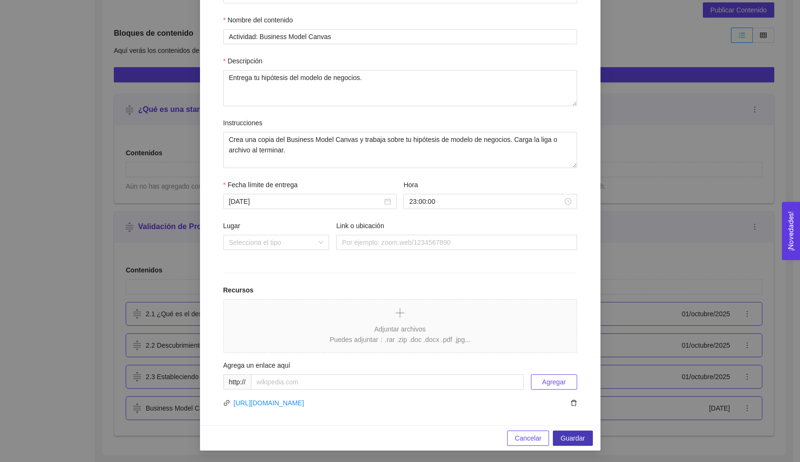
click at [583, 444] on button "Guardar" at bounding box center [573, 438] width 40 height 15
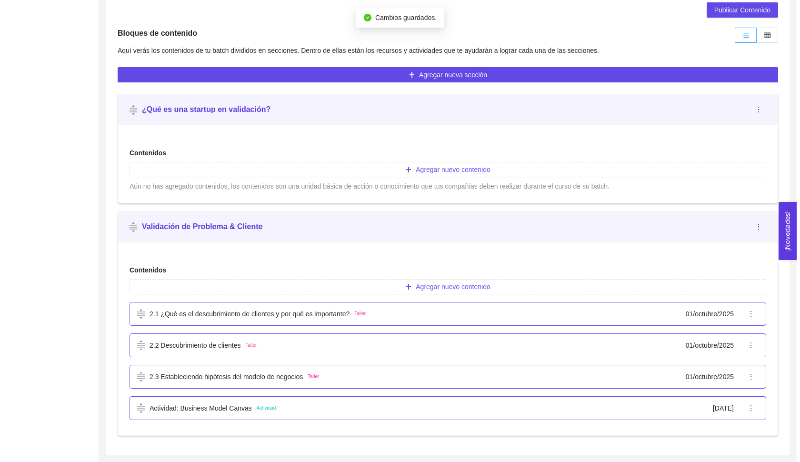
scroll to position [224, 0]
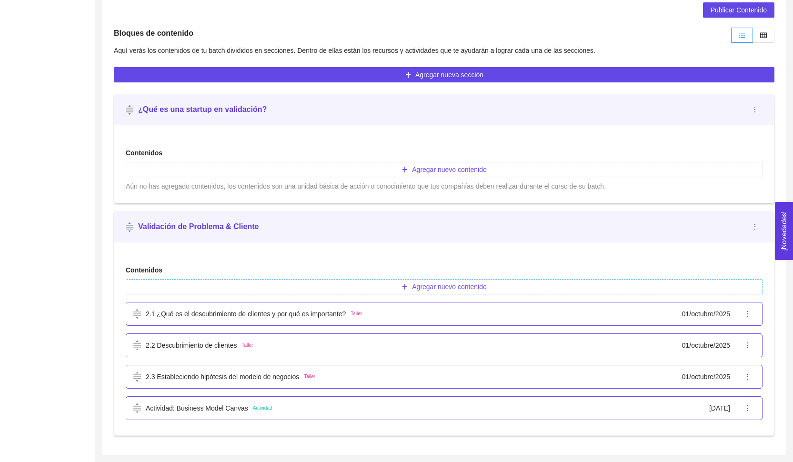
click at [428, 286] on span "Agregar nuevo contenido" at bounding box center [449, 286] width 74 height 10
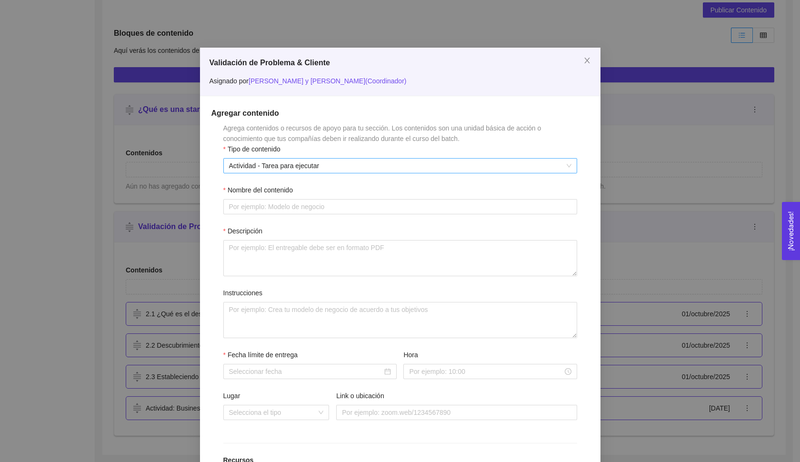
click at [260, 162] on span "Actividad - Tarea para ejecutar" at bounding box center [400, 166] width 342 height 14
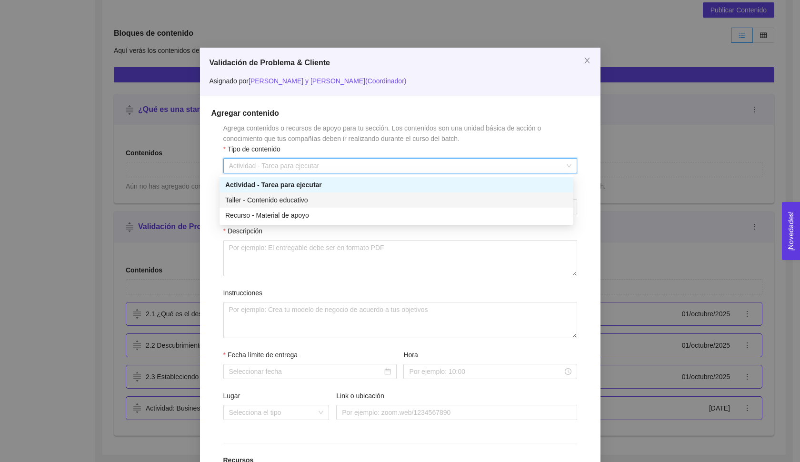
click at [269, 207] on div "Taller - Contenido educativo" at bounding box center [397, 199] width 354 height 15
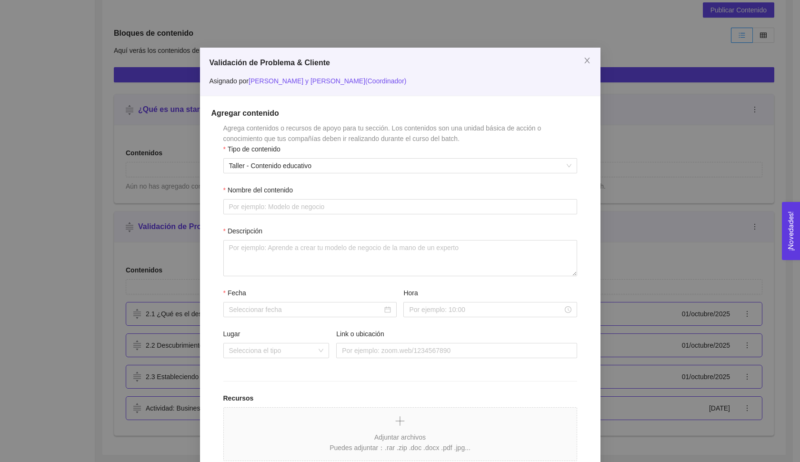
click at [261, 196] on div "Nombre del contenido" at bounding box center [400, 192] width 354 height 14
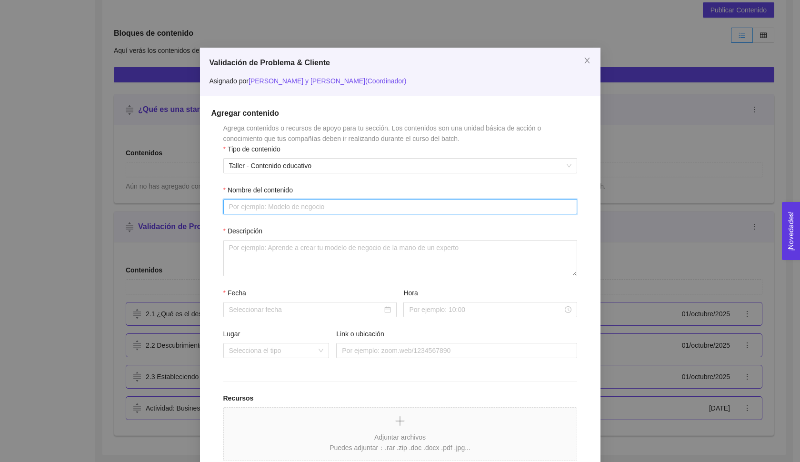
click at [259, 204] on input "Nombre del contenido" at bounding box center [400, 206] width 354 height 15
paste input "Ten la certeza: Experimentación y validación: [URL][DOMAIN_NAME]"
click at [241, 204] on input "2.4 Ten la certeza: Experimentación y validación: [URL][DOMAIN_NAME]" at bounding box center [400, 206] width 354 height 15
drag, startPoint x: 372, startPoint y: 204, endPoint x: 518, endPoint y: 204, distance: 146.2
click at [518, 204] on input "2.4 Ten la certeza: Experimentación y validación: [URL][DOMAIN_NAME]" at bounding box center [400, 206] width 354 height 15
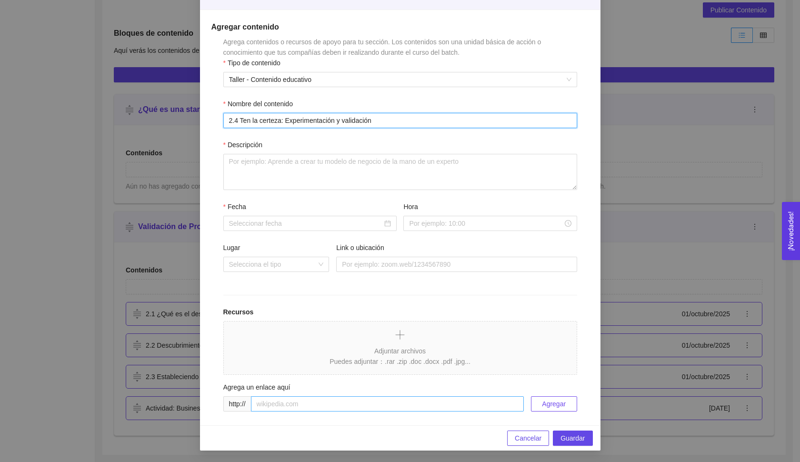
scroll to position [86, 0]
type input "2.4 Ten la certeza: Experimentación y validación"
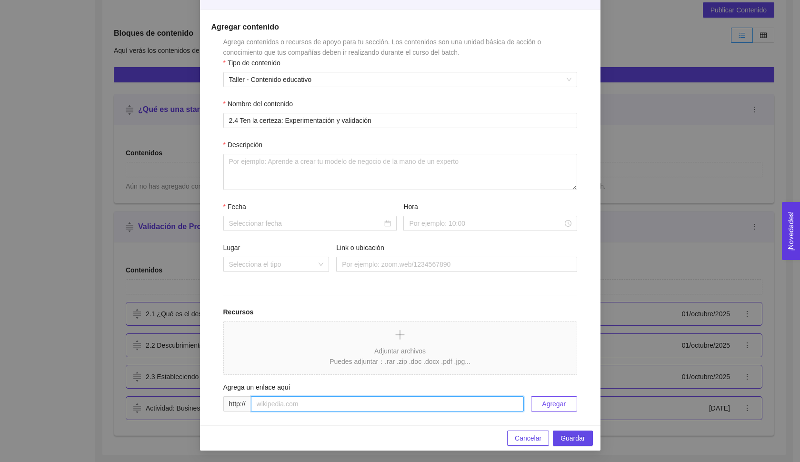
click at [309, 401] on input "text" at bounding box center [387, 403] width 273 height 15
paste input ": [URL][DOMAIN_NAME]"
click at [261, 402] on input ": [URL][DOMAIN_NAME]" at bounding box center [387, 403] width 273 height 15
type input "[URL][DOMAIN_NAME]"
click at [548, 408] on span "Agregar" at bounding box center [554, 404] width 24 height 10
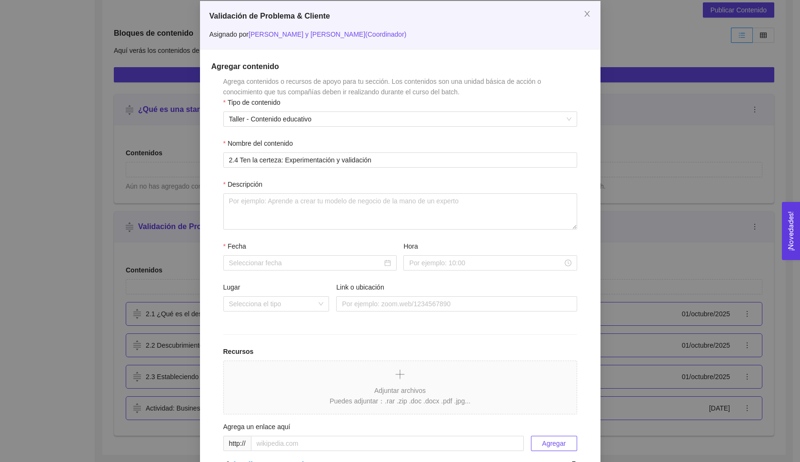
scroll to position [20, 0]
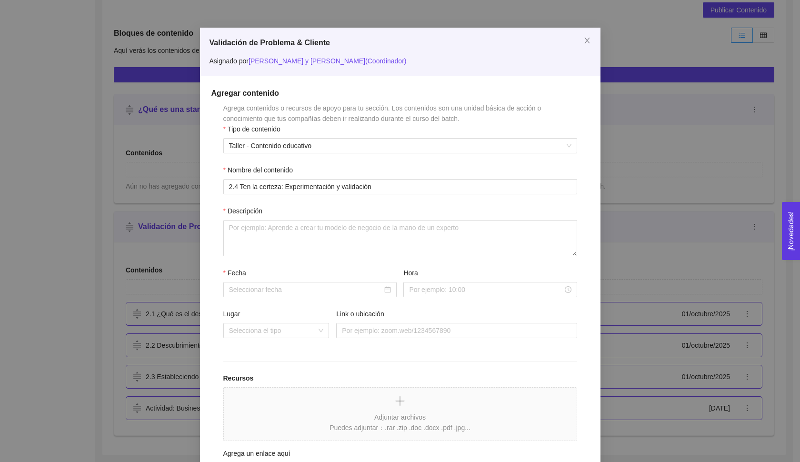
click at [420, 265] on form "Agrega contenidos o recursos de apoyo para tu sección. Los contenidos son una u…" at bounding box center [400, 302] width 378 height 399
click at [403, 237] on textarea "Descripción" at bounding box center [400, 238] width 354 height 36
type textarea "Completa el video"
click at [307, 297] on div "[PERSON_NAME]" at bounding box center [400, 288] width 354 height 41
click at [303, 289] on input "Fecha" at bounding box center [305, 289] width 153 height 10
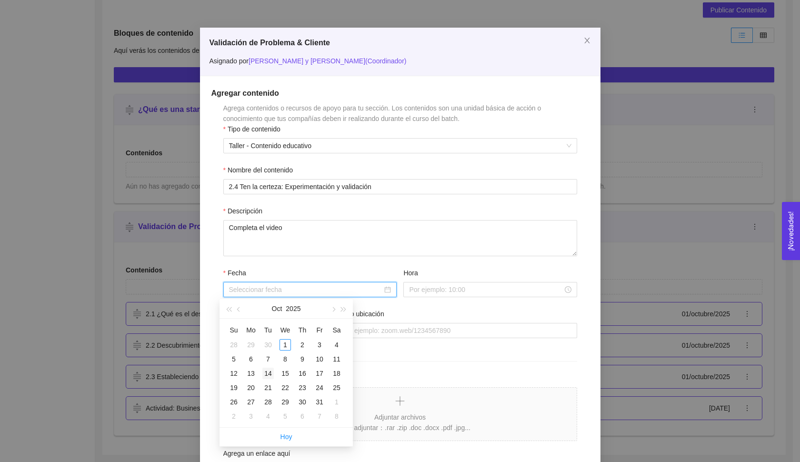
type input "14 de October de 2025"
type input "[DATE]"
click at [287, 443] on div "Hoy" at bounding box center [286, 436] width 133 height 19
click at [284, 435] on link "Hoy" at bounding box center [287, 437] width 12 height 8
type input "01 de octubre de 2025"
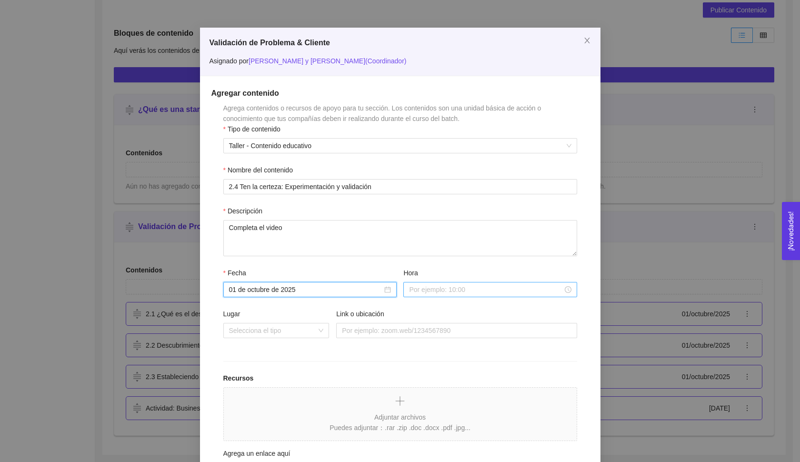
click at [439, 296] on div at bounding box center [489, 289] width 173 height 15
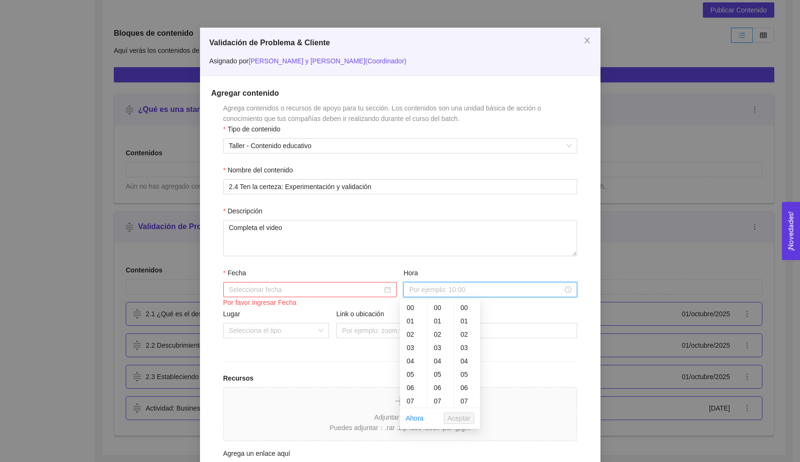
click at [382, 289] on div at bounding box center [310, 289] width 162 height 10
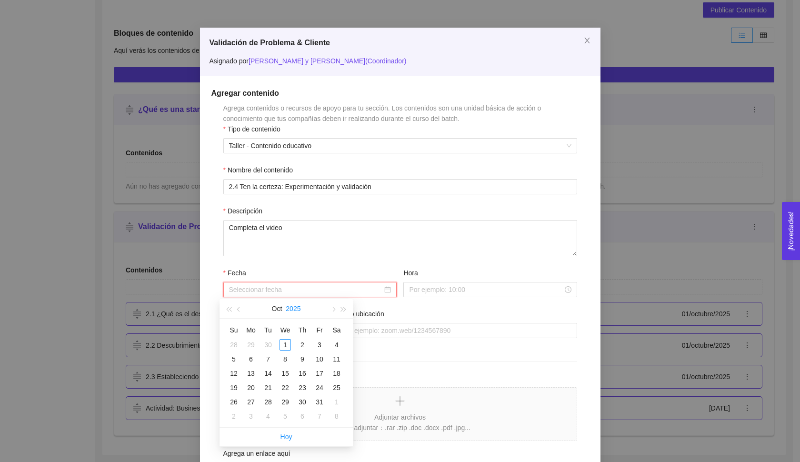
click at [301, 303] on button "2025" at bounding box center [293, 308] width 15 height 19
type input "[DATE]"
click at [288, 390] on td "2026" at bounding box center [286, 396] width 42 height 31
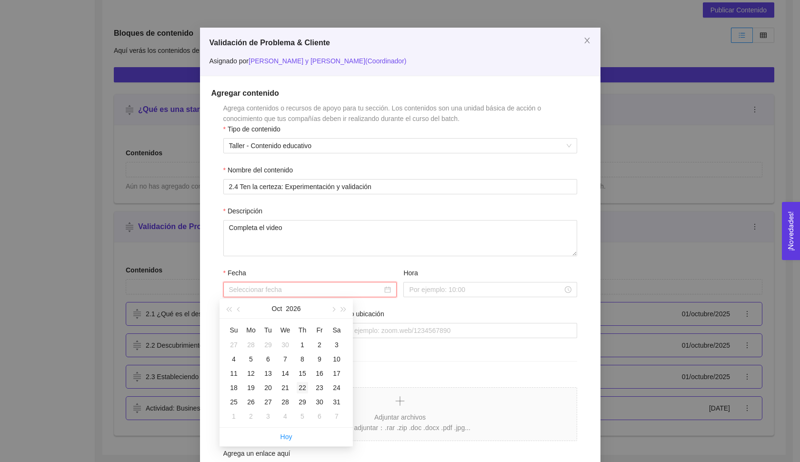
type input "[DATE]"
click at [278, 307] on button "Oct" at bounding box center [277, 308] width 10 height 19
type input "[DATE]"
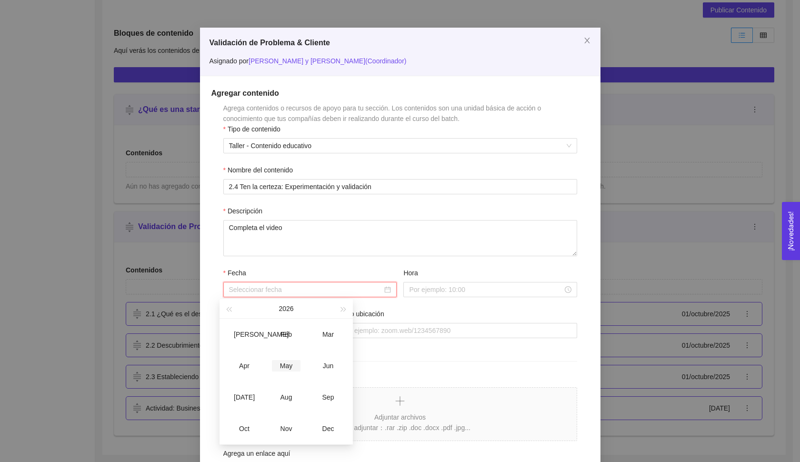
type input "[DATE][PERSON_NAME]"
type input "[DATE]"
click at [324, 421] on td "Dec" at bounding box center [328, 428] width 42 height 31
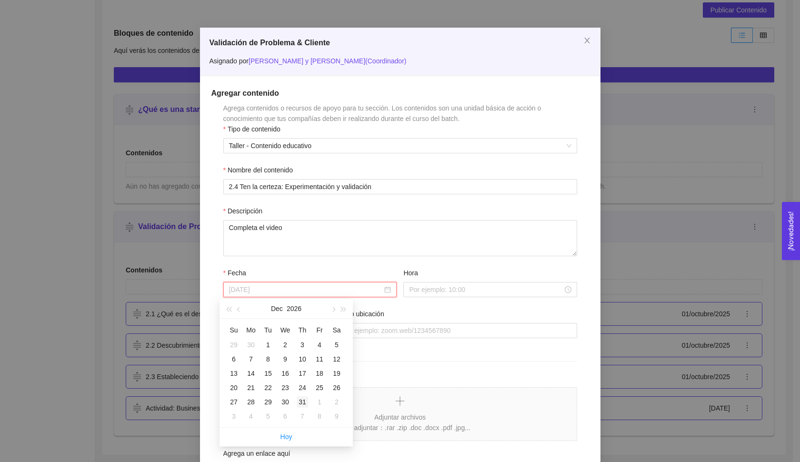
click at [301, 403] on div "31" at bounding box center [302, 401] width 11 height 11
type input "[DATE]"
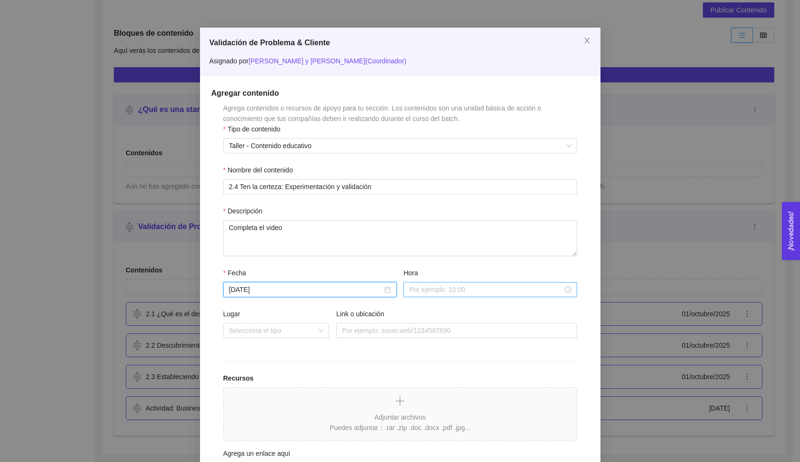
click at [430, 290] on input "Hora" at bounding box center [485, 289] width 153 height 10
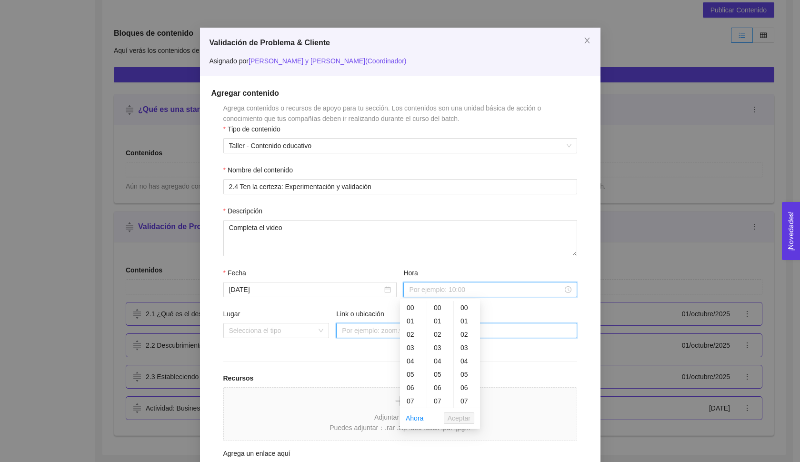
click at [368, 325] on input "Link o ubicación" at bounding box center [456, 330] width 241 height 15
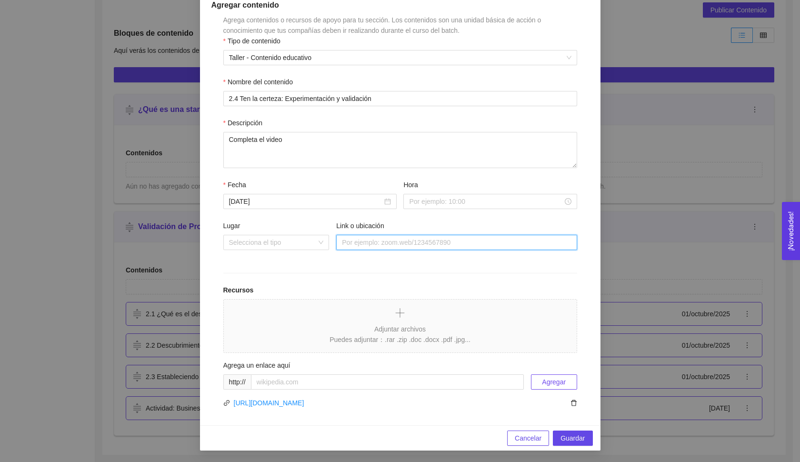
scroll to position [108, 0]
click at [565, 443] on span "Guardar" at bounding box center [573, 438] width 24 height 10
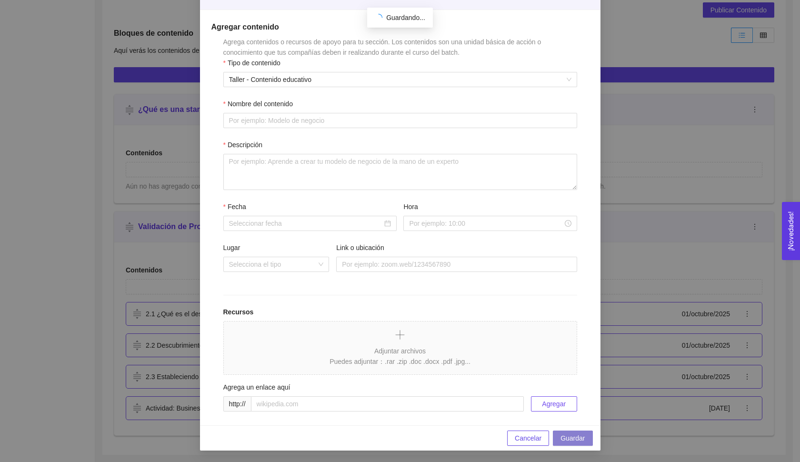
scroll to position [39, 0]
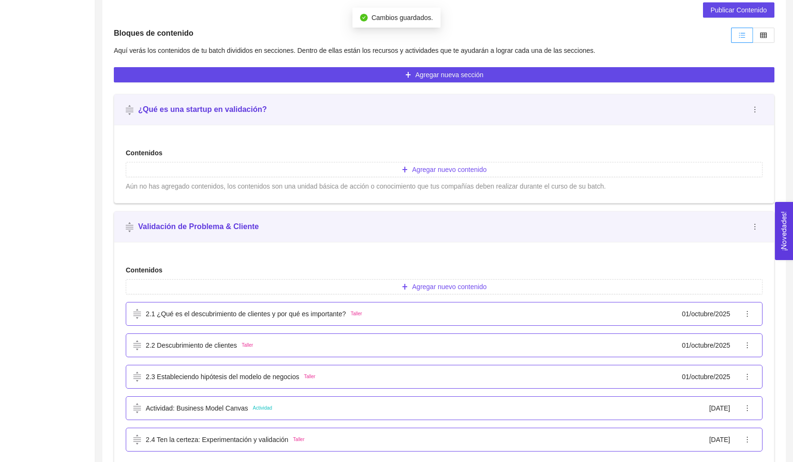
click at [603, 315] on div "2.1 ¿Qué es el descubrimiento de clientes y por qué es importante? Taller [DATE]" at bounding box center [436, 314] width 606 height 10
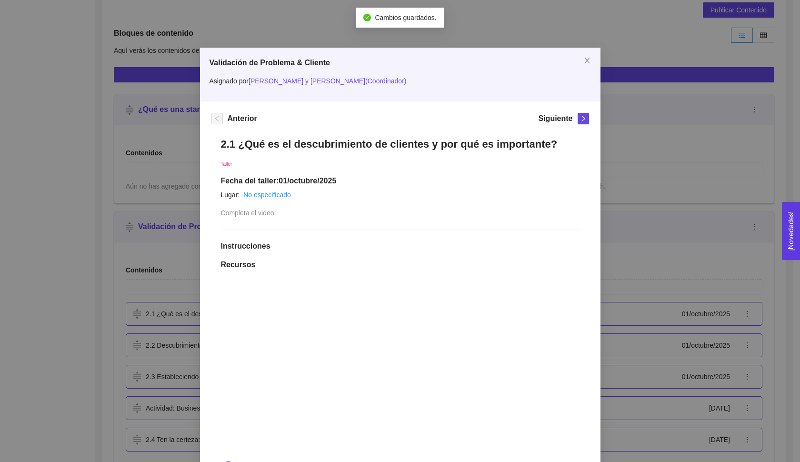
click at [680, 247] on div "Validación de Problema & Cliente Asignado por [PERSON_NAME] y [PERSON_NAME] ( C…" at bounding box center [400, 231] width 800 height 462
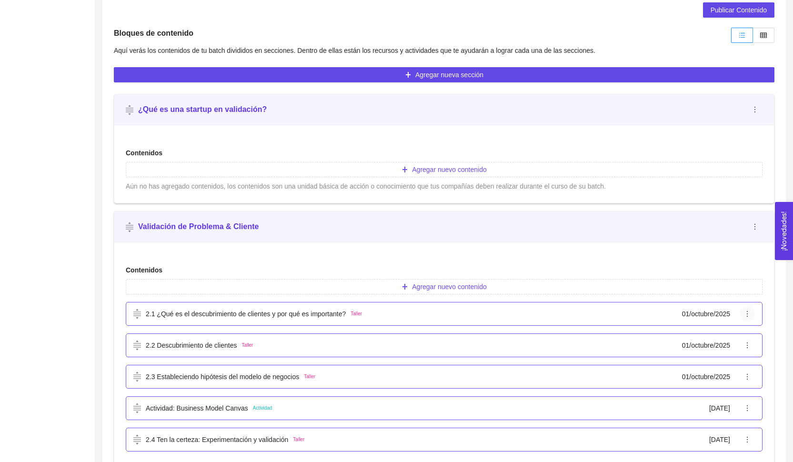
click at [745, 316] on icon "ellipsis" at bounding box center [747, 314] width 8 height 8
click at [754, 333] on span "Editar" at bounding box center [757, 333] width 24 height 10
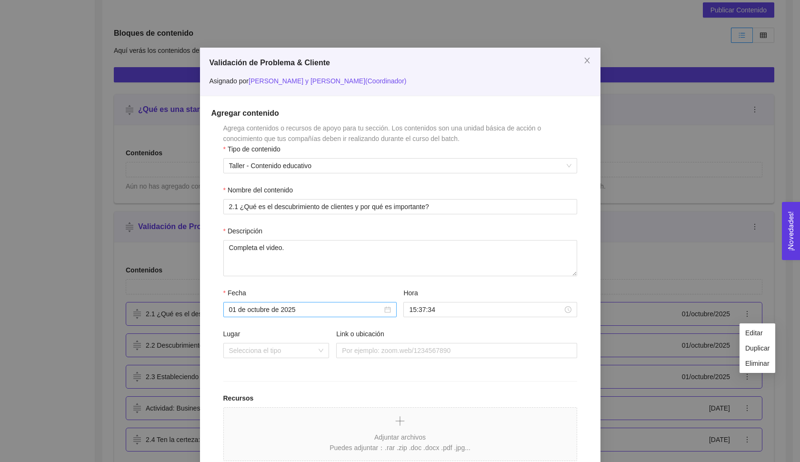
click at [381, 303] on div "01 de octubre de 2025" at bounding box center [309, 309] width 173 height 15
click at [382, 307] on div at bounding box center [310, 309] width 162 height 10
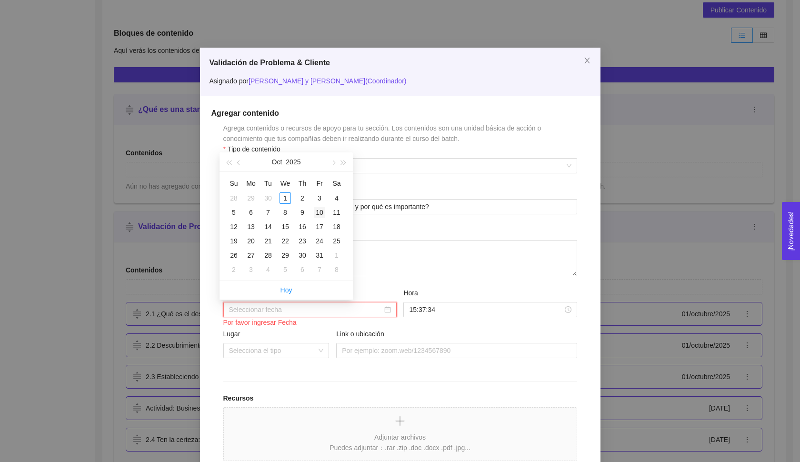
type input "[DATE]"
click at [279, 163] on button "Oct" at bounding box center [277, 161] width 10 height 19
type input "[DATE]"
type input "[DATE][PERSON_NAME]"
type input "[DATE]"
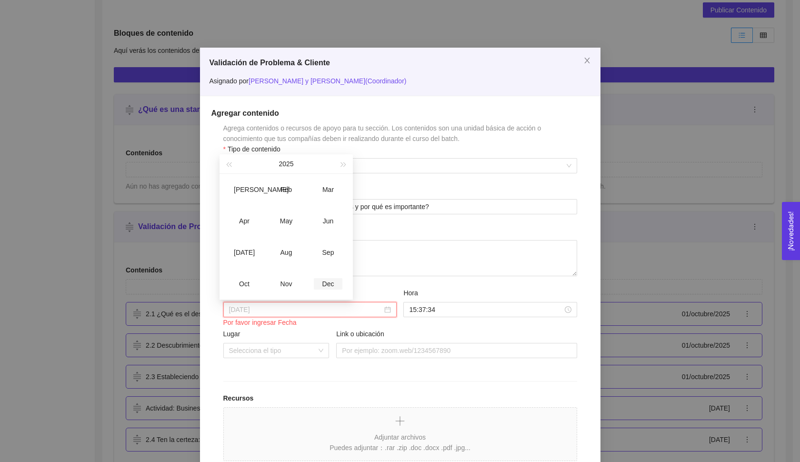
click at [323, 277] on td "Dec" at bounding box center [328, 283] width 42 height 31
type input "[DATE]"
click at [294, 164] on button "2025" at bounding box center [294, 161] width 15 height 19
type input "[DATE]"
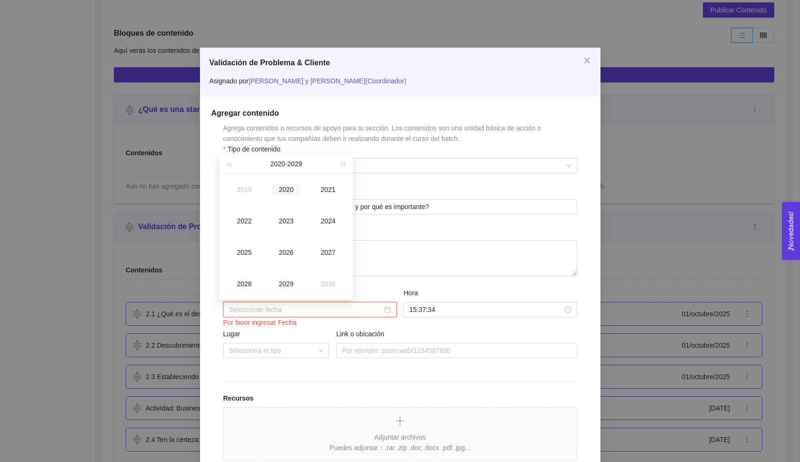
type input "[DATE]"
click at [284, 249] on div "2026" at bounding box center [286, 252] width 29 height 11
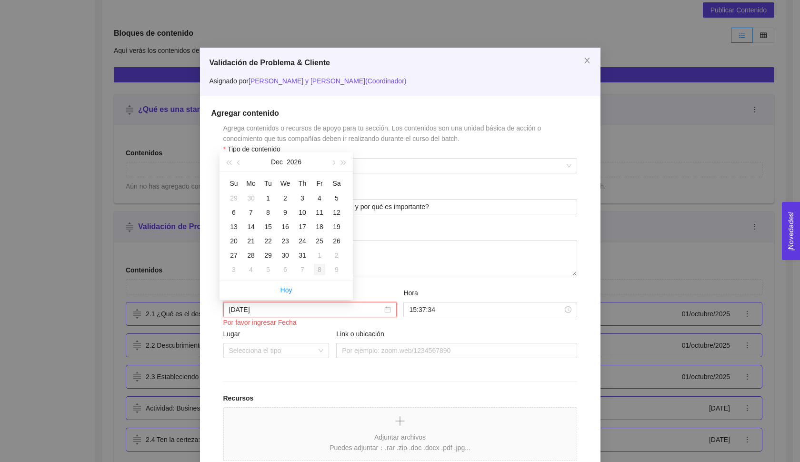
type input "[DATE]"
click at [301, 254] on div "31" at bounding box center [302, 255] width 11 height 11
type input "[DATE]"
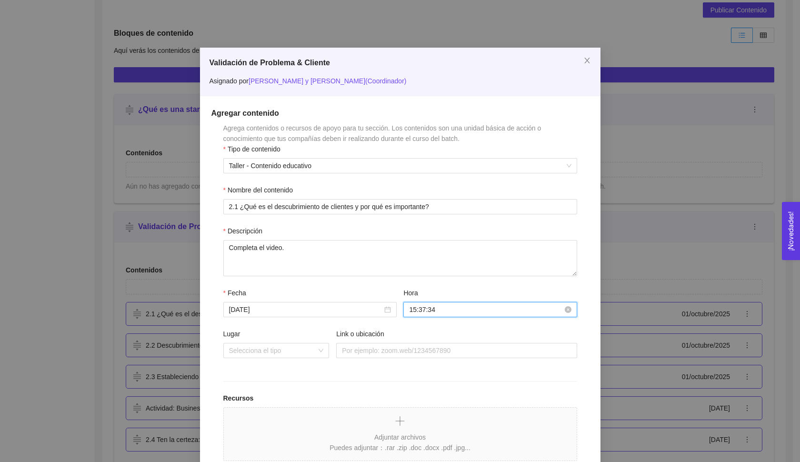
click at [433, 309] on input "15:37:34" at bounding box center [485, 309] width 153 height 10
drag, startPoint x: 437, startPoint y: 307, endPoint x: 401, endPoint y: 305, distance: 36.7
click at [403, 305] on div "15:37:34" at bounding box center [489, 309] width 173 height 15
type input "15:37:34"
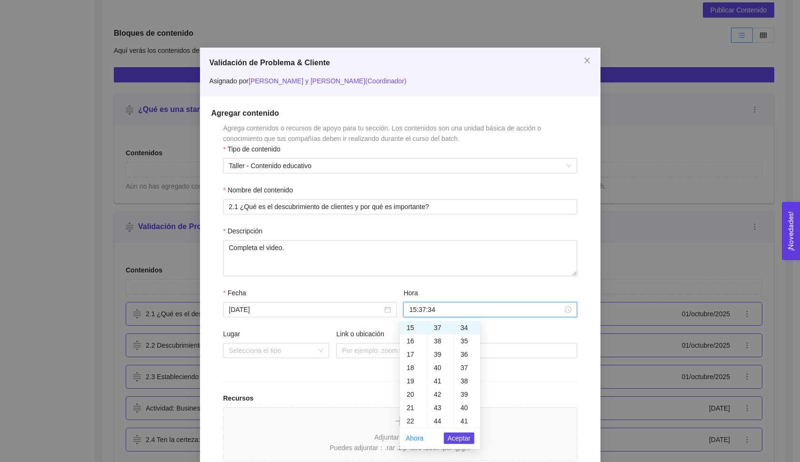
click at [408, 290] on label "Hora" at bounding box center [410, 293] width 14 height 10
click at [409, 304] on input "15:37:34" at bounding box center [485, 309] width 153 height 10
click at [418, 309] on input "15:37:34" at bounding box center [485, 309] width 153 height 10
click at [560, 283] on form "Agrega contenidos o recursos de apoyo para tu sección. Los contenidos son una u…" at bounding box center [400, 322] width 378 height 399
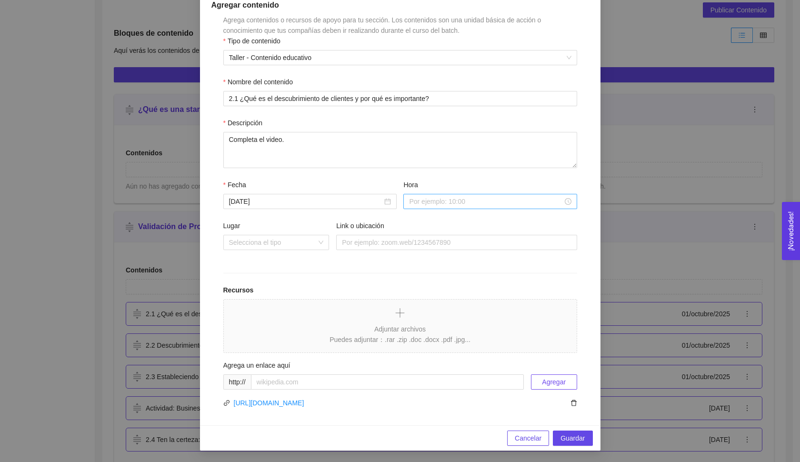
scroll to position [108, 0]
click at [566, 439] on span "Guardar" at bounding box center [573, 438] width 24 height 10
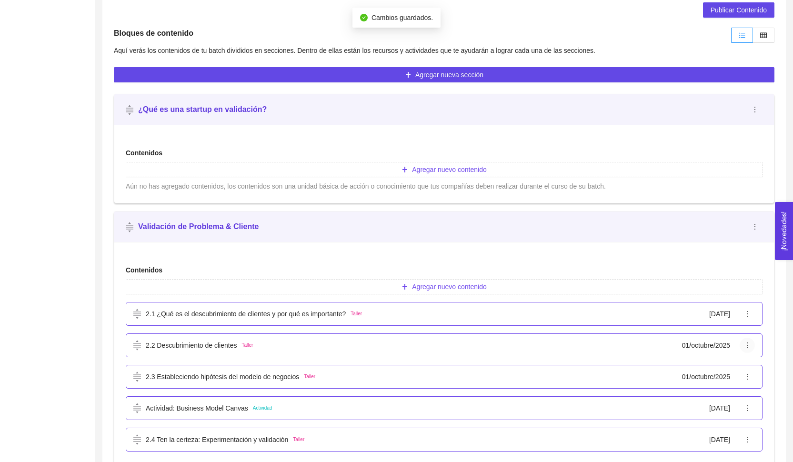
click at [746, 347] on icon "ellipsis" at bounding box center [747, 345] width 8 height 8
click at [754, 362] on span "Editar" at bounding box center [757, 364] width 24 height 10
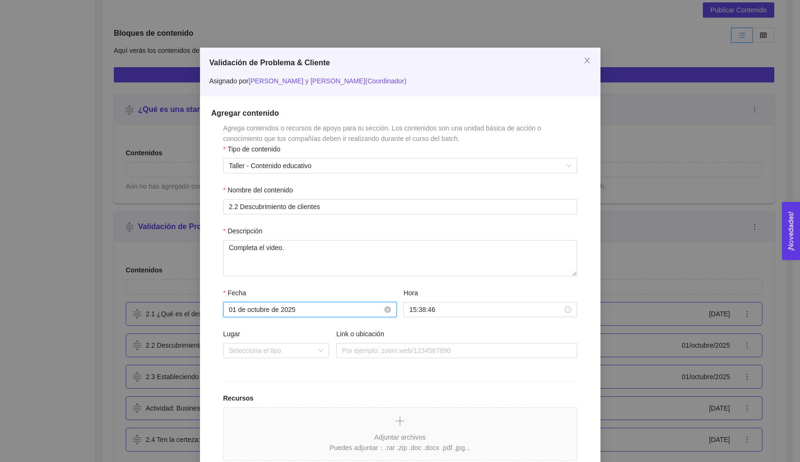
click at [265, 312] on input "01 de octubre de 2025" at bounding box center [305, 309] width 153 height 10
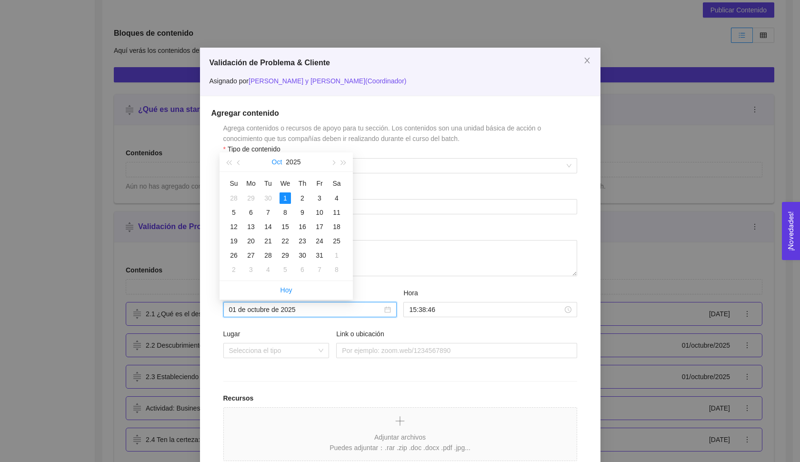
click at [278, 157] on button "Oct" at bounding box center [277, 161] width 10 height 19
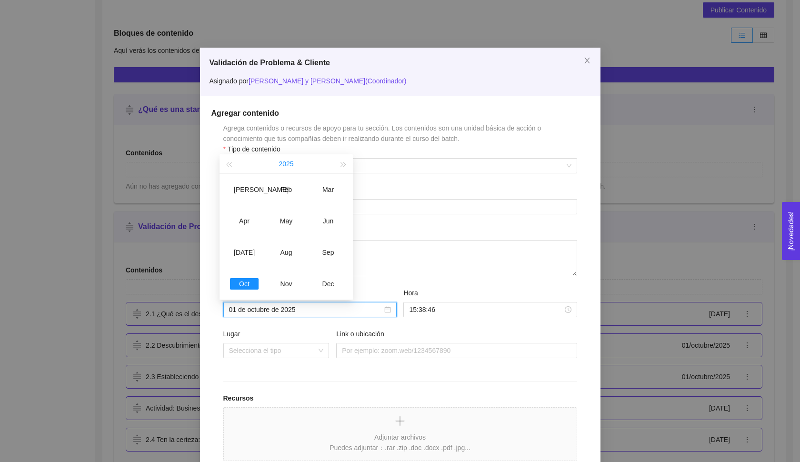
click at [284, 161] on button "2025" at bounding box center [286, 163] width 15 height 19
click at [281, 251] on div "2026" at bounding box center [286, 252] width 29 height 11
click at [329, 288] on div "Dec" at bounding box center [328, 283] width 29 height 11
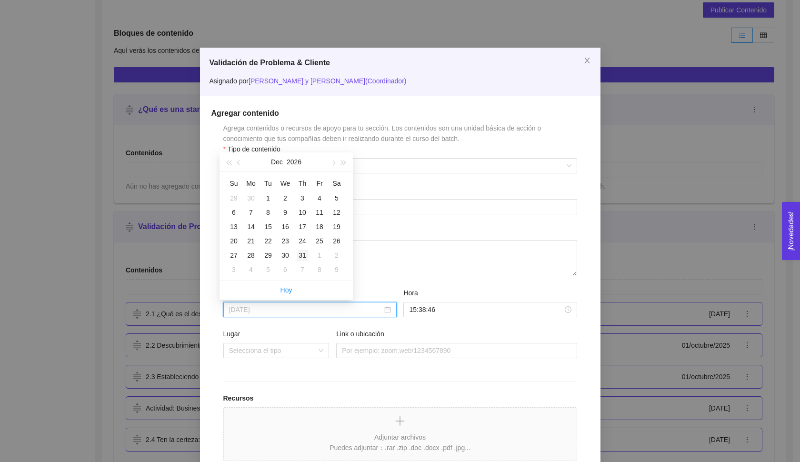
click at [298, 259] on div "31" at bounding box center [302, 255] width 11 height 11
type input "[DATE]"
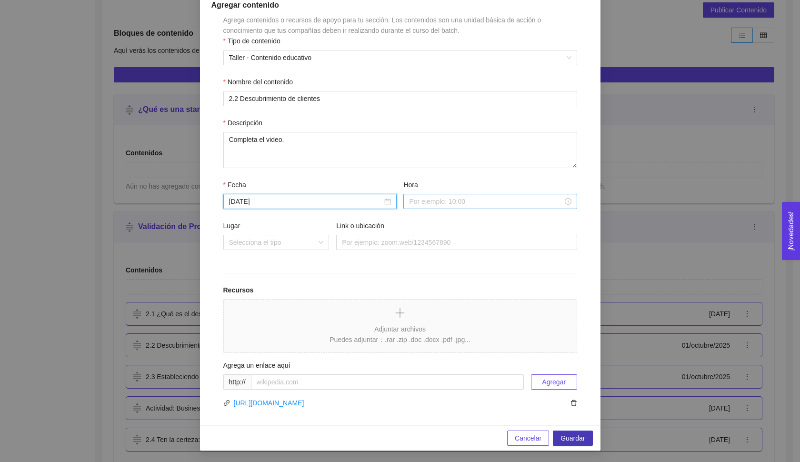
click at [562, 433] on span "Guardar" at bounding box center [573, 438] width 24 height 10
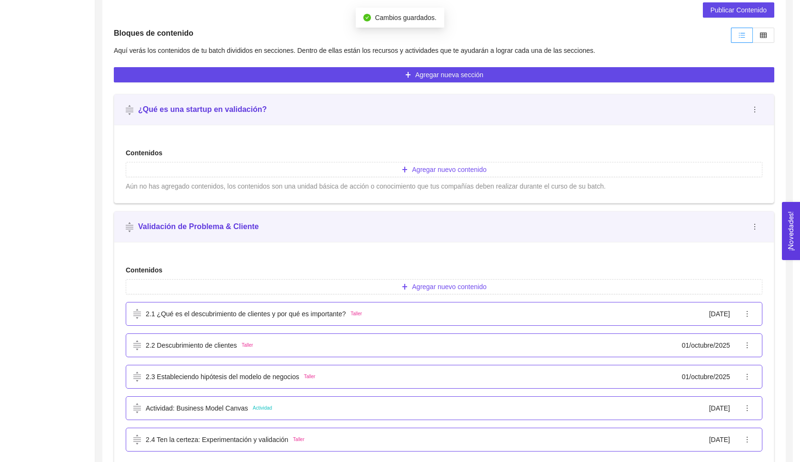
scroll to position [0, 0]
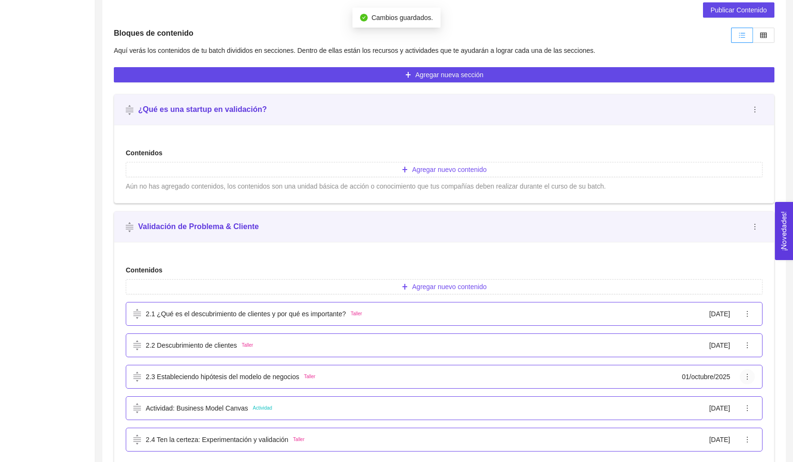
click at [747, 377] on icon "ellipsis" at bounding box center [747, 377] width 8 height 8
click at [747, 398] on span "Editar" at bounding box center [757, 396] width 24 height 10
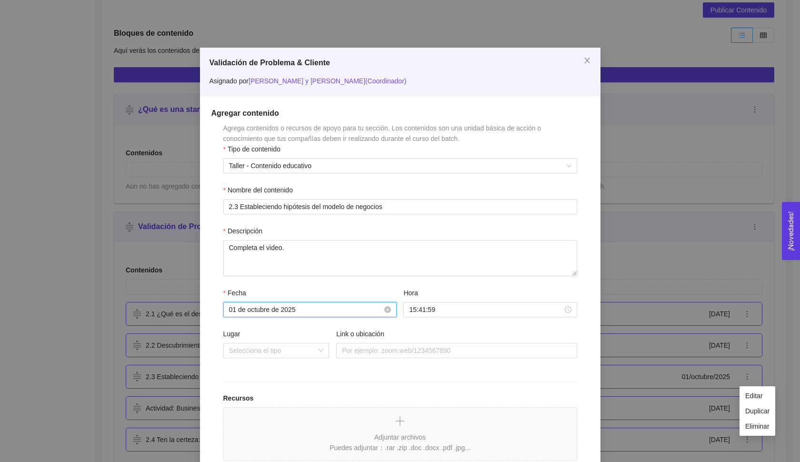
click at [366, 311] on input "01 de octubre de 2025" at bounding box center [305, 309] width 153 height 10
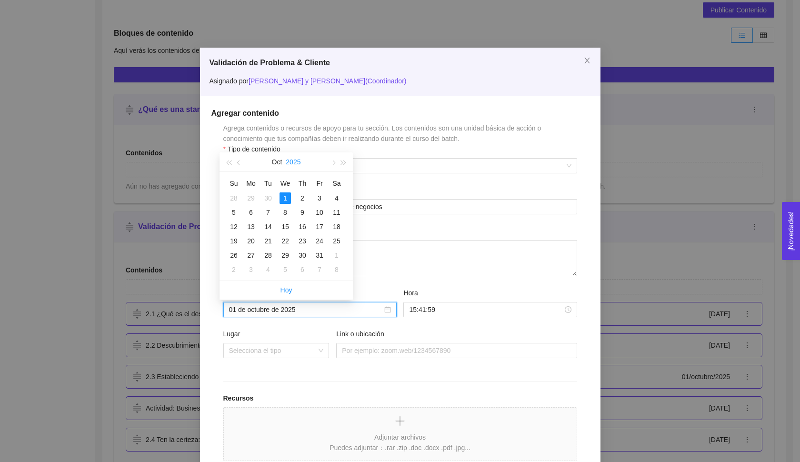
click at [295, 161] on button "2025" at bounding box center [293, 161] width 15 height 19
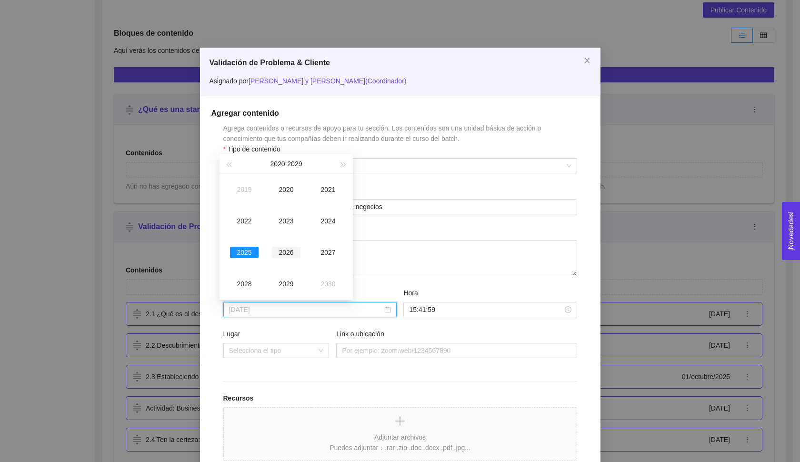
click at [289, 254] on div "2026" at bounding box center [286, 252] width 29 height 11
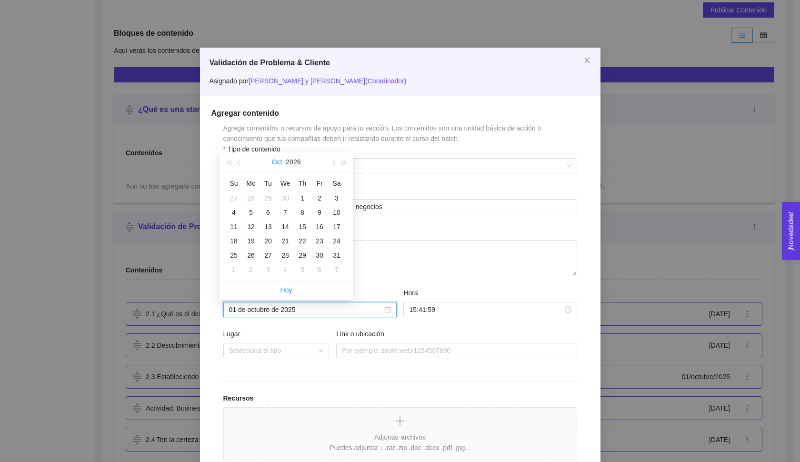
click at [274, 159] on button "Oct" at bounding box center [277, 161] width 10 height 19
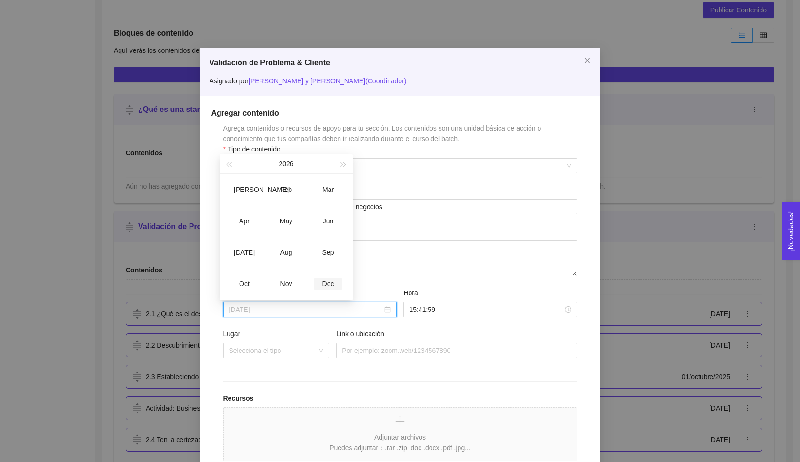
click at [342, 287] on td "Dec" at bounding box center [328, 283] width 42 height 31
click at [301, 247] on td "24" at bounding box center [302, 241] width 17 height 14
type input "[DATE]"
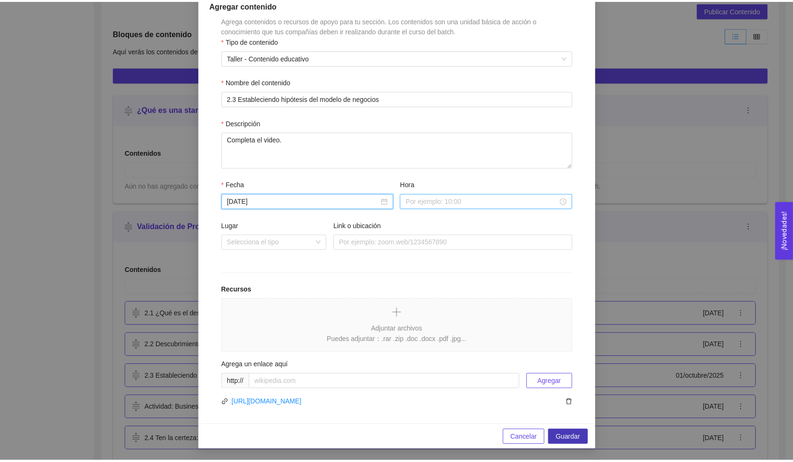
scroll to position [109, 0]
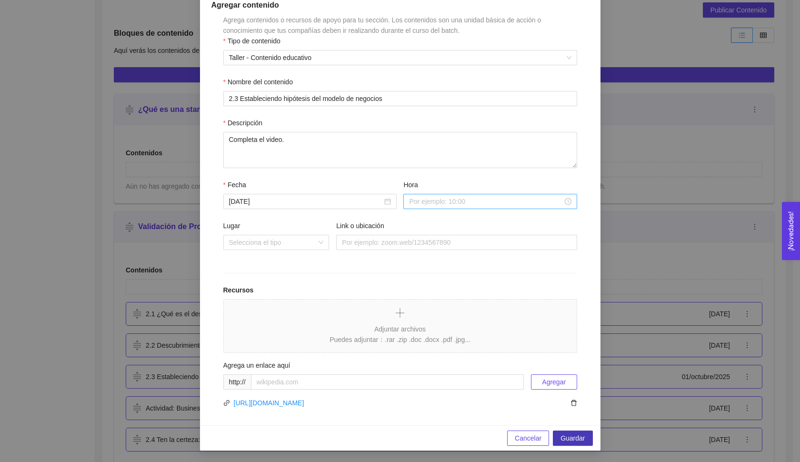
click at [569, 438] on span "Guardar" at bounding box center [573, 438] width 24 height 10
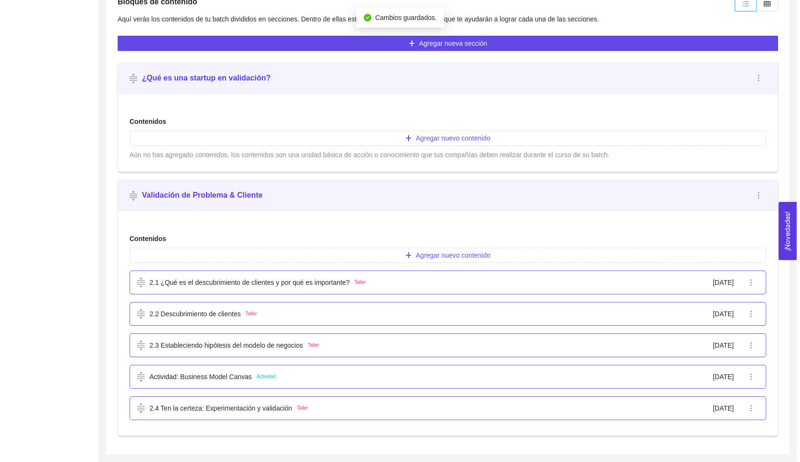
scroll to position [256, 0]
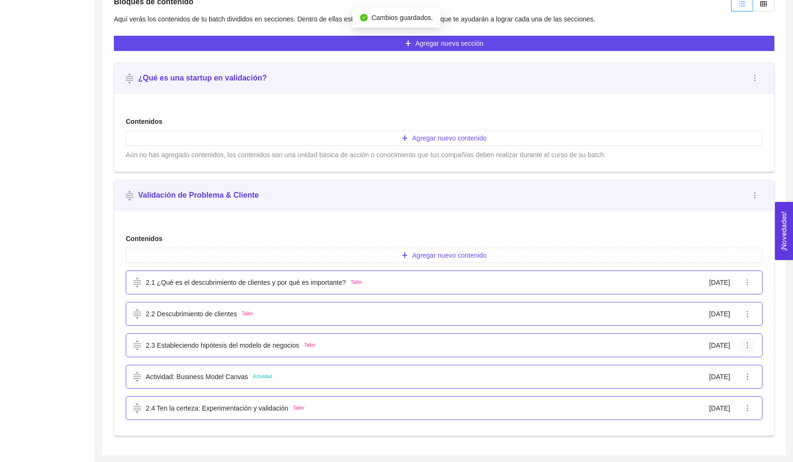
click at [748, 348] on icon "ellipsis" at bounding box center [747, 345] width 8 height 8
click at [756, 360] on span "Editar" at bounding box center [757, 364] width 24 height 10
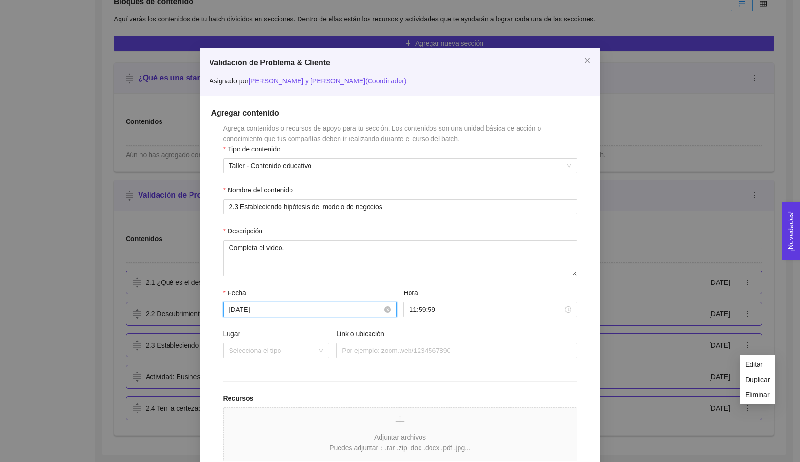
click at [256, 310] on input "[DATE]" at bounding box center [305, 309] width 153 height 10
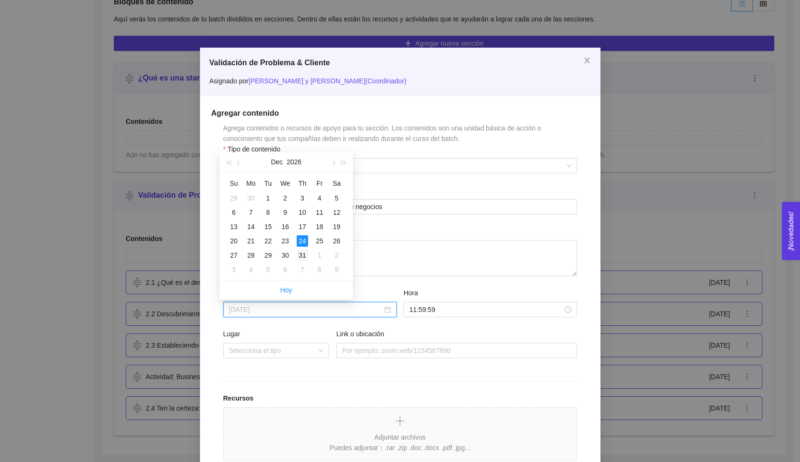
click at [298, 255] on div "31" at bounding box center [302, 255] width 11 height 11
type input "[DATE]"
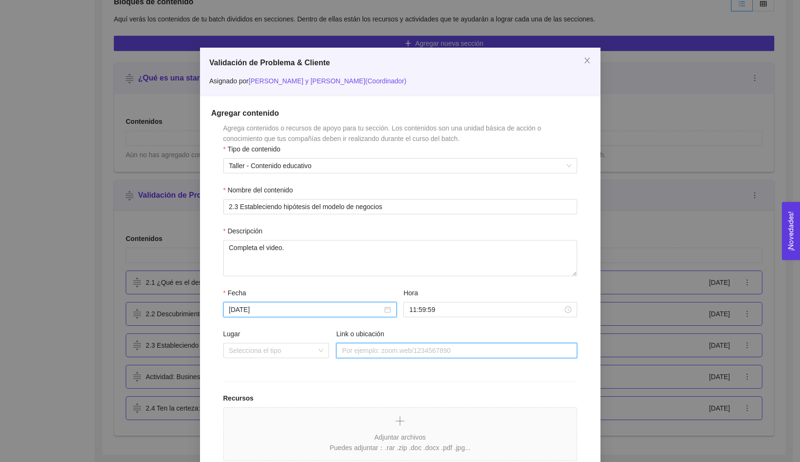
click at [423, 343] on input "Link o ubicación" at bounding box center [456, 350] width 241 height 15
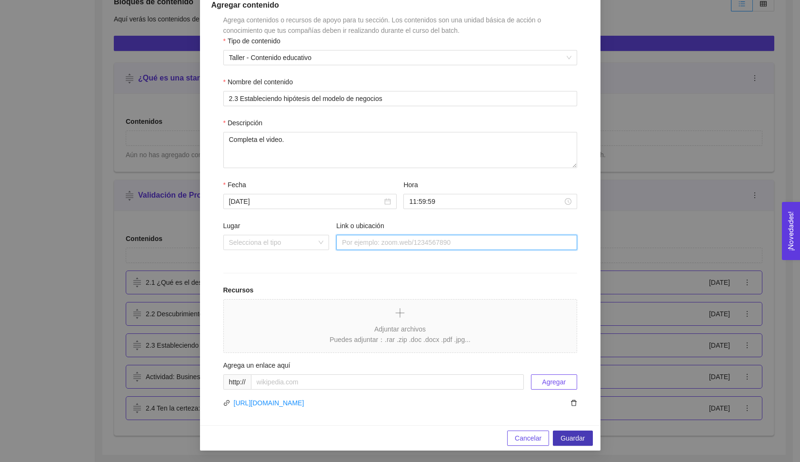
scroll to position [108, 0]
click at [561, 438] on span "Guardar" at bounding box center [573, 438] width 24 height 10
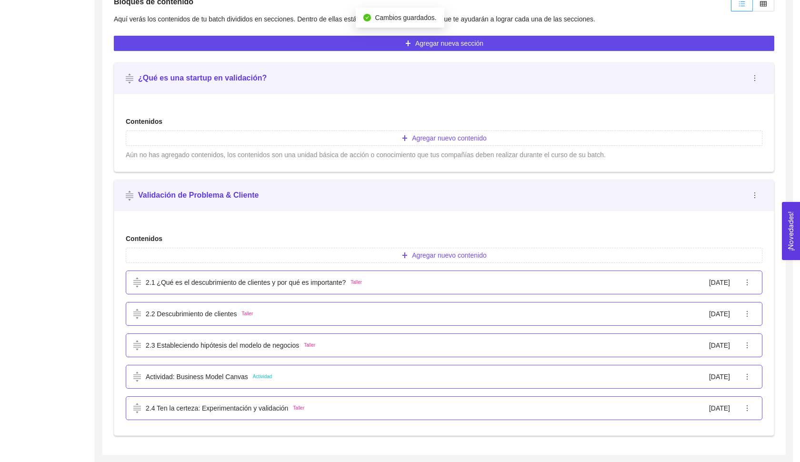
scroll to position [0, 0]
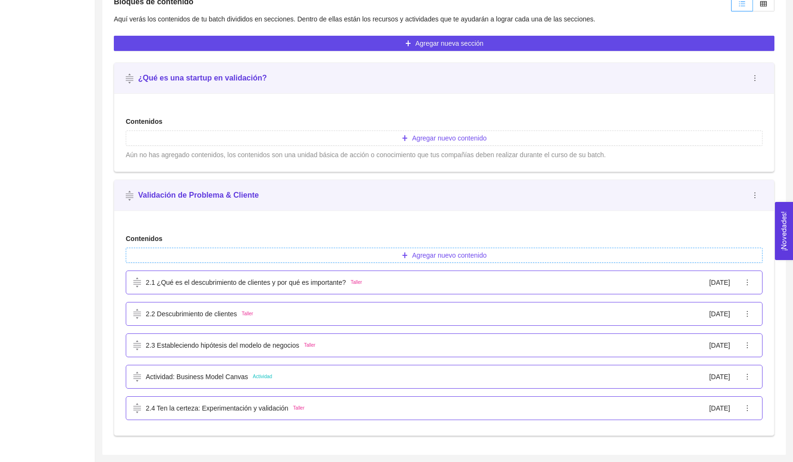
click at [371, 255] on button "Agregar nuevo contenido" at bounding box center [444, 255] width 637 height 15
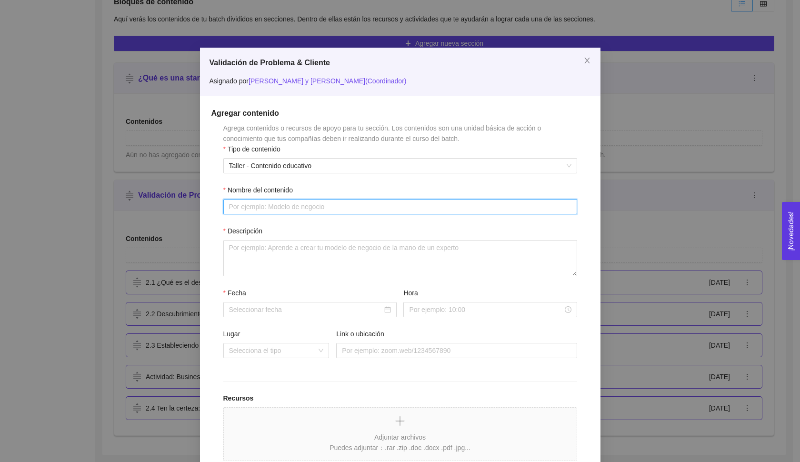
click at [279, 205] on input "Nombre del contenido" at bounding box center [400, 206] width 354 height 15
paste input "¿Cómo hacer una buena entrevista? ¿Qué preguntar?"
click at [241, 206] on input "2.5 ¿Cómo hacer una buena entrevista? ¿Qué preguntar?" at bounding box center [400, 206] width 354 height 15
click at [403, 209] on input "2.5 ¿Cómo hacer una buena entrevista? ¿Qué preguntar?" at bounding box center [400, 206] width 354 height 15
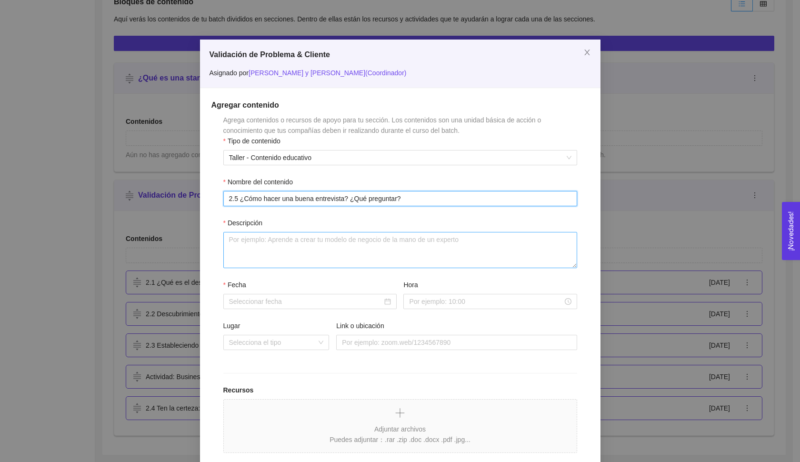
type input "2.5 ¿Cómo hacer una buena entrevista? ¿Qué preguntar?"
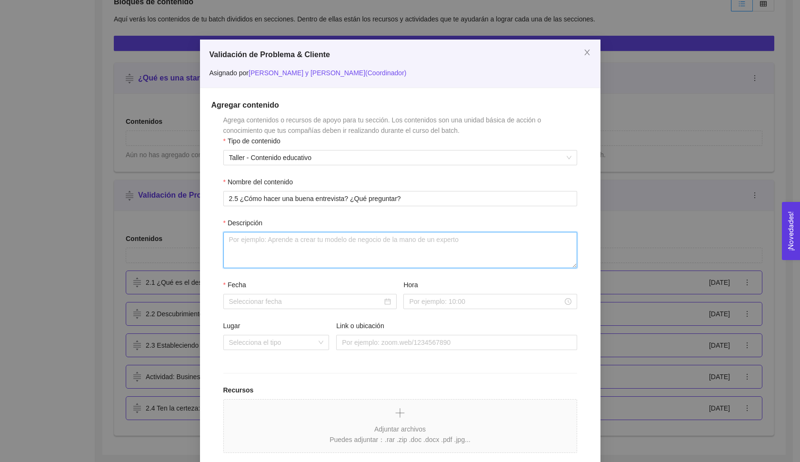
click at [397, 248] on textarea "Descripción" at bounding box center [400, 250] width 354 height 36
type textarea "Completa el video."
click at [308, 297] on input "Fecha" at bounding box center [305, 301] width 153 height 10
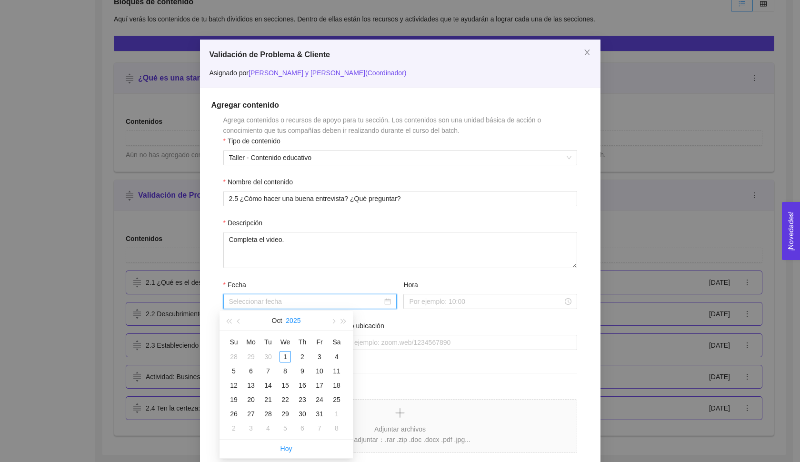
click at [292, 325] on button "2025" at bounding box center [293, 320] width 15 height 19
type input "[DATE]"
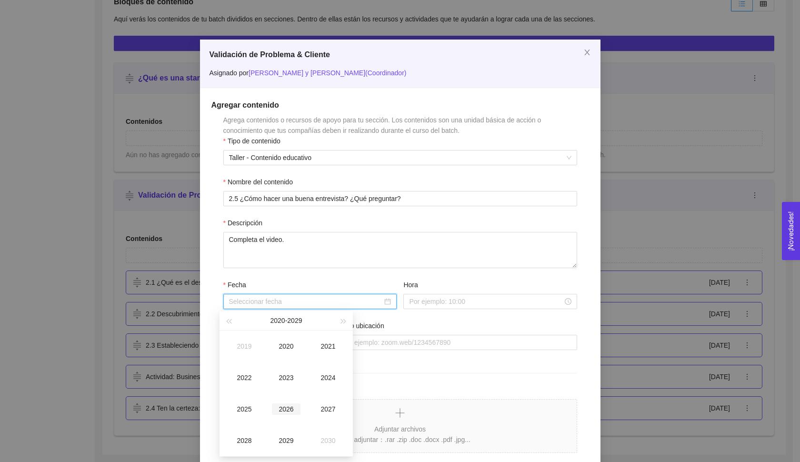
type input "[DATE]"
click at [287, 413] on div "2026" at bounding box center [286, 408] width 29 height 11
type input "[DATE]"
click at [279, 322] on button "Oct" at bounding box center [277, 320] width 10 height 19
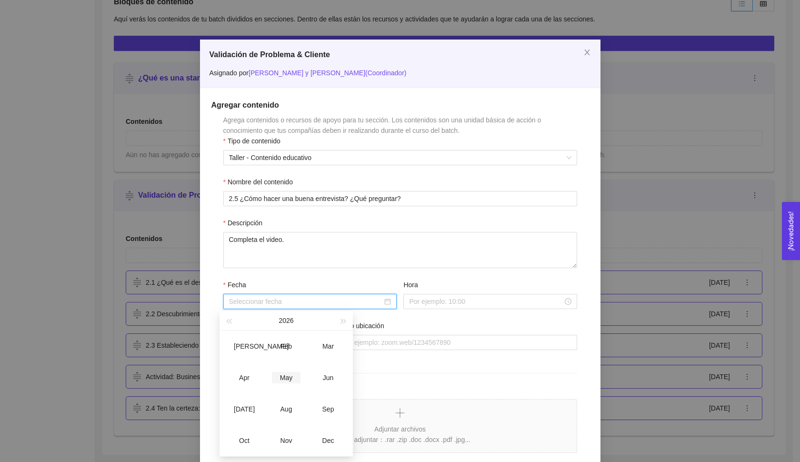
type input "[DATE]"
click at [330, 437] on div "Dec" at bounding box center [328, 440] width 29 height 11
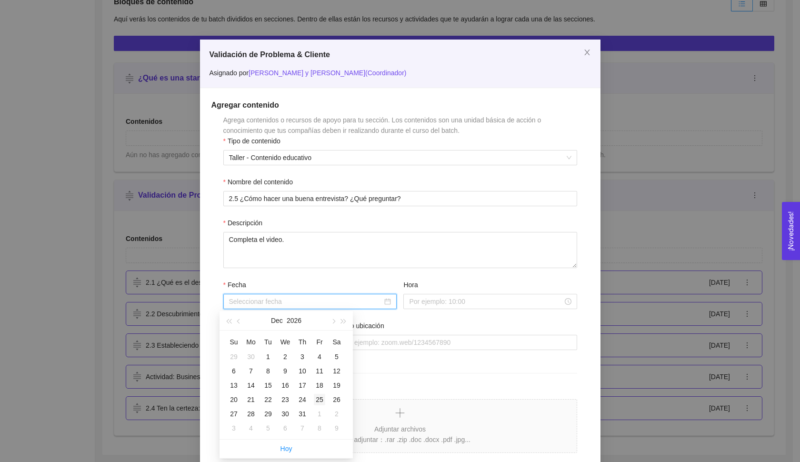
type input "[DATE]"
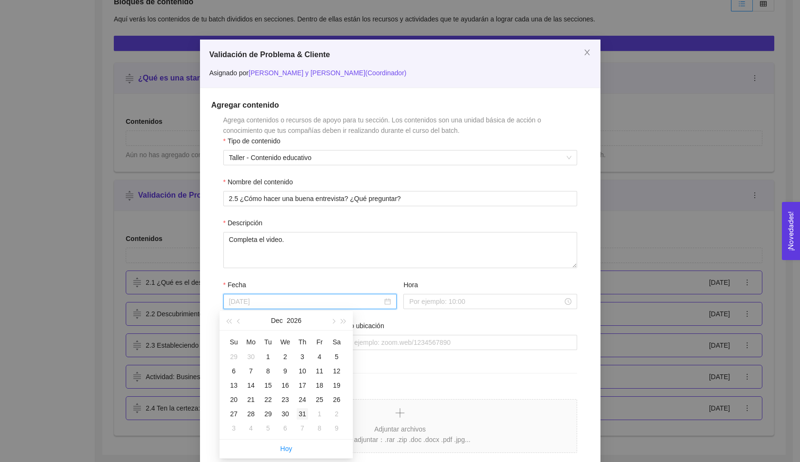
click at [303, 414] on div "31" at bounding box center [302, 413] width 11 height 11
type input "[DATE]"
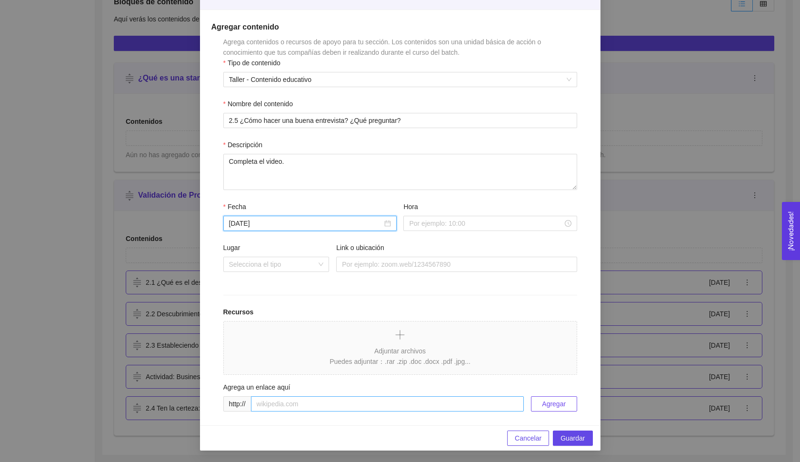
scroll to position [86, 0]
click at [374, 405] on input "text" at bounding box center [387, 403] width 273 height 15
paste input "[URL][DOMAIN_NAME]"
click at [256, 402] on input "[URL][DOMAIN_NAME]" at bounding box center [387, 403] width 273 height 15
type input "[URL][DOMAIN_NAME]"
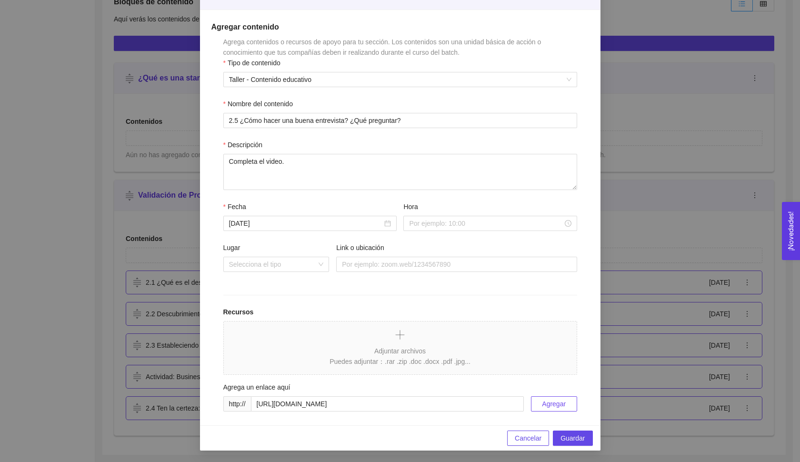
click at [548, 405] on span "Agregar" at bounding box center [554, 404] width 24 height 10
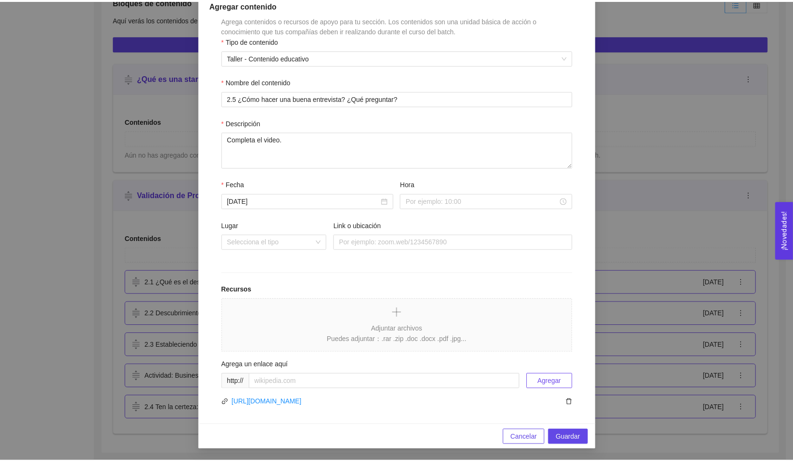
scroll to position [108, 0]
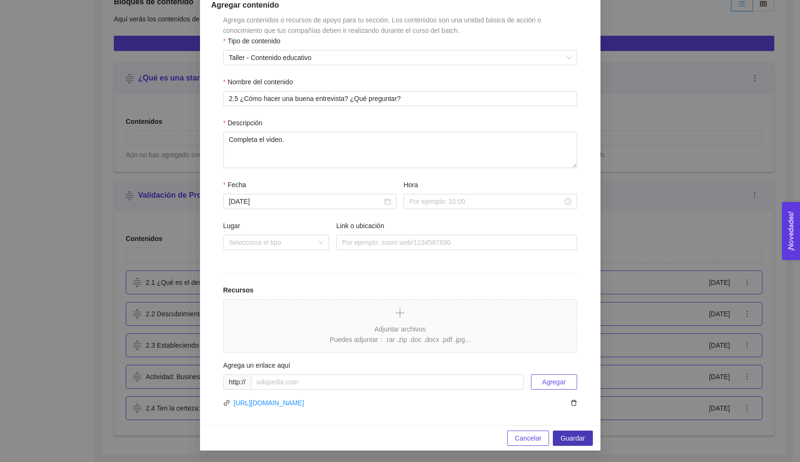
click at [565, 441] on span "Guardar" at bounding box center [573, 438] width 24 height 10
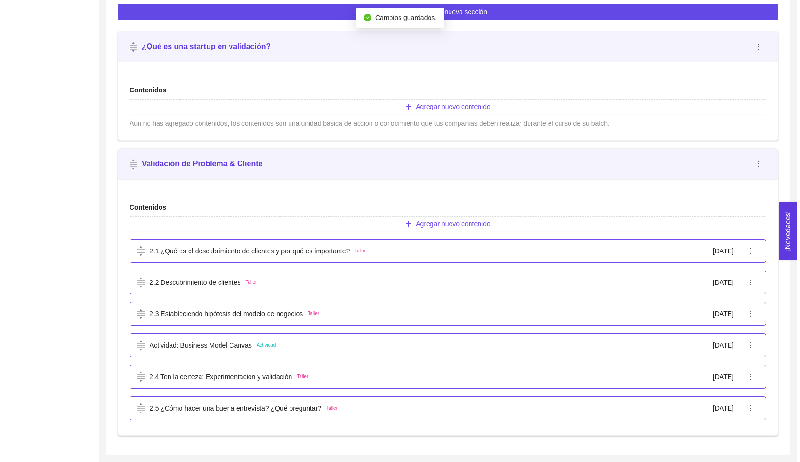
scroll to position [287, 0]
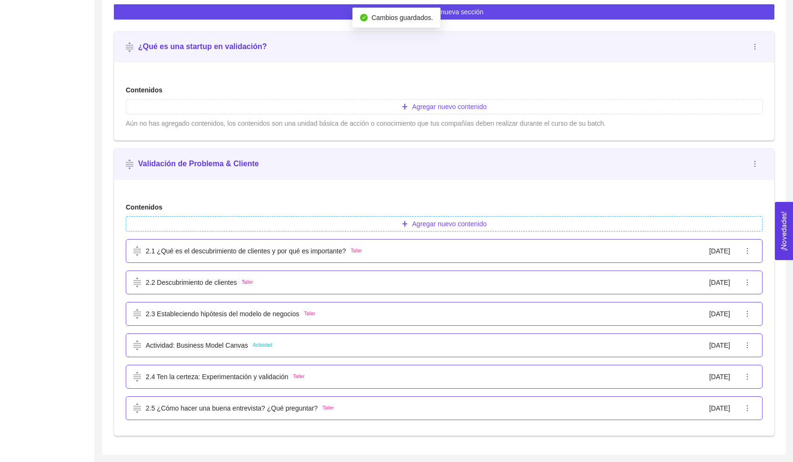
click at [463, 221] on span "Agregar nuevo contenido" at bounding box center [449, 224] width 74 height 10
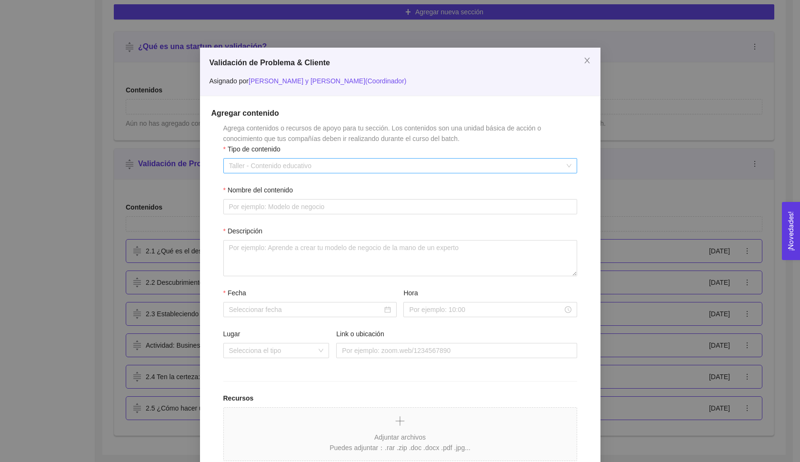
click at [306, 168] on span "Taller - Contenido educativo" at bounding box center [400, 166] width 342 height 14
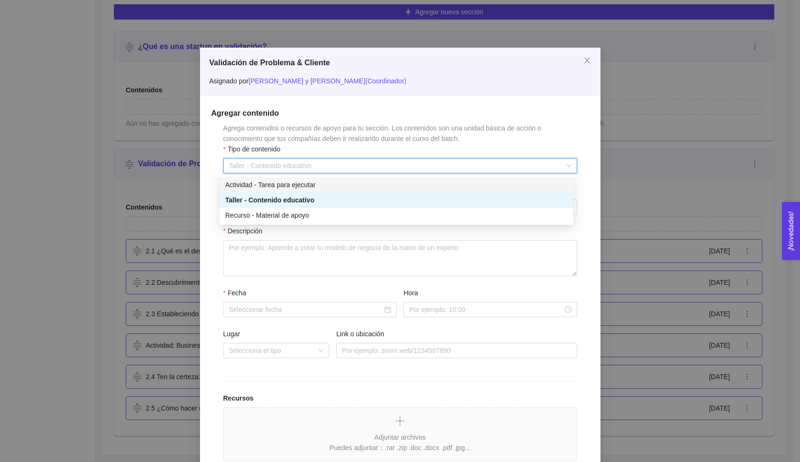
click at [306, 177] on div "Actividad - Tarea para ejecutar" at bounding box center [397, 184] width 354 height 15
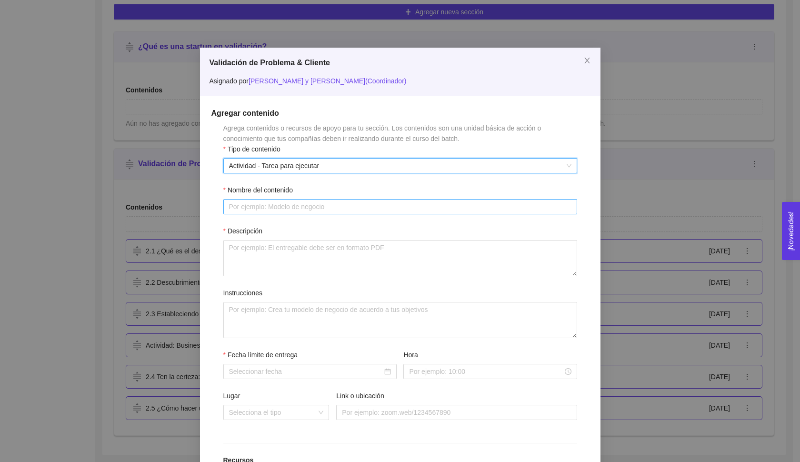
scroll to position [29, 0]
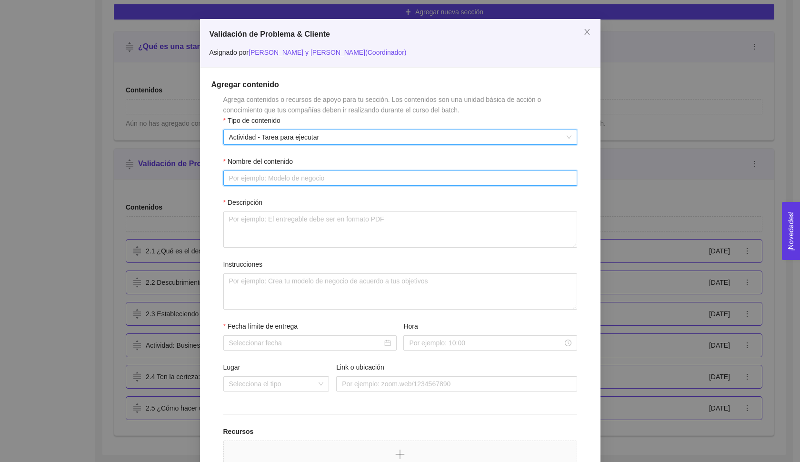
click at [302, 183] on input "Nombre del contenido" at bounding box center [400, 177] width 354 height 15
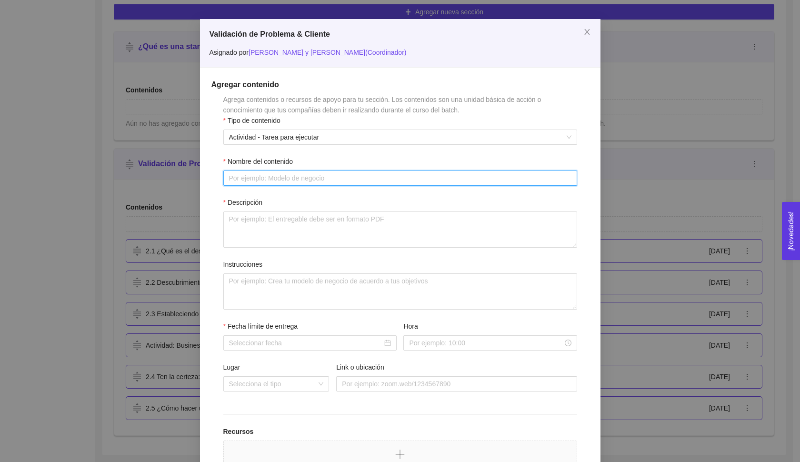
click at [313, 184] on input "Nombre del contenido" at bounding box center [400, 177] width 354 height 15
type input "Actividad: Matriz"
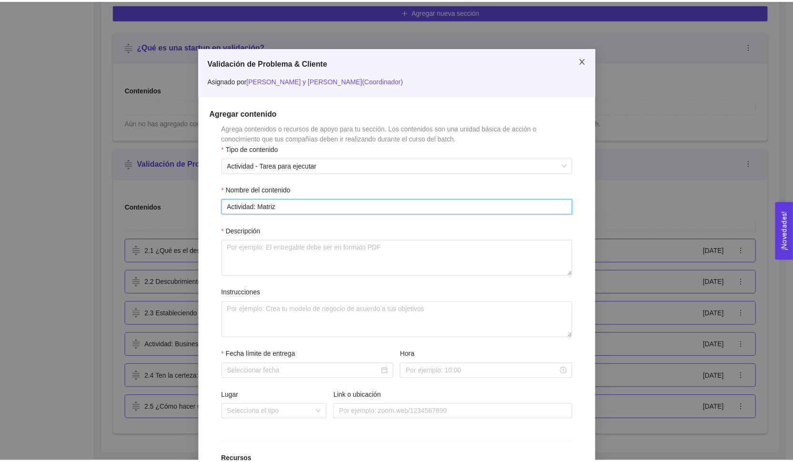
scroll to position [0, 0]
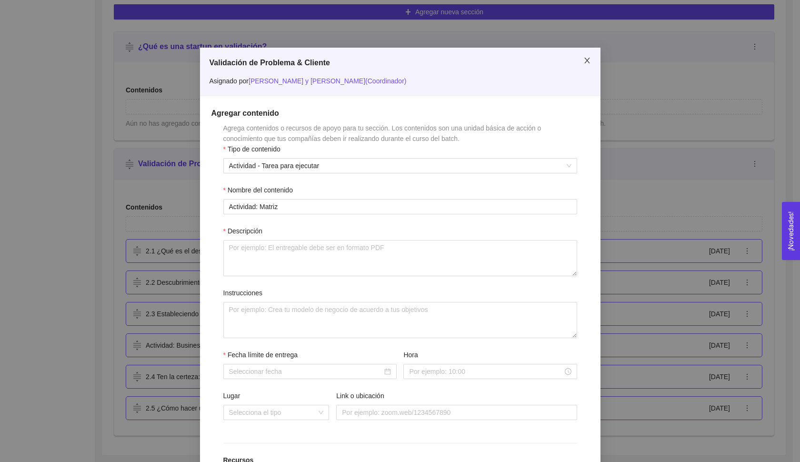
click at [586, 62] on icon "close" at bounding box center [587, 61] width 8 height 8
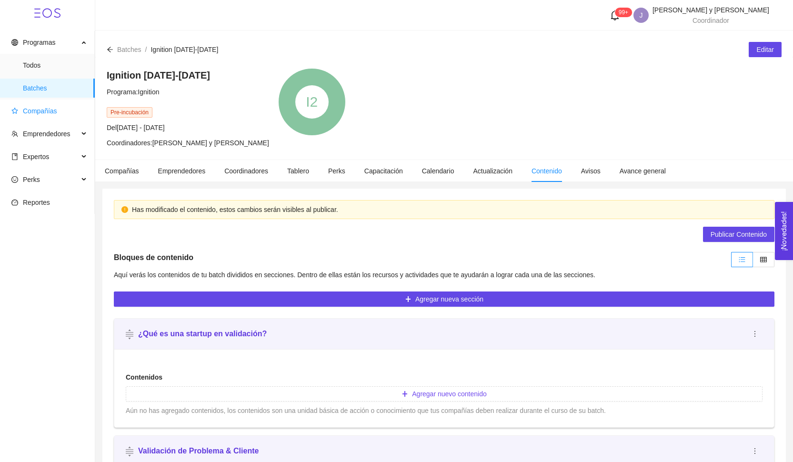
click at [68, 111] on span "Compañías" at bounding box center [49, 110] width 76 height 19
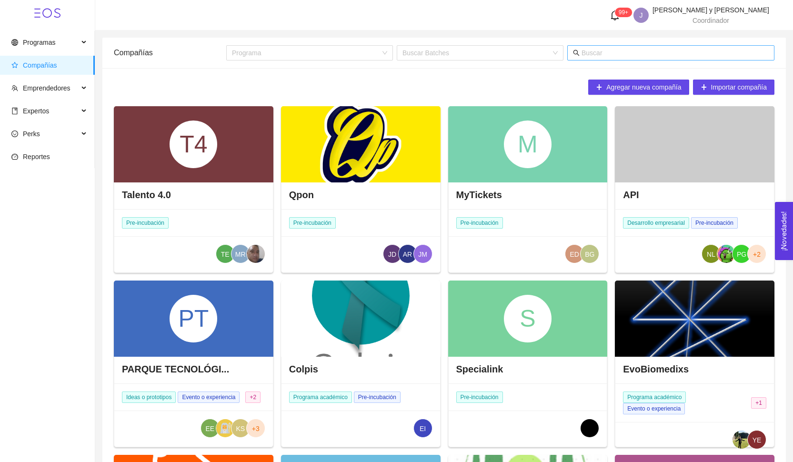
click at [611, 52] on input "text" at bounding box center [674, 53] width 187 height 10
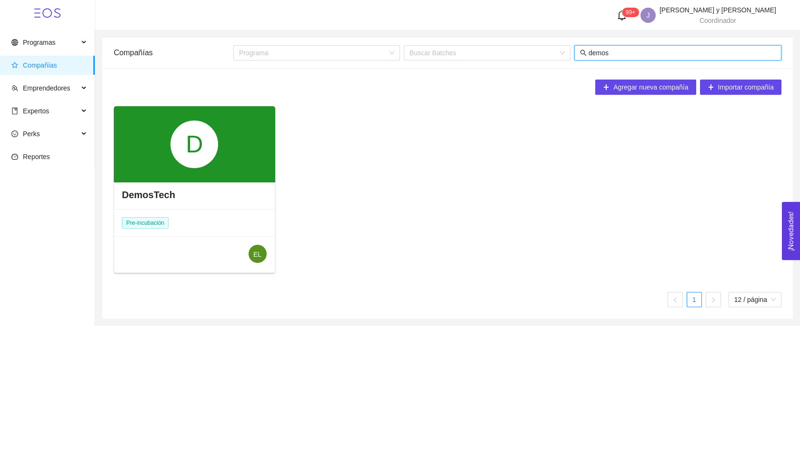
type input "demos"
click at [200, 156] on div "D" at bounding box center [194, 144] width 48 height 48
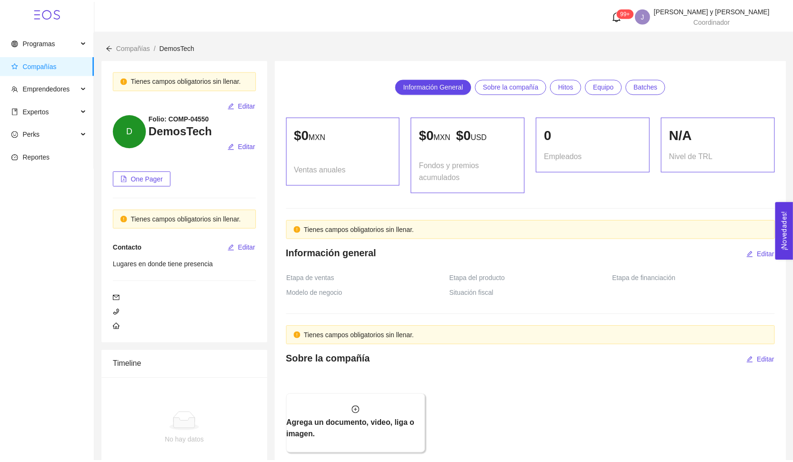
scroll to position [493, 0]
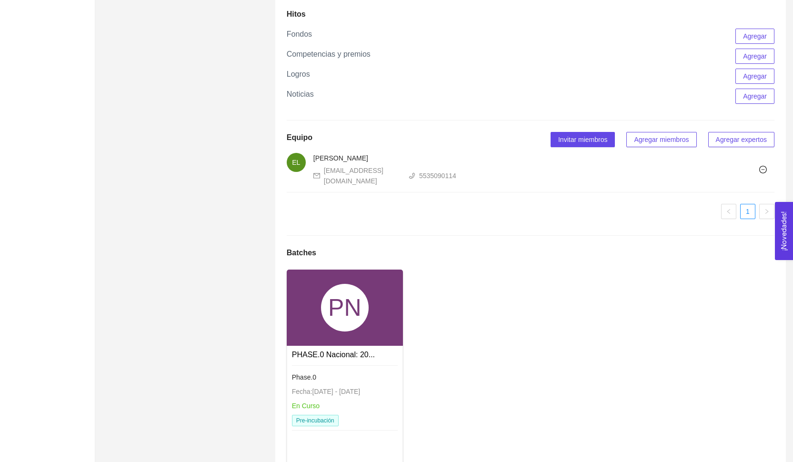
click at [358, 310] on div "PN" at bounding box center [345, 308] width 48 height 48
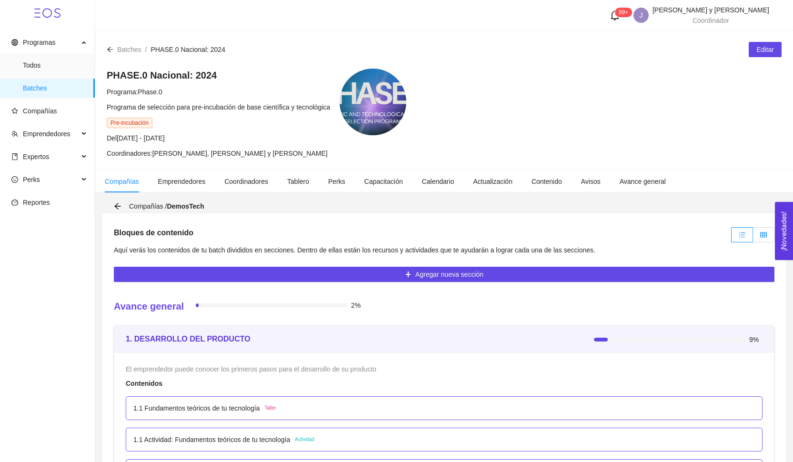
click at [761, 230] on label at bounding box center [763, 234] width 21 height 15
click at [753, 237] on input "radio" at bounding box center [753, 237] width 0 height 0
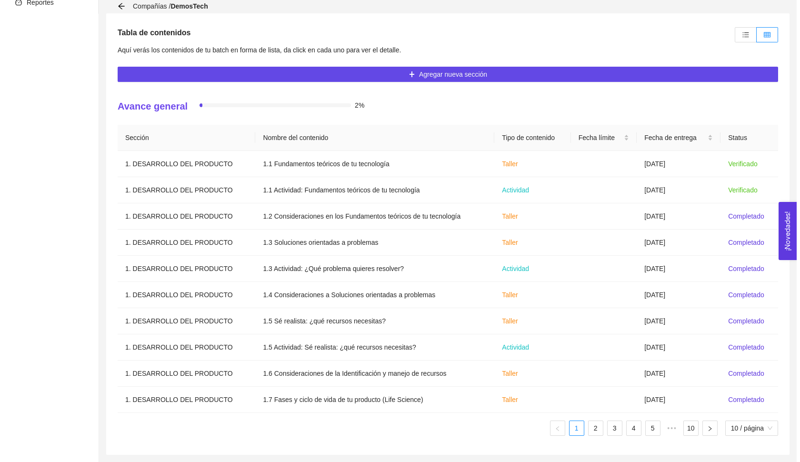
scroll to position [200, 0]
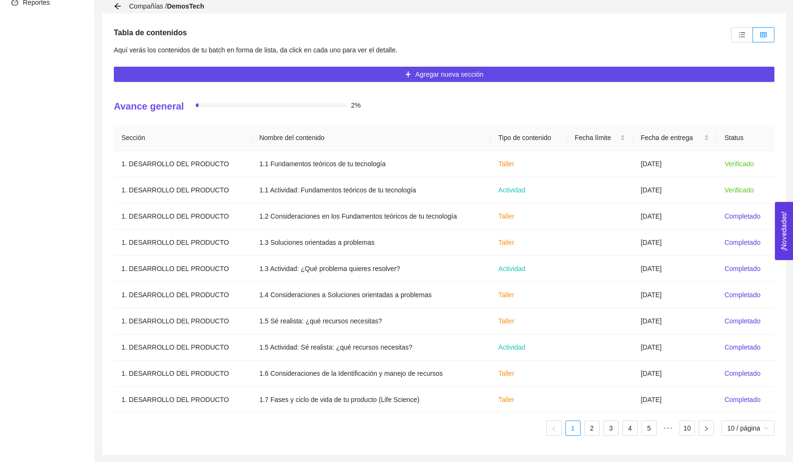
click at [579, 437] on div "Sección Nombre del contenido Tipo de contenido Fecha límite Fecha de entrega St…" at bounding box center [444, 284] width 661 height 319
click at [591, 433] on link "2" at bounding box center [592, 428] width 14 height 14
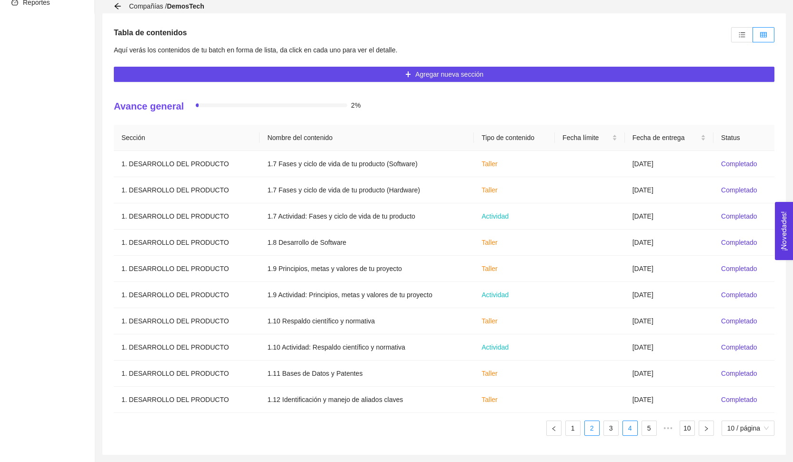
click at [635, 424] on link "4" at bounding box center [630, 428] width 14 height 14
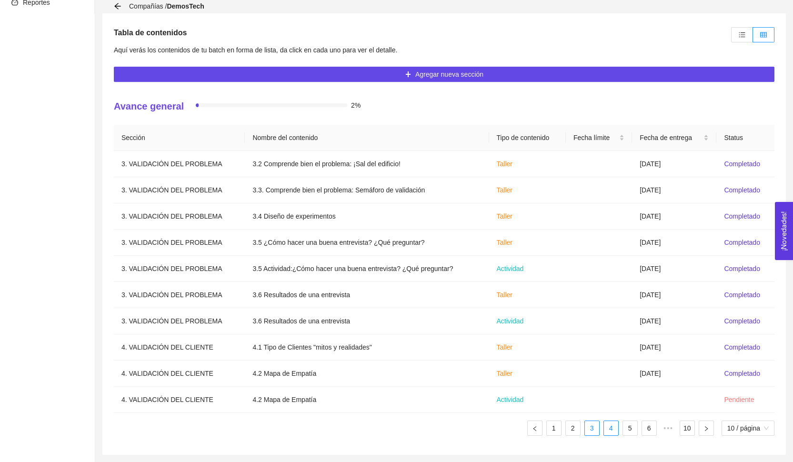
click at [595, 430] on link "3" at bounding box center [592, 428] width 14 height 14
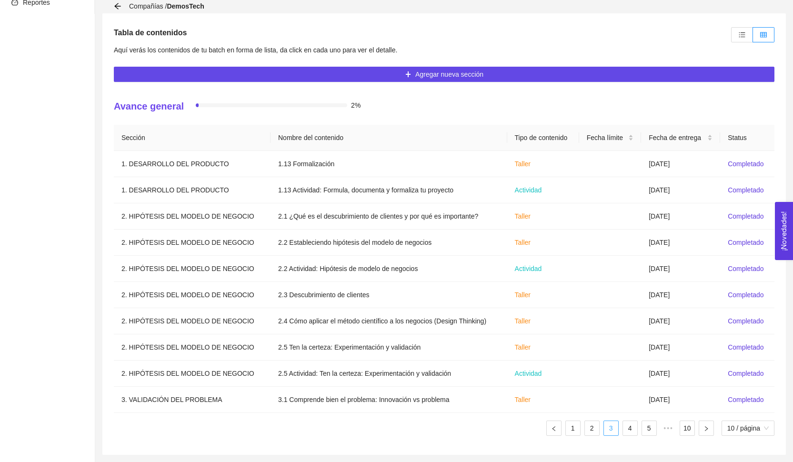
click at [608, 430] on link "3" at bounding box center [611, 428] width 14 height 14
click at [627, 428] on link "4" at bounding box center [630, 428] width 14 height 14
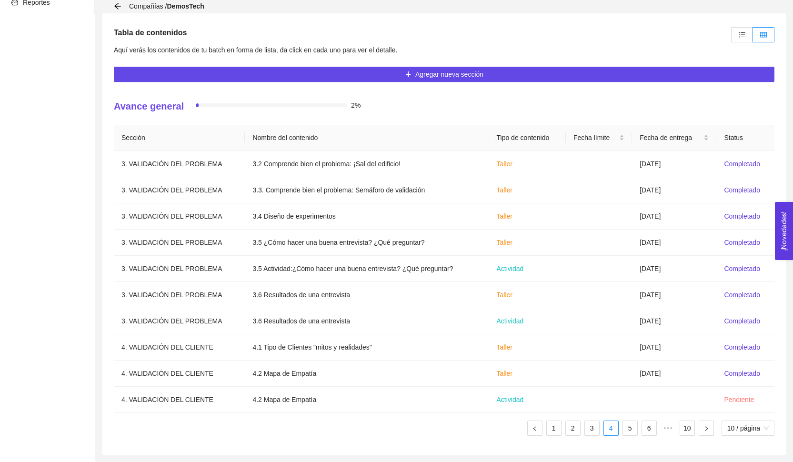
click at [637, 431] on ul "1 2 3 4 5 6 ••• 10 10 / página" at bounding box center [444, 428] width 661 height 15
click at [642, 431] on link "6" at bounding box center [649, 428] width 14 height 14
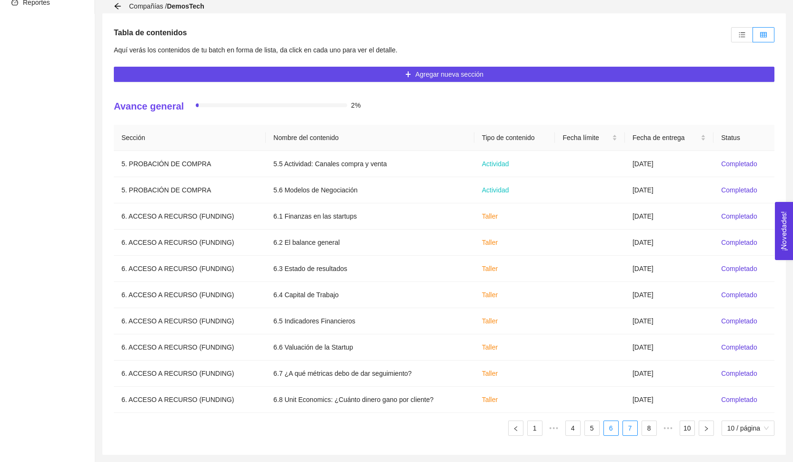
click at [633, 430] on link "7" at bounding box center [630, 428] width 14 height 14
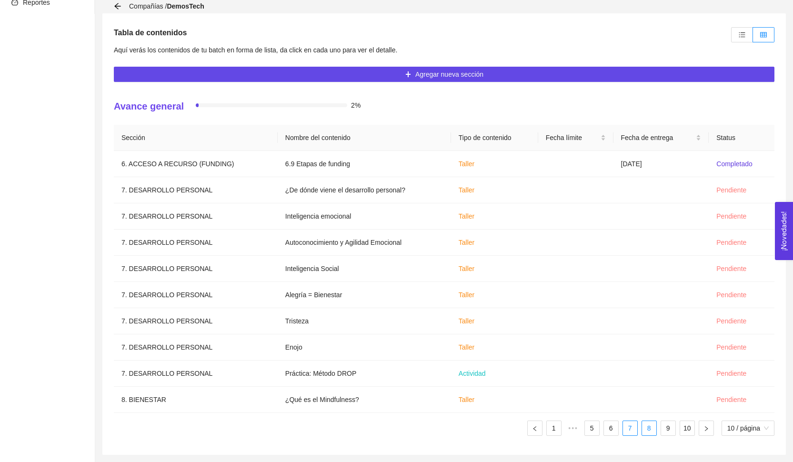
click at [642, 430] on link "8" at bounding box center [649, 428] width 14 height 14
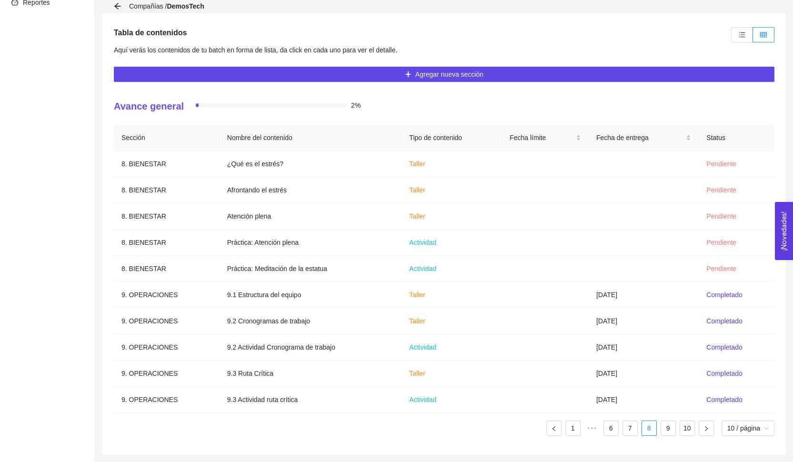
click at [658, 431] on ul "1 ••• 6 7 8 9 10 10 / página" at bounding box center [444, 428] width 661 height 15
click at [666, 433] on link "9" at bounding box center [668, 428] width 14 height 14
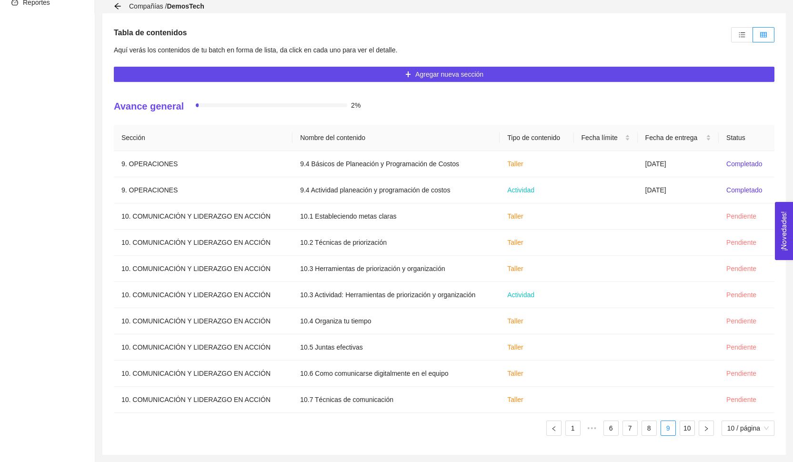
click at [601, 429] on ul "1 ••• 6 7 8 9 10 10 / página" at bounding box center [444, 428] width 661 height 15
click at [572, 429] on link "1" at bounding box center [573, 428] width 14 height 14
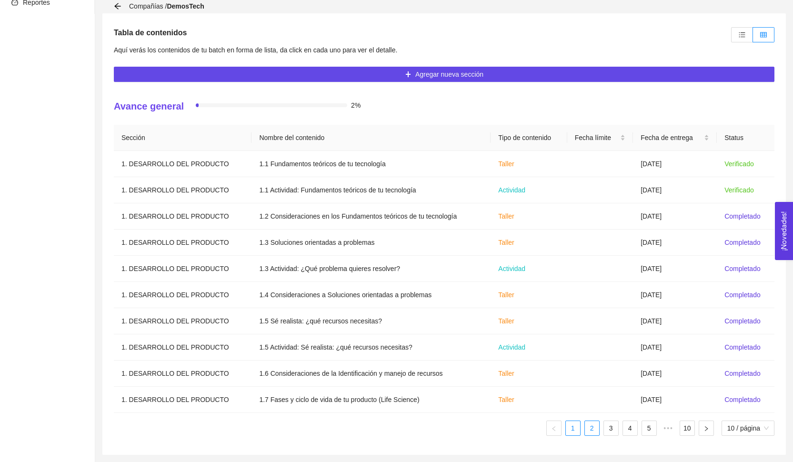
click at [593, 430] on link "2" at bounding box center [592, 428] width 14 height 14
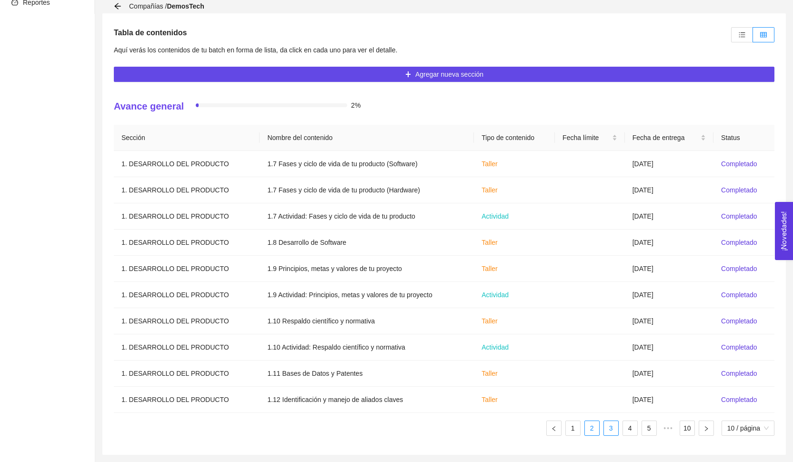
click at [607, 431] on link "3" at bounding box center [611, 428] width 14 height 14
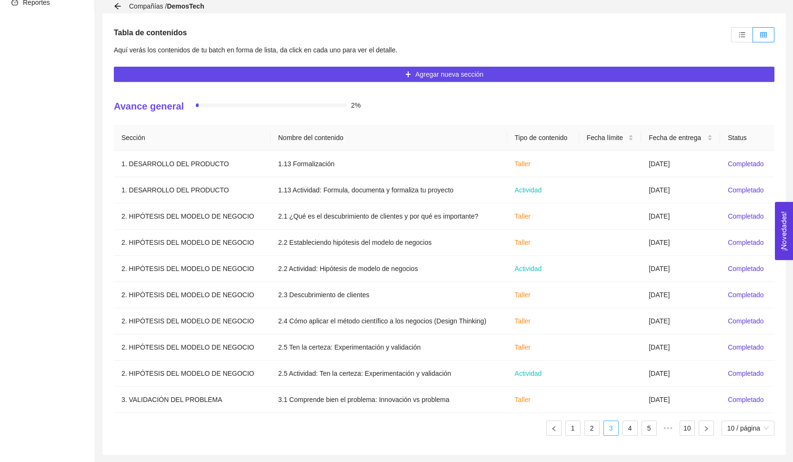
click at [614, 431] on link "3" at bounding box center [611, 428] width 14 height 14
click at [623, 433] on link "4" at bounding box center [630, 428] width 14 height 14
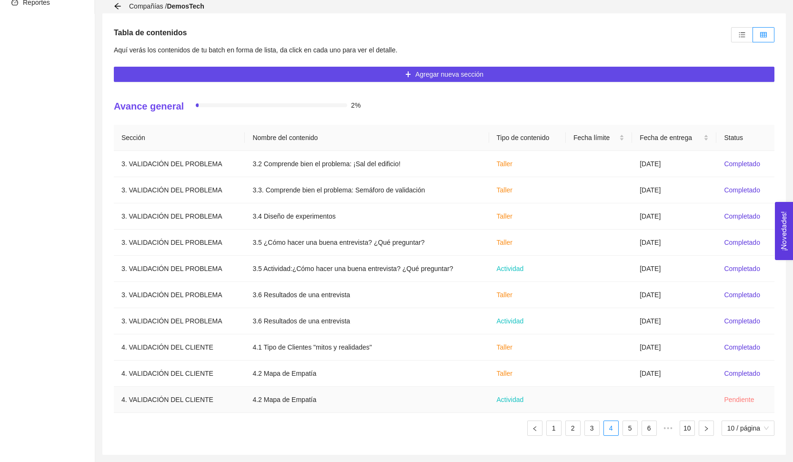
click at [581, 406] on td at bounding box center [599, 400] width 66 height 26
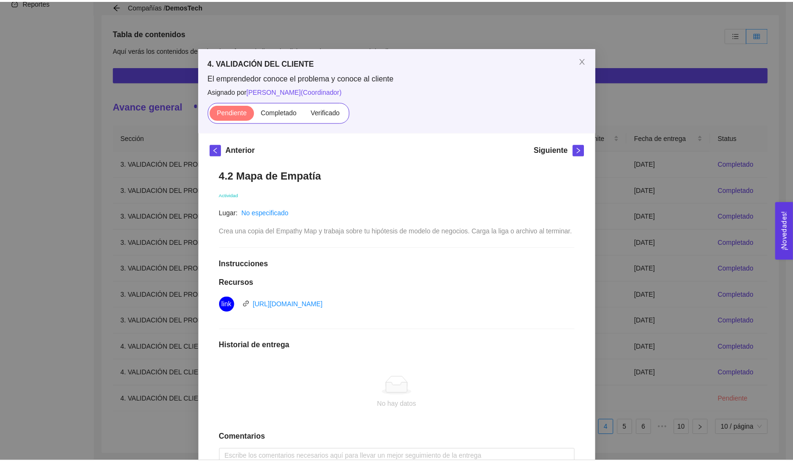
scroll to position [0, 0]
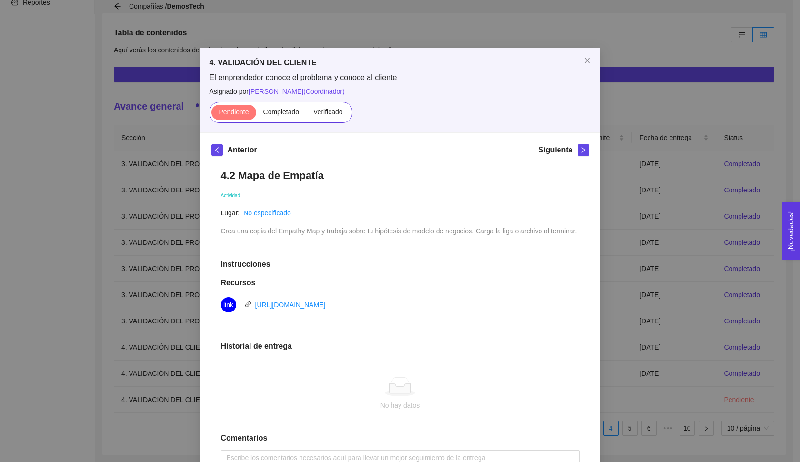
drag, startPoint x: 478, startPoint y: 295, endPoint x: 513, endPoint y: 99, distance: 199.8
click at [477, 288] on h1 "Recursos" at bounding box center [400, 283] width 359 height 10
click at [574, 54] on span "Close" at bounding box center [587, 61] width 27 height 27
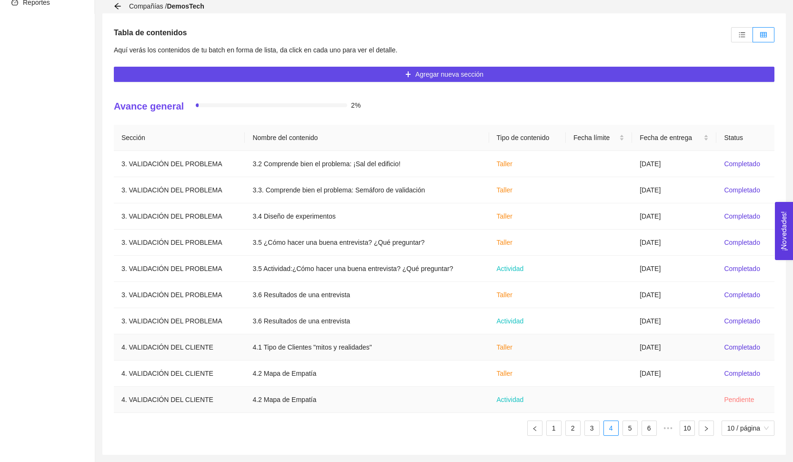
scroll to position [200, 0]
click at [631, 428] on link "5" at bounding box center [630, 428] width 14 height 14
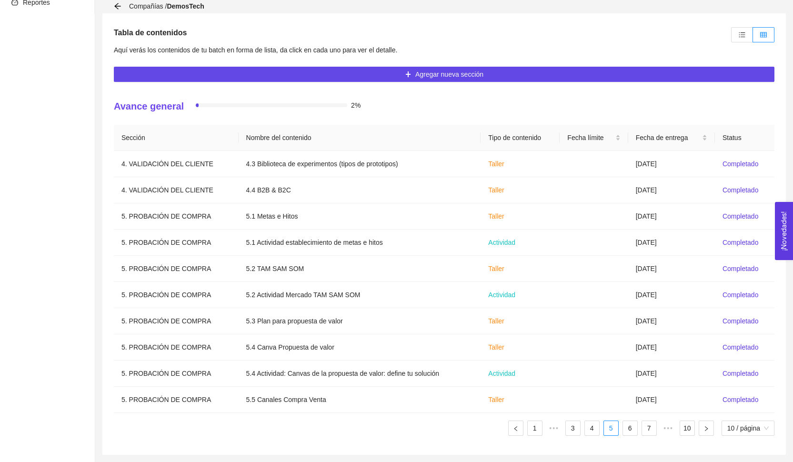
click at [599, 428] on ul "1 ••• 3 4 5 6 7 ••• 10 10 / página" at bounding box center [444, 428] width 661 height 15
click at [592, 430] on link "4" at bounding box center [592, 428] width 14 height 14
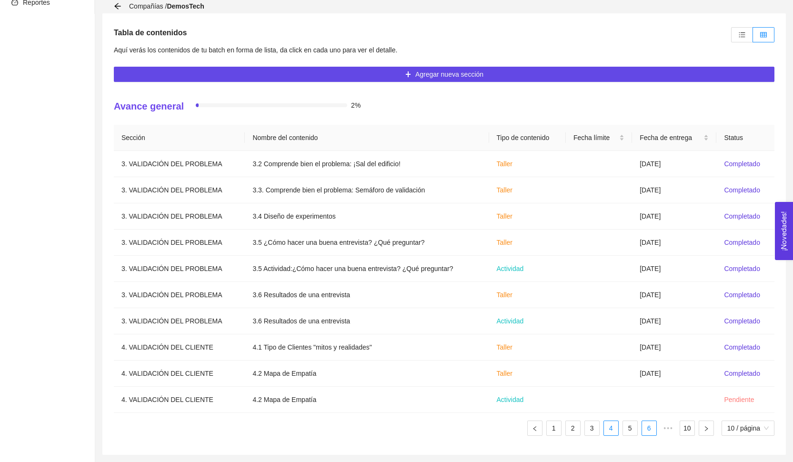
click at [642, 432] on link "6" at bounding box center [649, 428] width 14 height 14
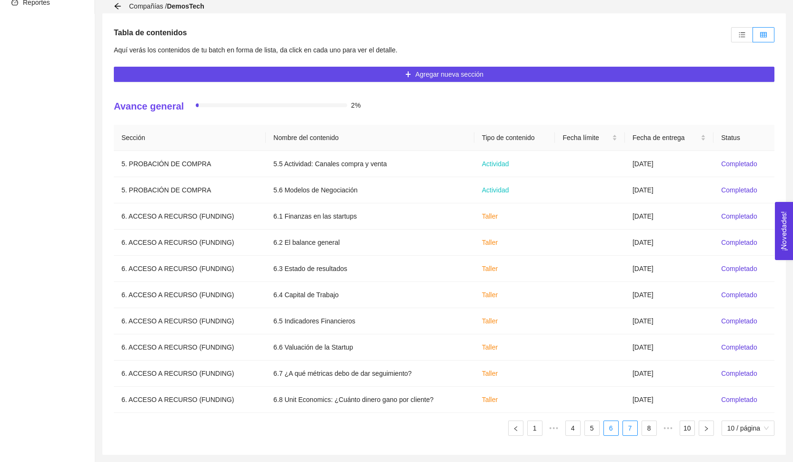
click at [627, 432] on link "7" at bounding box center [630, 428] width 14 height 14
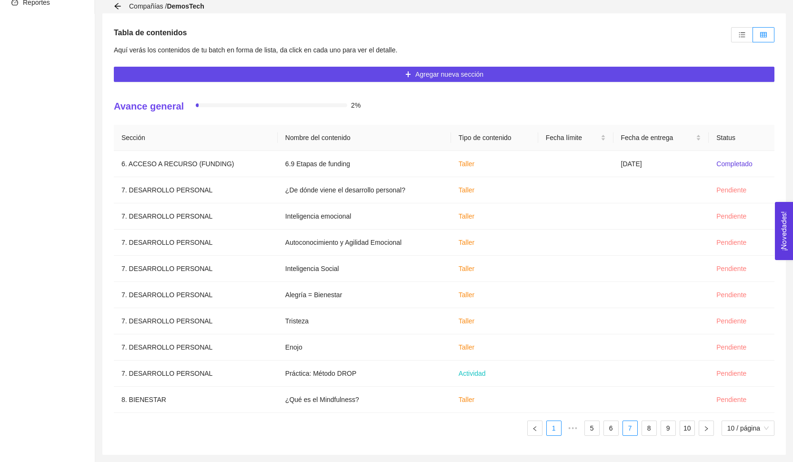
click at [555, 425] on link "1" at bounding box center [554, 428] width 14 height 14
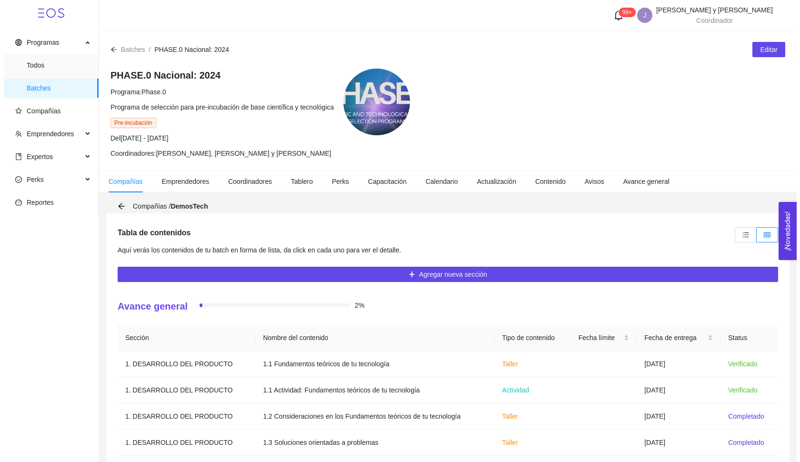
scroll to position [0, 0]
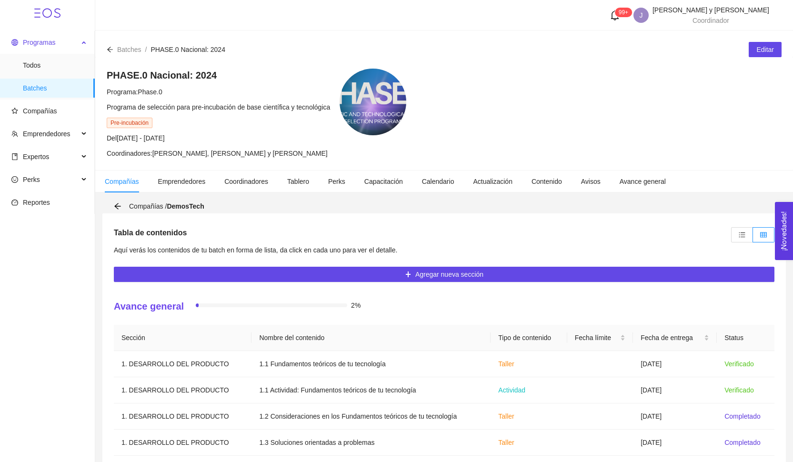
click at [70, 45] on span "Programas" at bounding box center [44, 42] width 67 height 19
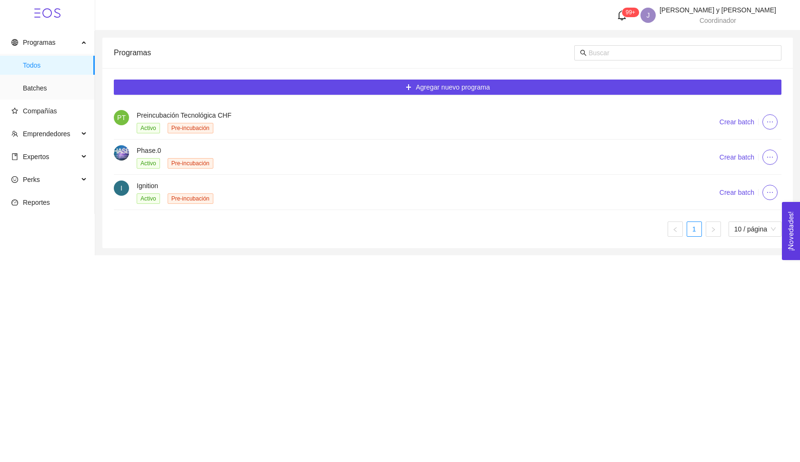
click at [128, 186] on span "I" at bounding box center [121, 187] width 15 height 15
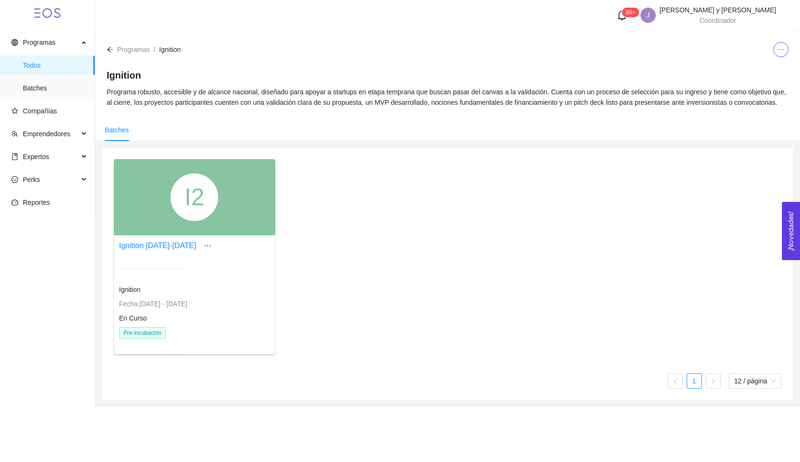
click at [210, 221] on div "I2" at bounding box center [194, 197] width 48 height 48
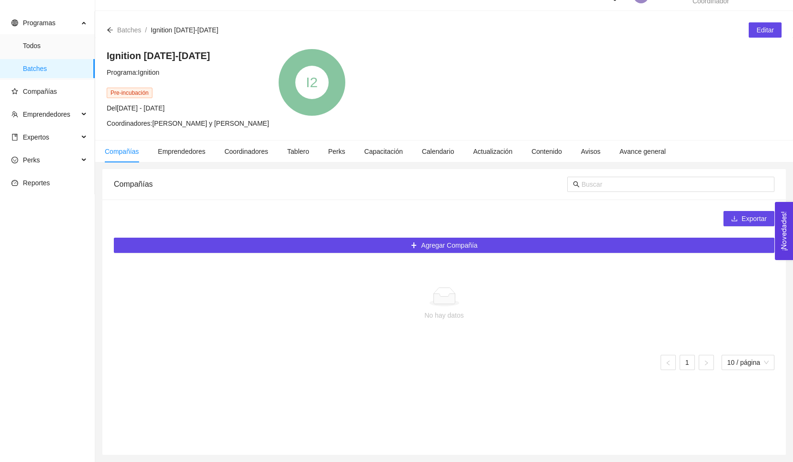
scroll to position [20, 0]
click at [541, 150] on span "Contenido" at bounding box center [546, 152] width 30 height 8
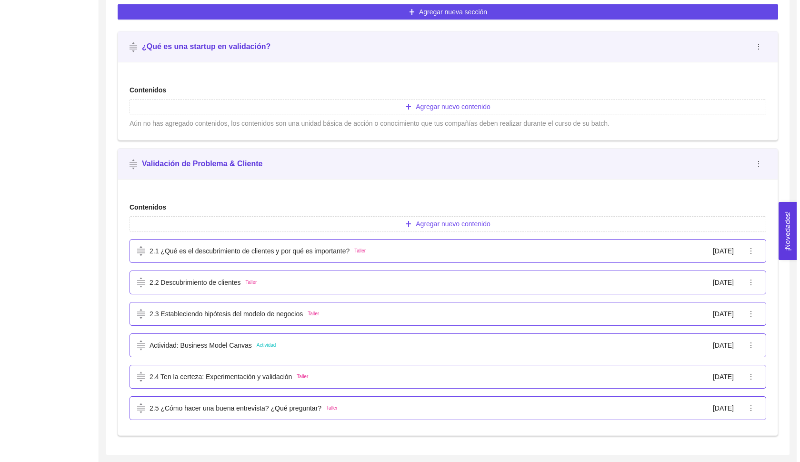
scroll to position [287, 0]
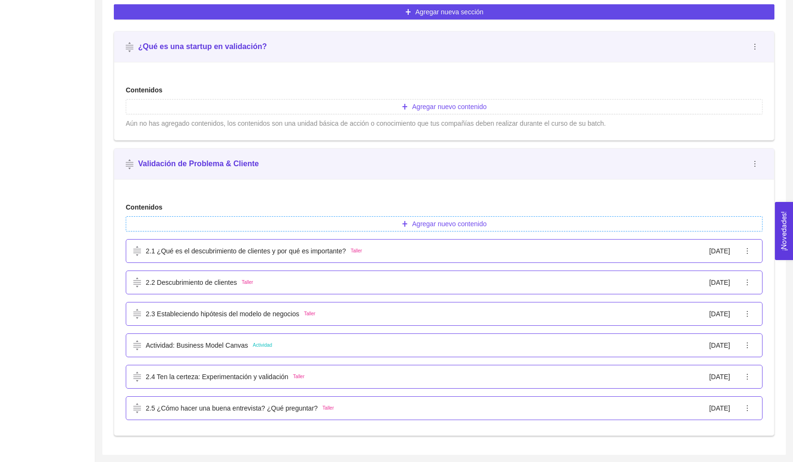
click at [475, 222] on span "Agregar nuevo contenido" at bounding box center [449, 224] width 74 height 10
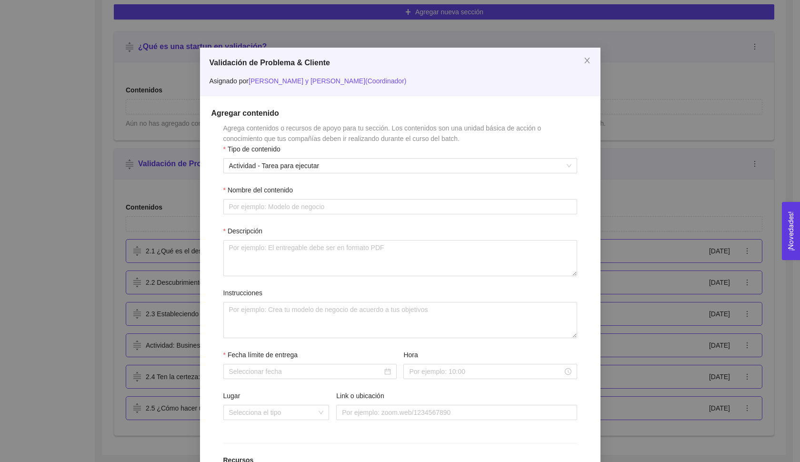
click at [339, 193] on div "Nombre del contenido" at bounding box center [400, 192] width 354 height 14
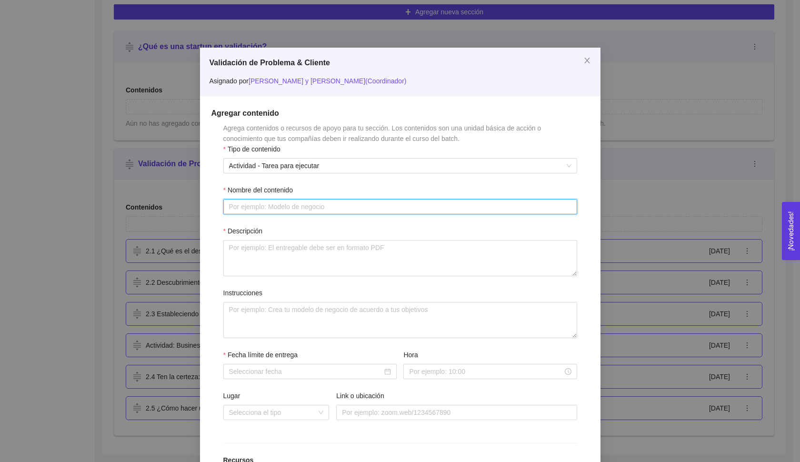
click at [335, 206] on input "Nombre del contenido" at bounding box center [400, 206] width 354 height 15
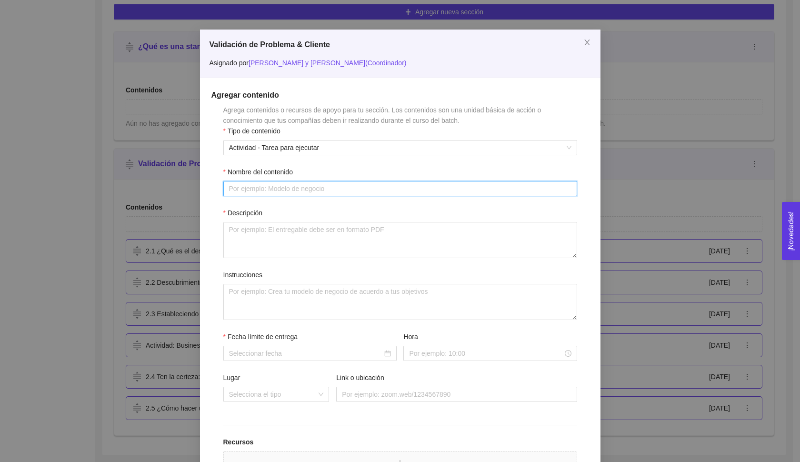
scroll to position [17, 0]
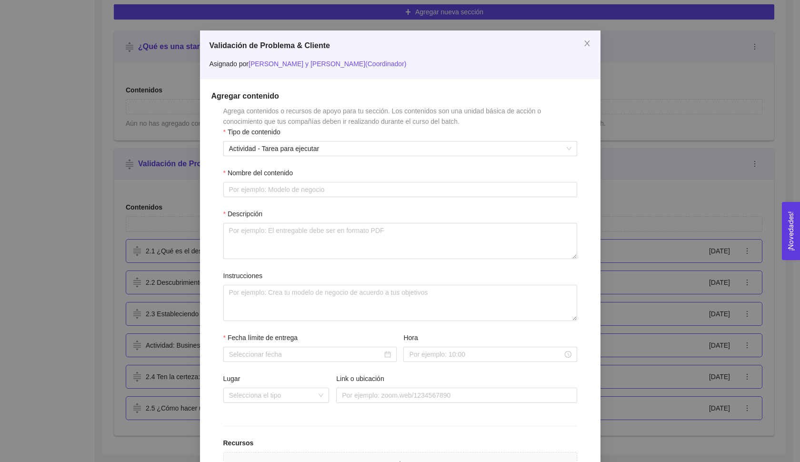
click at [341, 156] on form "Agrega contenidos o recursos de apoyo para tu sección. Los contenidos son una u…" at bounding box center [400, 325] width 378 height 439
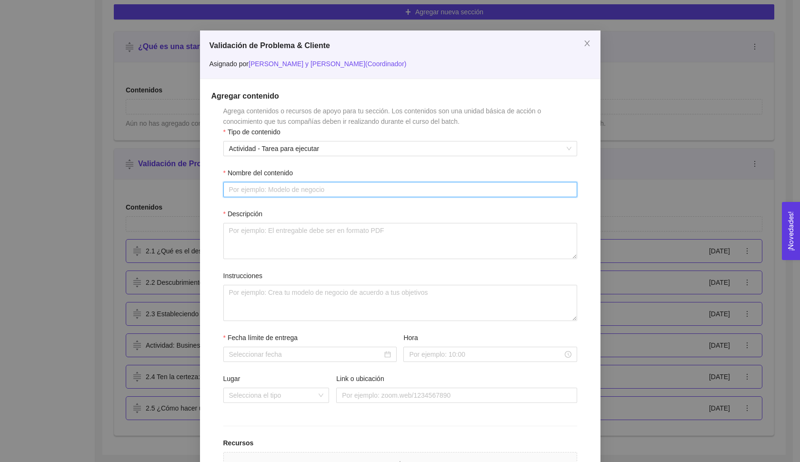
click at [336, 192] on input "Nombre del contenido" at bounding box center [400, 189] width 354 height 15
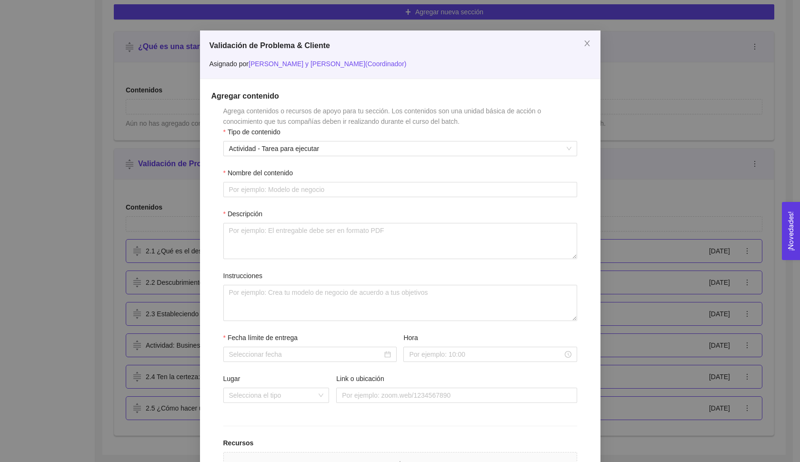
click at [310, 158] on form "Agrega contenidos o recursos de apoyo para tu sección. Los contenidos son una u…" at bounding box center [400, 325] width 378 height 439
click at [310, 141] on span "Actividad - Tarea para ejecutar" at bounding box center [400, 148] width 342 height 14
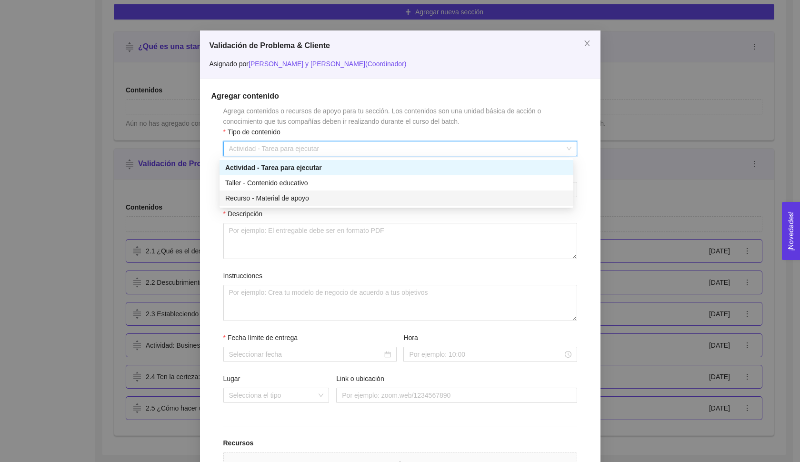
click at [312, 192] on div "Recurso - Material de apoyo" at bounding box center [397, 197] width 354 height 15
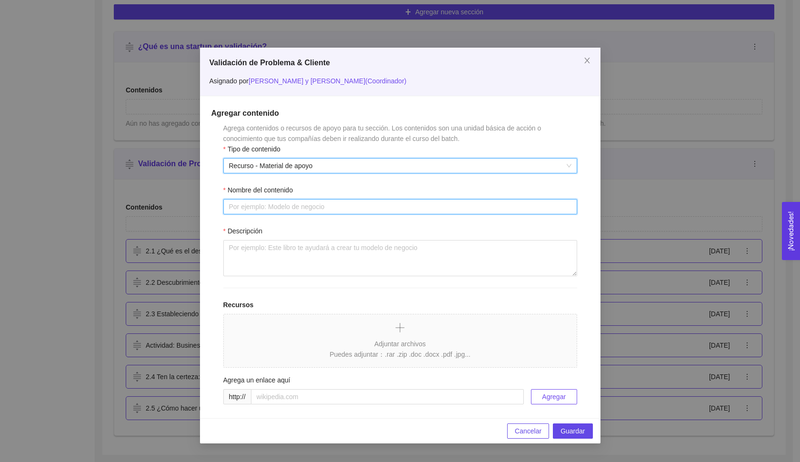
click at [304, 203] on input "Nombre del contenido" at bounding box center [400, 206] width 354 height 15
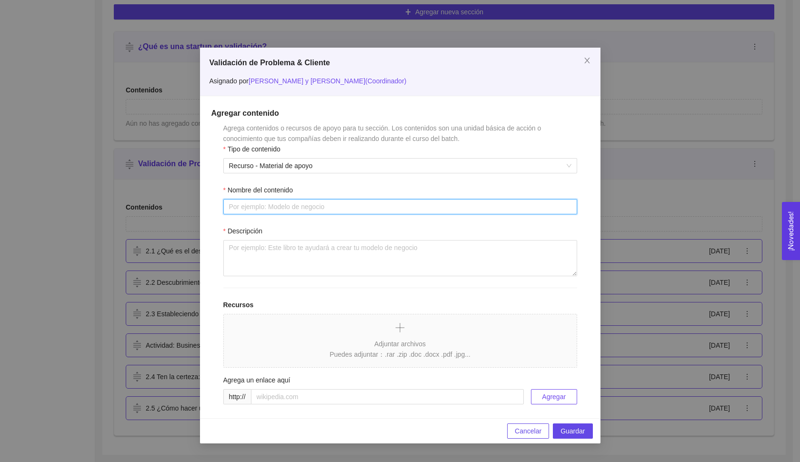
paste input "Puntos clave para una buena entrevista"
type input "Puntos clave para una buena entrevista"
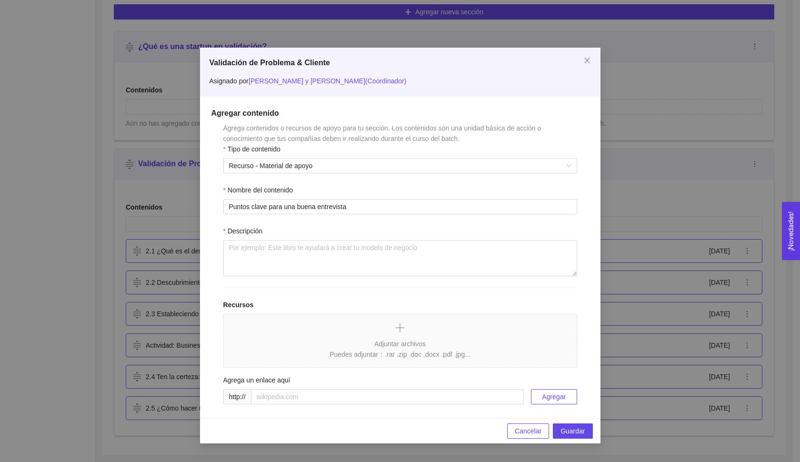
click at [325, 236] on div "Descripción" at bounding box center [400, 233] width 354 height 14
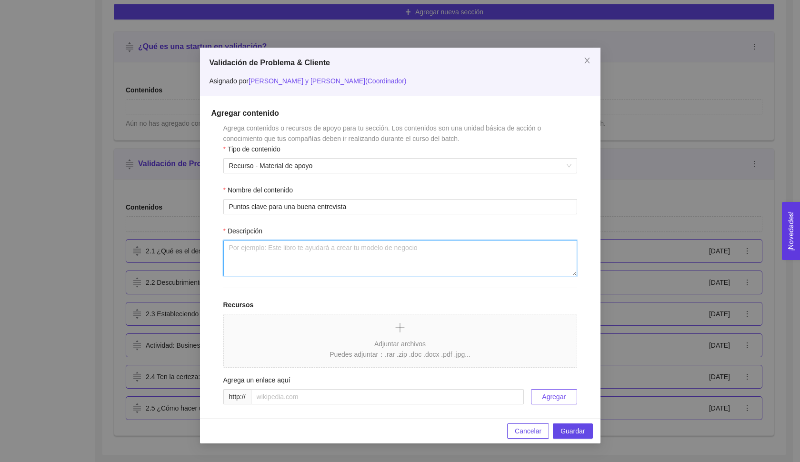
click at [321, 258] on textarea "Descripción" at bounding box center [400, 258] width 354 height 36
type textarea "A"
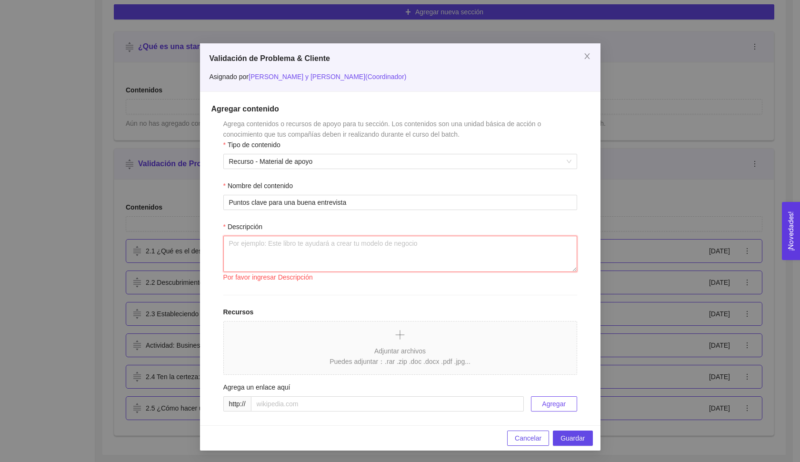
scroll to position [4, 0]
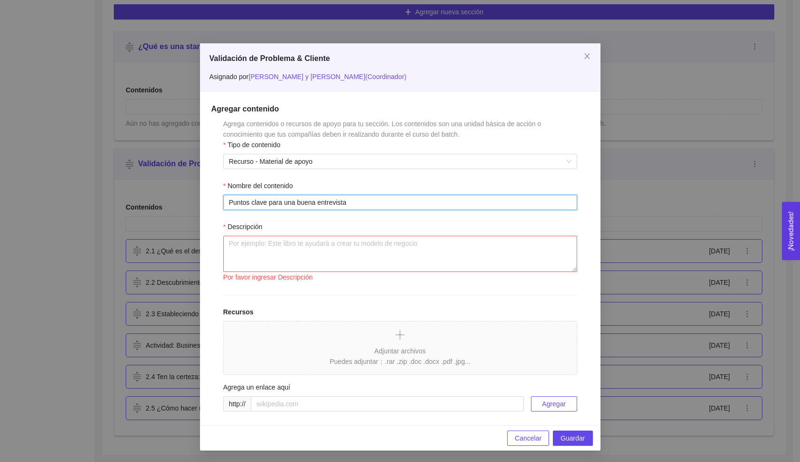
click at [334, 209] on input "Puntos clave para una buena entrevista" at bounding box center [400, 202] width 354 height 15
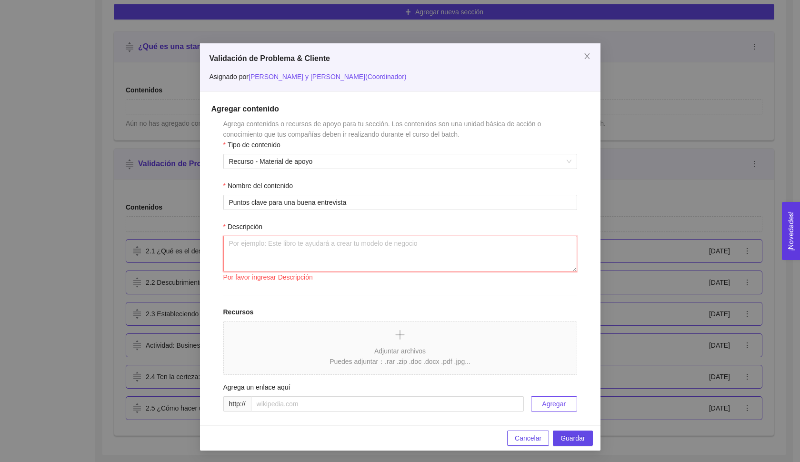
click at [331, 248] on textarea "Descripción" at bounding box center [400, 254] width 354 height 36
